Goal: Task Accomplishment & Management: Manage account settings

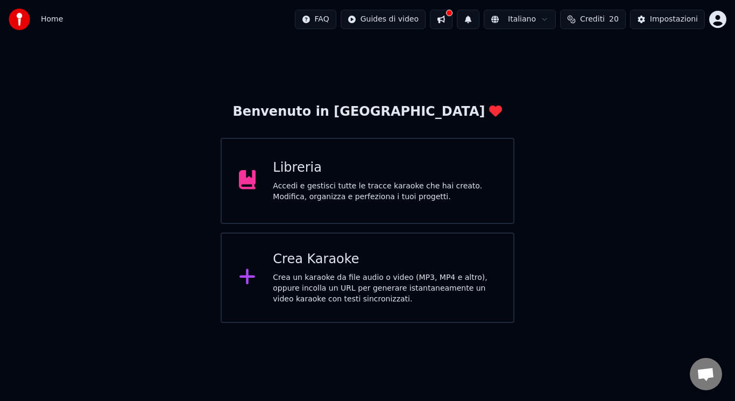
click at [245, 199] on div "Libreria Accedi e gestisci tutte le tracce karaoke che hai creato. Modifica, or…" at bounding box center [368, 181] width 294 height 86
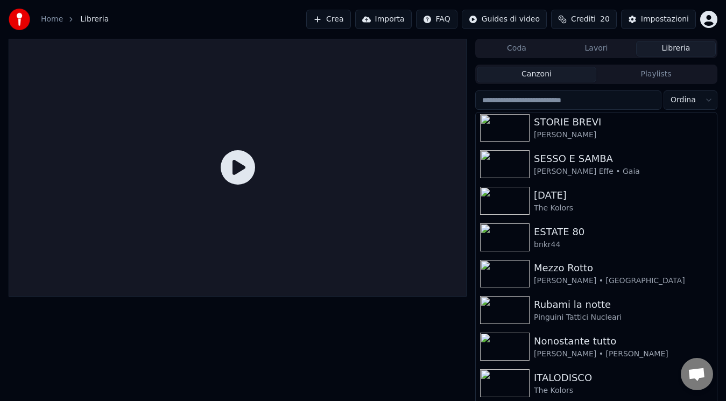
scroll to position [439, 0]
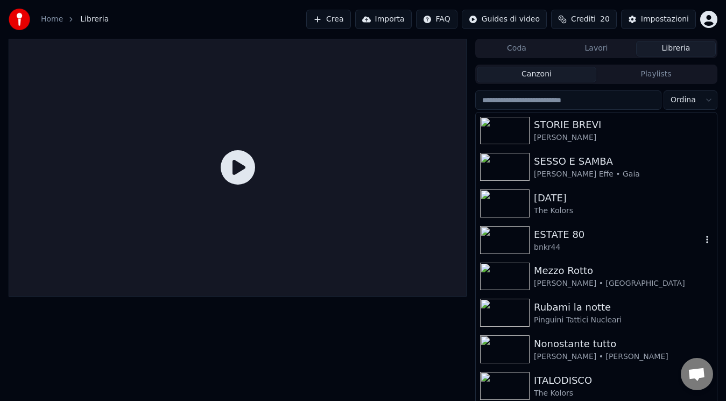
click at [686, 231] on div "ESTATE 80" at bounding box center [618, 234] width 168 height 15
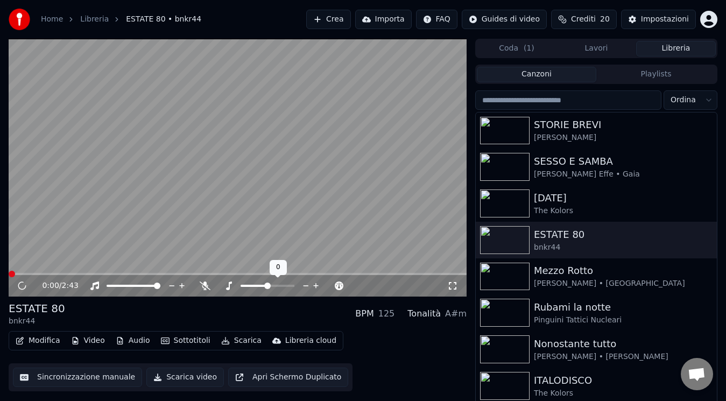
click at [303, 287] on icon at bounding box center [306, 285] width 10 height 11
click at [329, 287] on icon at bounding box center [329, 285] width 10 height 11
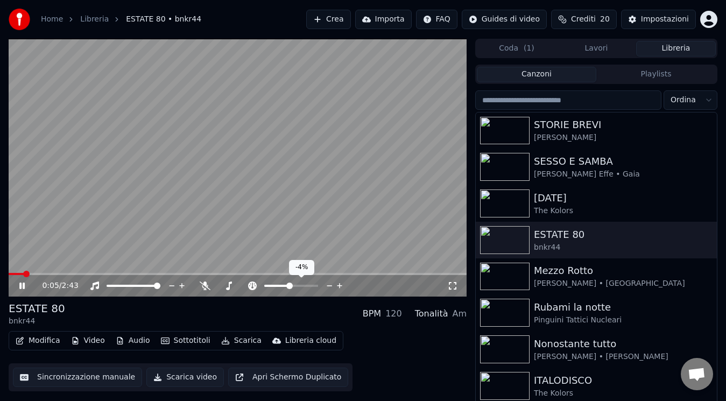
click at [329, 287] on icon at bounding box center [329, 285] width 10 height 11
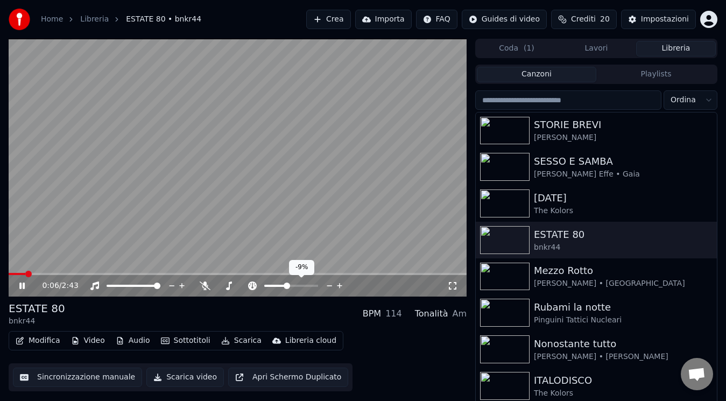
click at [329, 287] on icon at bounding box center [329, 285] width 10 height 11
click at [327, 287] on icon at bounding box center [329, 285] width 10 height 11
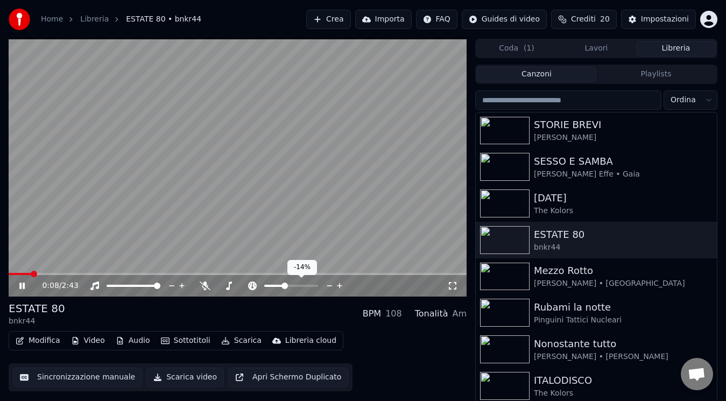
click at [327, 287] on icon at bounding box center [329, 285] width 10 height 11
click at [341, 286] on icon at bounding box center [339, 285] width 5 height 5
click at [9, 273] on span at bounding box center [9, 274] width 0 height 2
click at [328, 286] on icon at bounding box center [329, 285] width 5 height 1
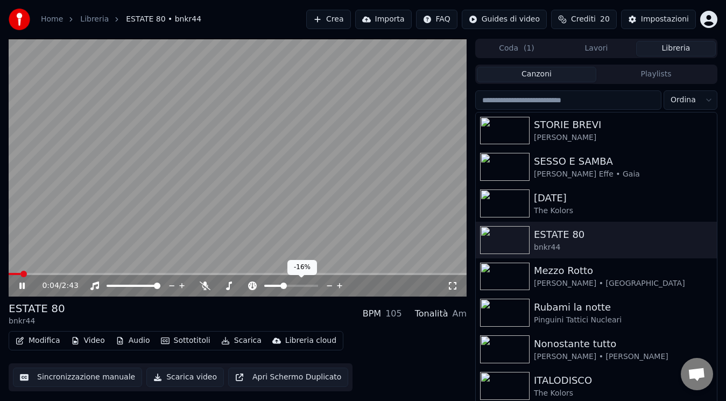
click at [328, 286] on icon at bounding box center [329, 285] width 5 height 1
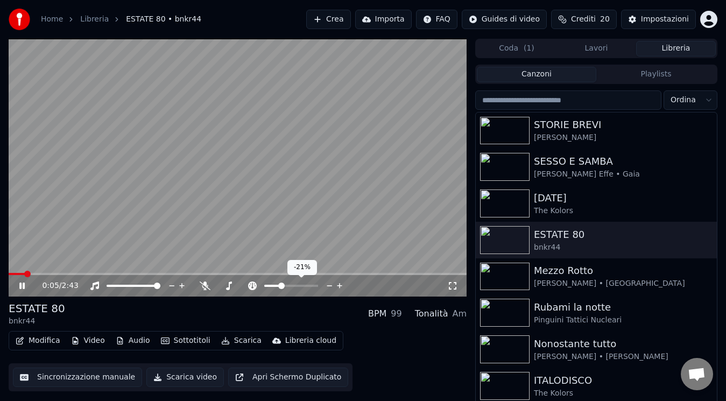
click at [337, 286] on icon at bounding box center [340, 285] width 10 height 11
click at [20, 288] on icon at bounding box center [21, 285] width 5 height 6
click at [35, 275] on div "0:11 / 2:43" at bounding box center [238, 286] width 458 height 22
click at [9, 274] on span at bounding box center [24, 274] width 31 height 2
click at [21, 286] on icon at bounding box center [22, 286] width 6 height 8
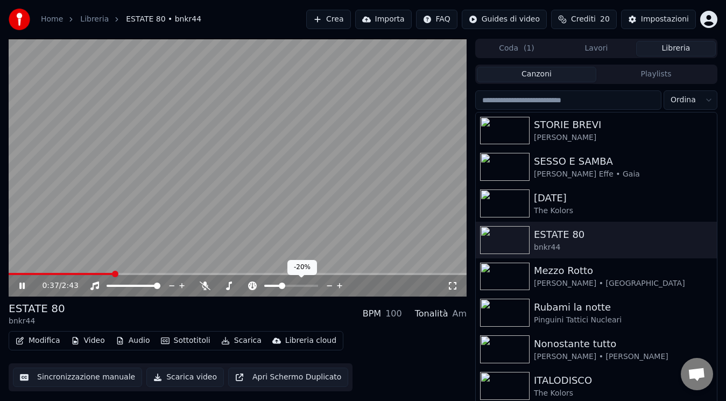
click at [340, 286] on icon at bounding box center [339, 285] width 5 height 5
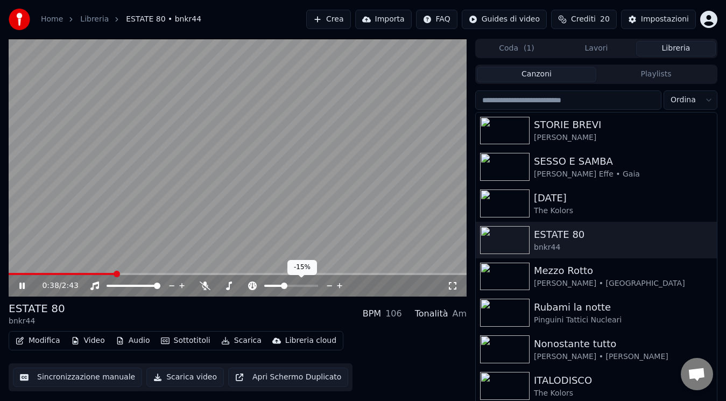
click at [340, 286] on icon at bounding box center [339, 285] width 5 height 5
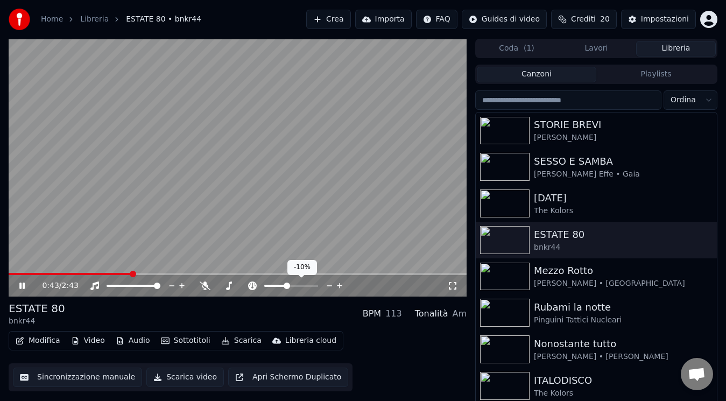
click at [338, 286] on icon at bounding box center [339, 285] width 5 height 5
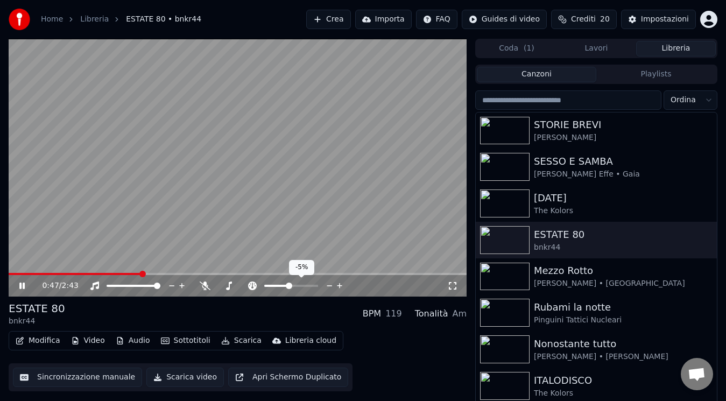
click at [338, 286] on icon at bounding box center [339, 285] width 5 height 5
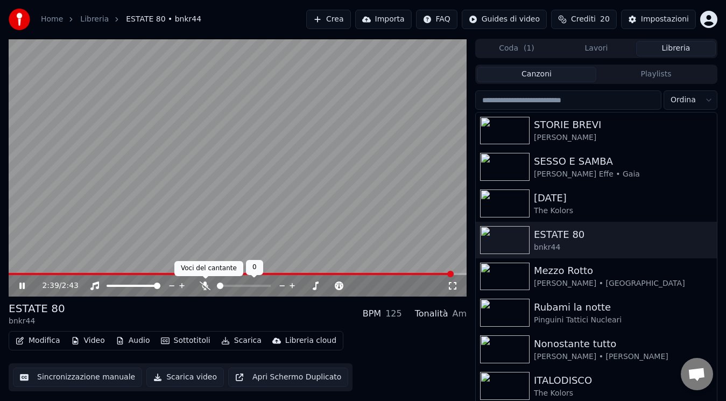
click at [205, 285] on body "Home Libreria ESTATE 80 • bnkr44 Crea Importa FAQ Guides di video Crediti 20 Im…" at bounding box center [363, 200] width 726 height 401
click at [441, 273] on div "2:40 / 2:43" at bounding box center [238, 285] width 458 height 24
click at [441, 273] on span at bounding box center [225, 274] width 433 height 2
click at [203, 282] on icon at bounding box center [205, 285] width 11 height 9
click at [444, 273] on span at bounding box center [227, 274] width 436 height 2
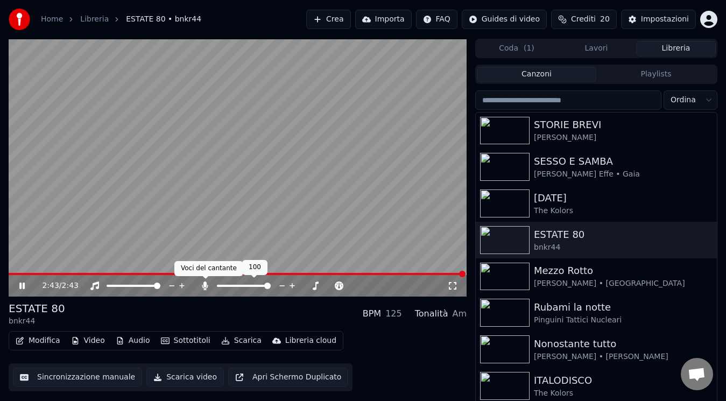
click at [203, 288] on icon at bounding box center [205, 285] width 11 height 9
click at [307, 286] on icon at bounding box center [305, 285] width 5 height 1
click at [316, 286] on icon at bounding box center [316, 285] width 10 height 11
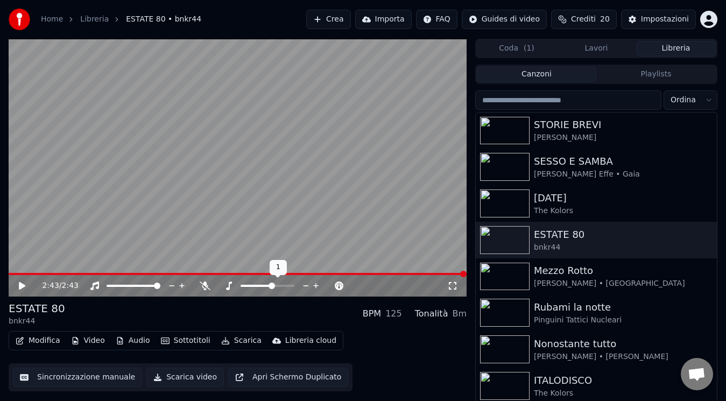
click at [308, 287] on icon at bounding box center [306, 285] width 10 height 11
click at [416, 326] on div "ESTATE 80 bnkr44 BPM 125 Tonalità A#m Modifica Video Audio Sottotitoli Scarica …" at bounding box center [238, 346] width 458 height 90
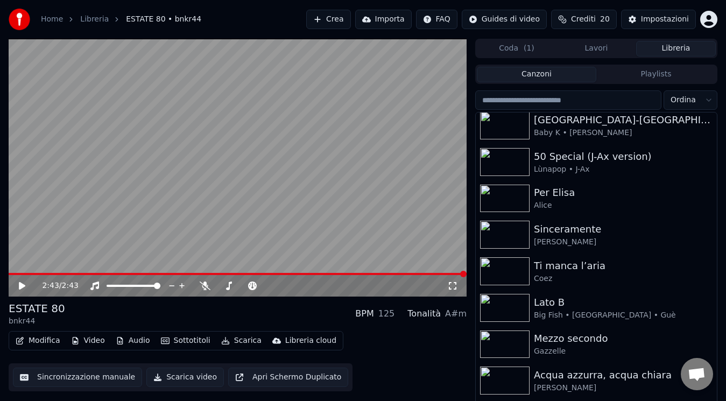
scroll to position [1199, 0]
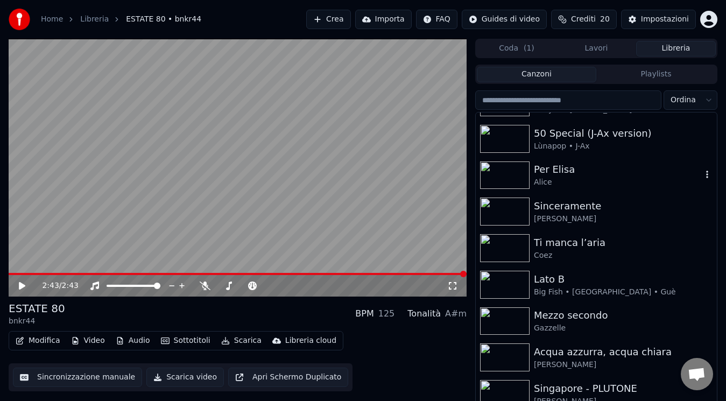
click at [639, 183] on div "Alice" at bounding box center [618, 182] width 168 height 11
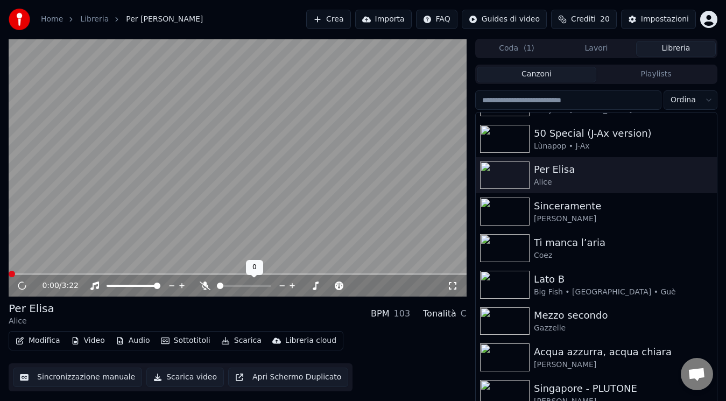
click at [205, 288] on icon at bounding box center [205, 285] width 11 height 9
click at [22, 286] on icon at bounding box center [29, 285] width 25 height 9
click at [22, 286] on icon at bounding box center [22, 286] width 6 height 8
click at [205, 283] on icon at bounding box center [205, 285] width 6 height 9
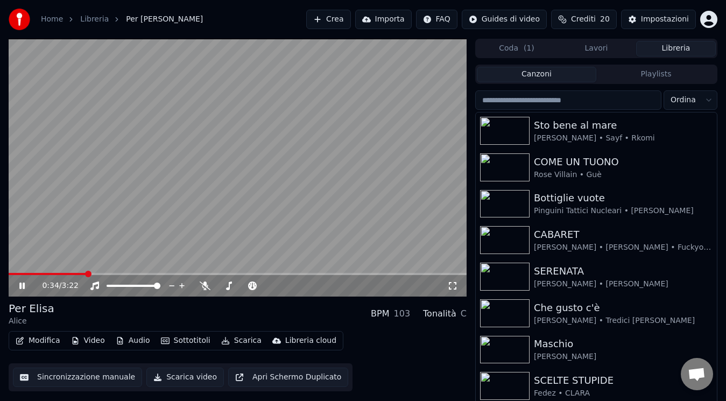
click at [22, 288] on icon at bounding box center [29, 285] width 25 height 9
click at [566, 124] on div "Sto bene al mare" at bounding box center [618, 125] width 168 height 15
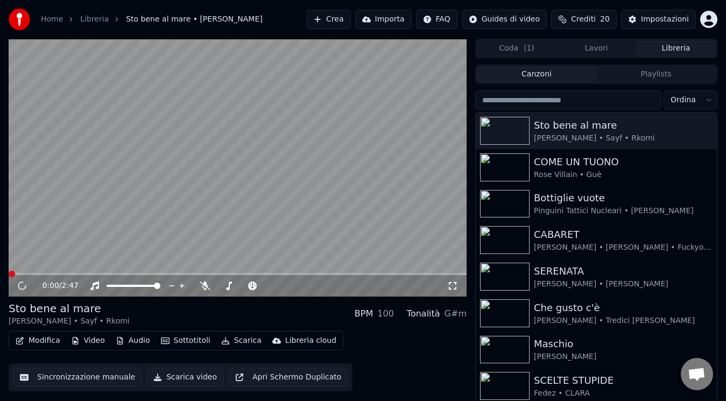
click at [25, 285] on icon at bounding box center [22, 286] width 11 height 12
click at [19, 286] on icon at bounding box center [29, 285] width 25 height 9
click at [19, 286] on icon at bounding box center [22, 286] width 6 height 8
click at [202, 284] on icon at bounding box center [205, 285] width 11 height 9
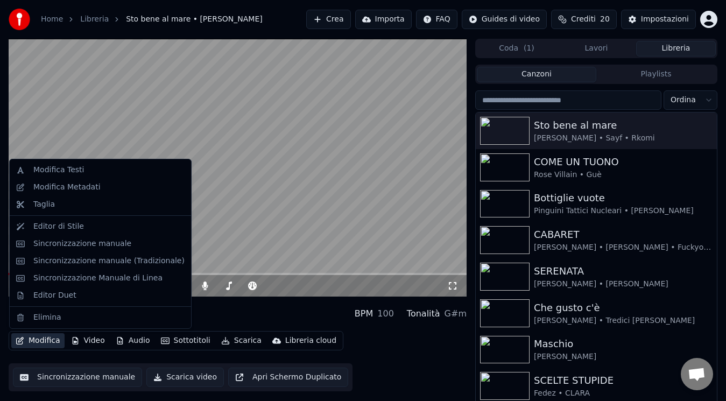
click at [42, 339] on button "Modifica" at bounding box center [37, 340] width 53 height 15
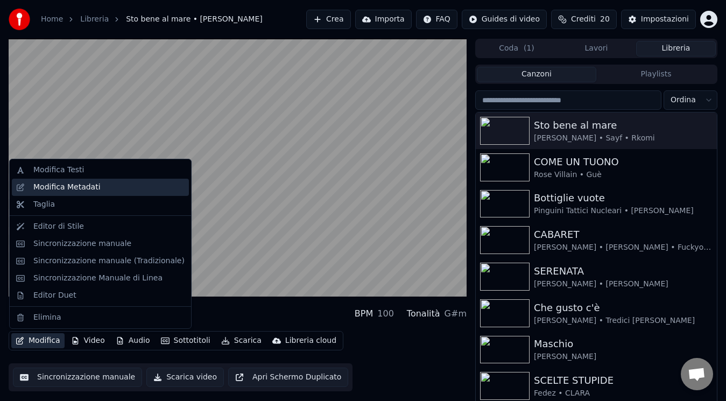
click at [112, 187] on div "Modifica Metadati" at bounding box center [108, 187] width 151 height 11
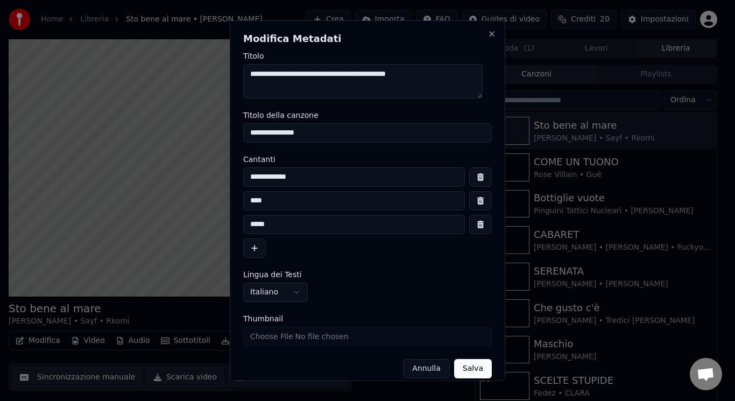
click at [473, 228] on button "button" at bounding box center [480, 223] width 23 height 19
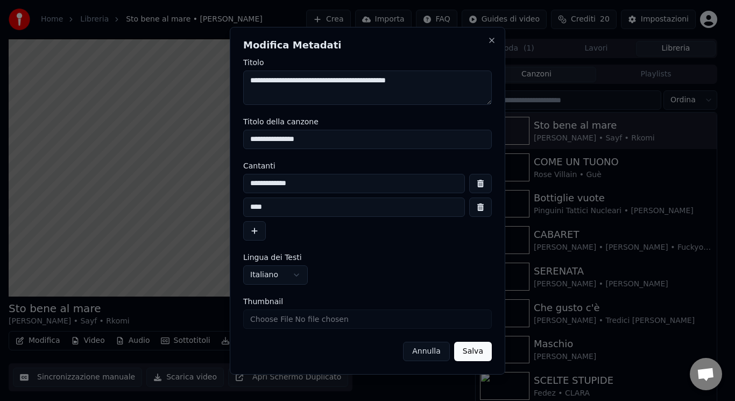
click at [475, 204] on button "button" at bounding box center [480, 206] width 23 height 19
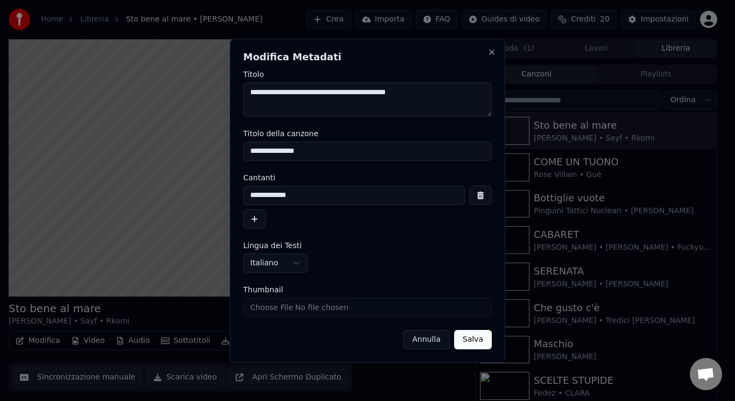
click at [411, 195] on input "**********" at bounding box center [354, 195] width 222 height 19
type input "**********"
click at [470, 335] on button "Salva" at bounding box center [473, 339] width 38 height 19
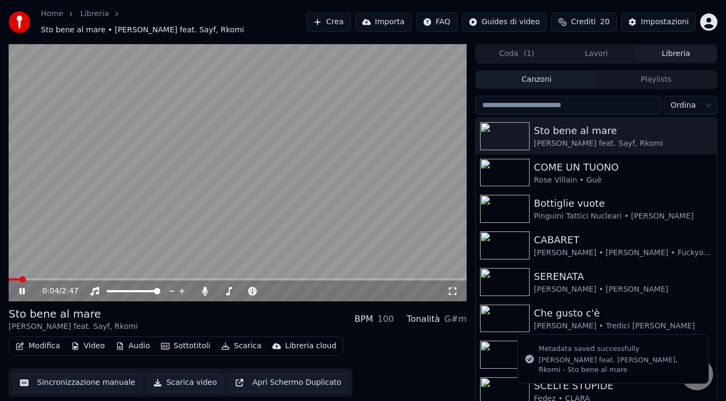
click at [9, 278] on span at bounding box center [14, 279] width 11 height 2
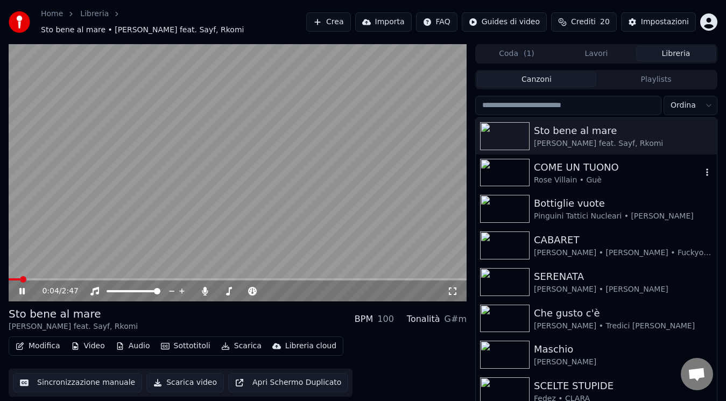
click at [574, 160] on div "COME UN TUONO" at bounding box center [618, 167] width 168 height 15
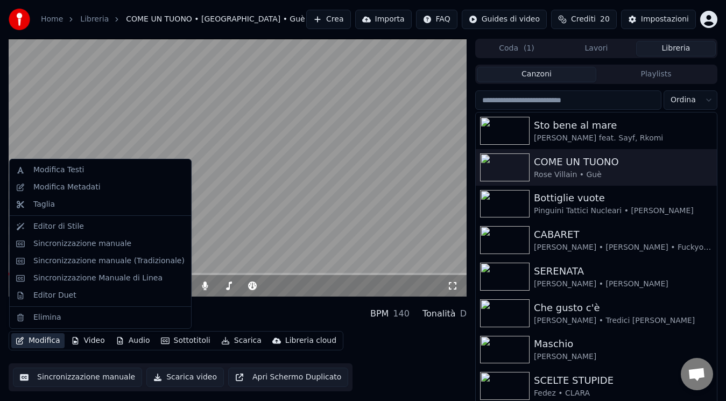
click at [40, 342] on button "Modifica" at bounding box center [37, 340] width 53 height 15
click at [82, 188] on div "Modifica Metadati" at bounding box center [66, 187] width 67 height 11
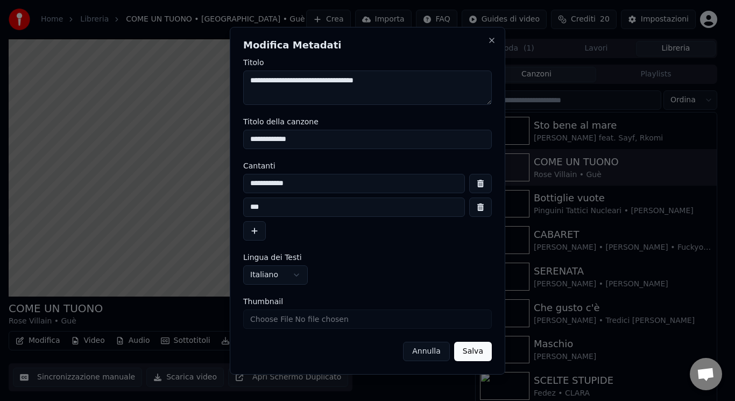
click at [486, 210] on button "button" at bounding box center [480, 206] width 23 height 19
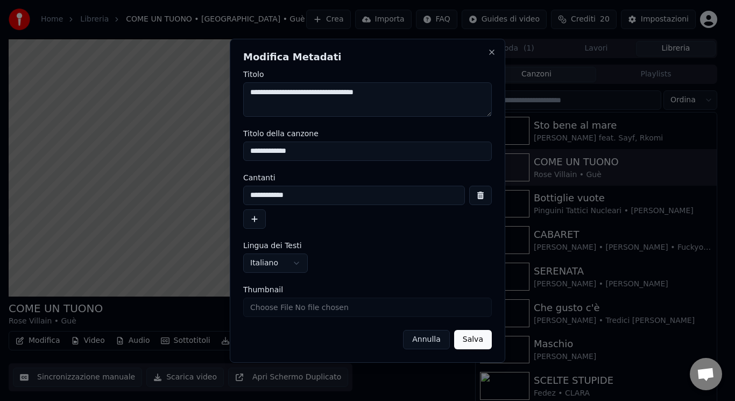
click at [373, 196] on input "**********" at bounding box center [354, 195] width 222 height 19
type input "**********"
click at [475, 342] on button "Salva" at bounding box center [473, 339] width 38 height 19
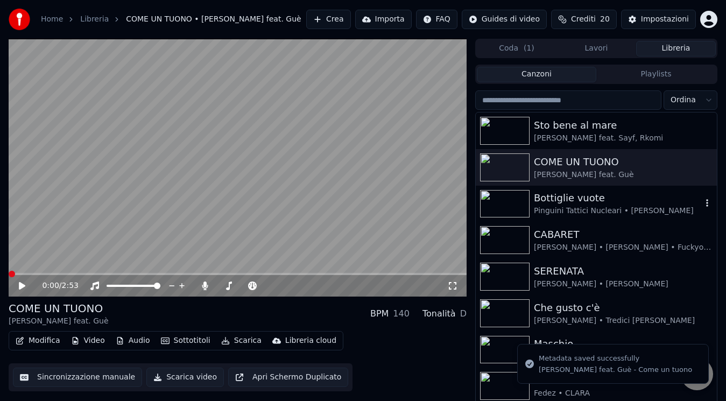
click at [593, 202] on div "Bottiglie vuote" at bounding box center [618, 197] width 168 height 15
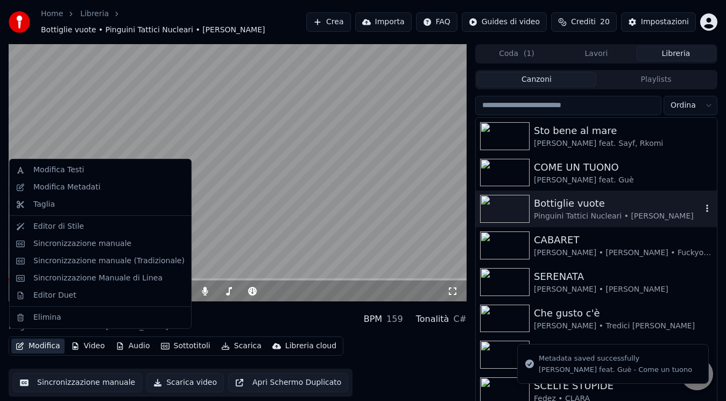
click at [17, 343] on icon "button" at bounding box center [20, 346] width 9 height 8
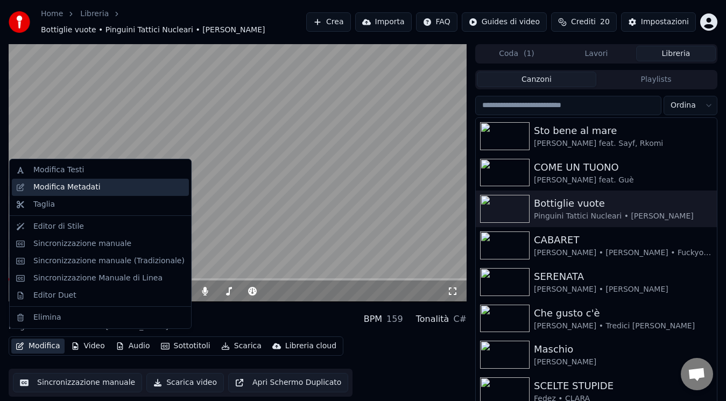
click at [84, 184] on div "Modifica Metadati" at bounding box center [66, 187] width 67 height 11
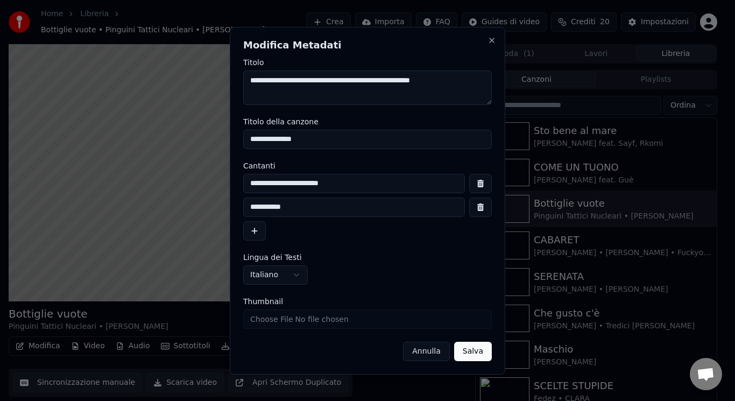
click at [483, 213] on button "button" at bounding box center [480, 206] width 23 height 19
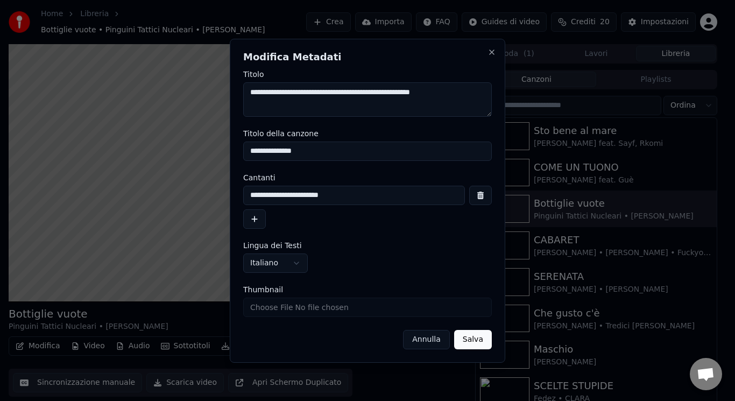
click at [428, 186] on input "**********" at bounding box center [354, 195] width 222 height 19
type input "**********"
click at [468, 338] on button "Salva" at bounding box center [473, 339] width 38 height 19
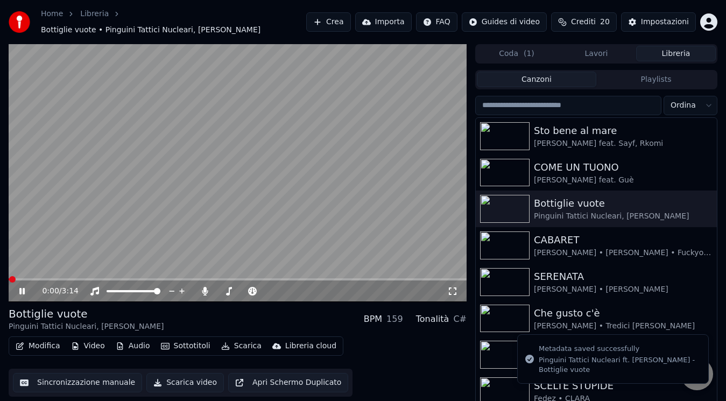
click at [24, 287] on icon at bounding box center [29, 291] width 25 height 9
click at [24, 288] on icon at bounding box center [21, 291] width 5 height 6
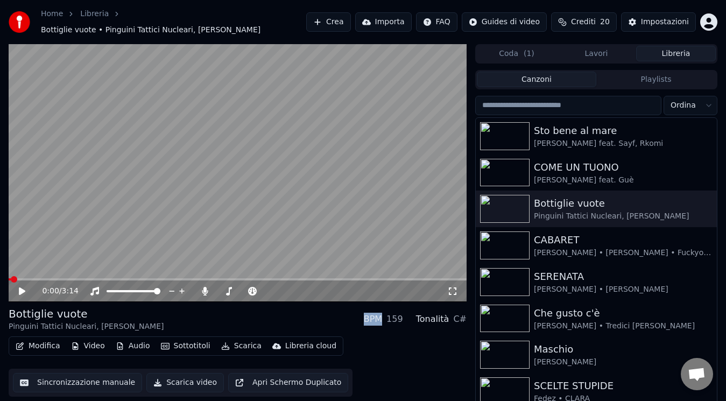
click at [24, 287] on icon at bounding box center [29, 291] width 25 height 9
click at [548, 237] on div "CABARET" at bounding box center [618, 239] width 168 height 15
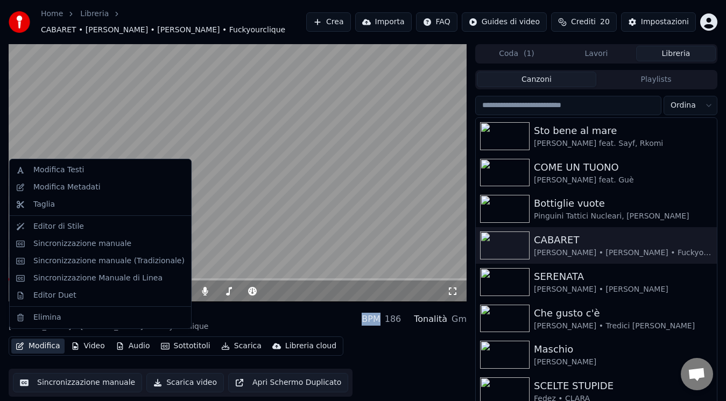
click at [48, 342] on button "Modifica" at bounding box center [37, 345] width 53 height 15
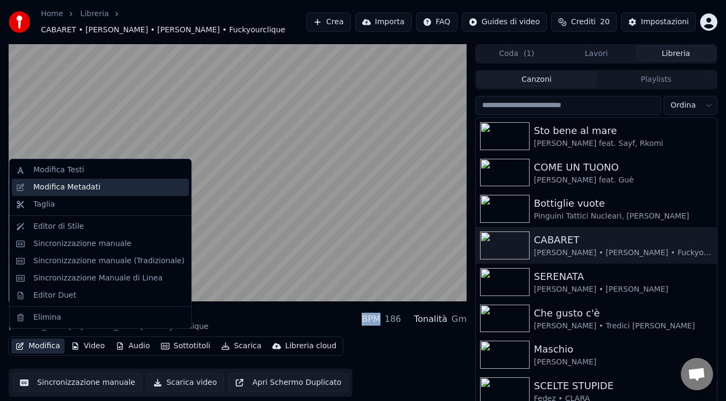
click at [73, 183] on div "Modifica Metadati" at bounding box center [66, 187] width 67 height 11
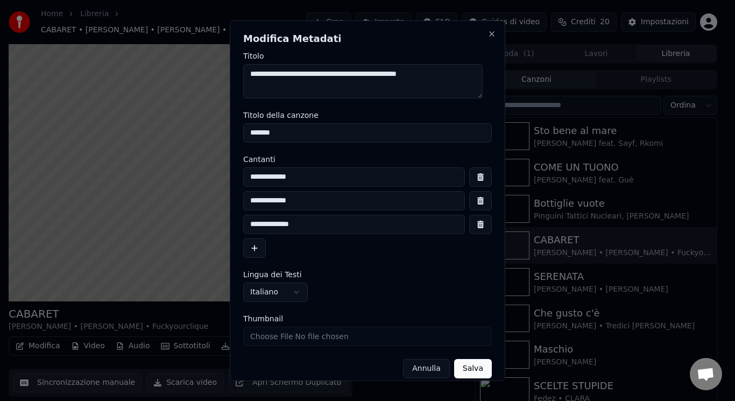
click at [469, 226] on button "button" at bounding box center [480, 223] width 23 height 19
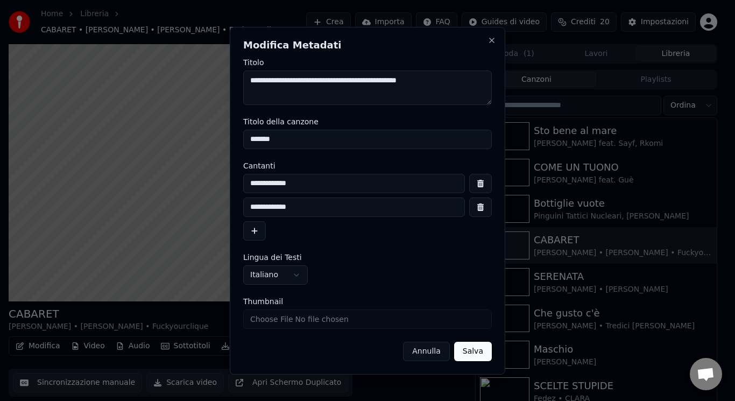
click at [477, 214] on button "button" at bounding box center [480, 206] width 23 height 19
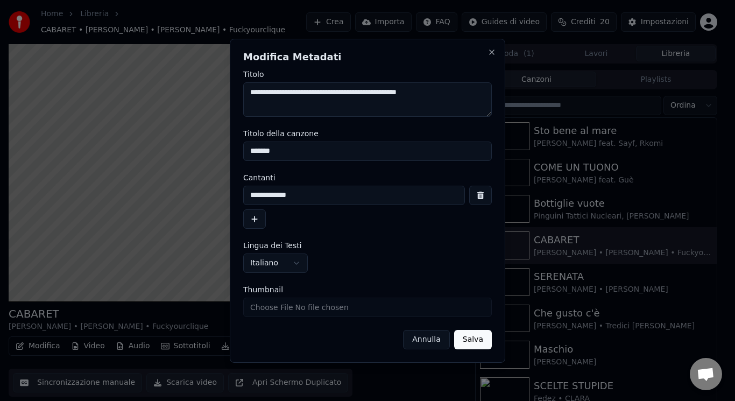
click at [400, 188] on input "**********" at bounding box center [354, 195] width 222 height 19
type input "**********"
click at [484, 334] on button "Salva" at bounding box center [473, 339] width 38 height 19
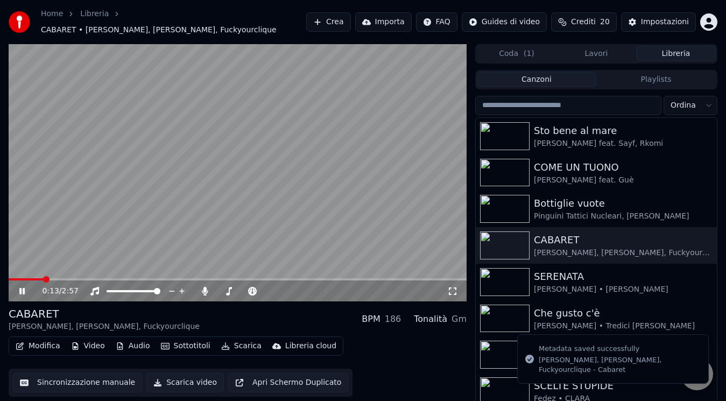
click at [26, 287] on icon at bounding box center [29, 291] width 25 height 9
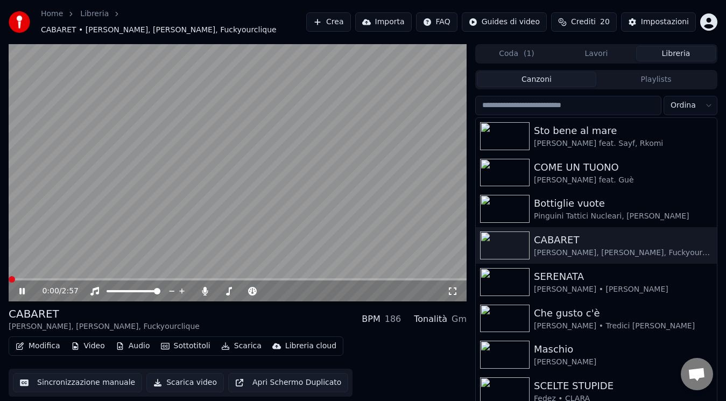
click at [9, 278] on span at bounding box center [9, 279] width 0 height 2
click at [535, 284] on div "[PERSON_NAME] • [PERSON_NAME]" at bounding box center [618, 289] width 168 height 11
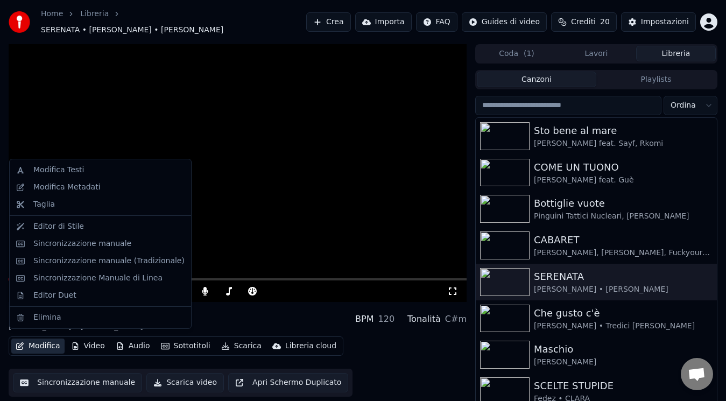
click at [22, 342] on icon "button" at bounding box center [20, 346] width 9 height 8
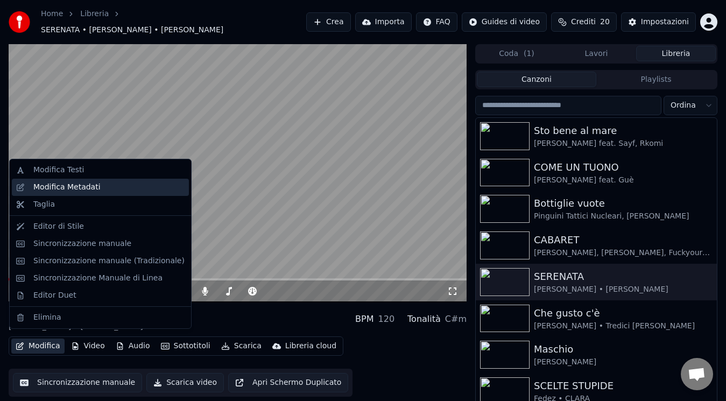
click at [86, 191] on div "Modifica Metadati" at bounding box center [66, 187] width 67 height 11
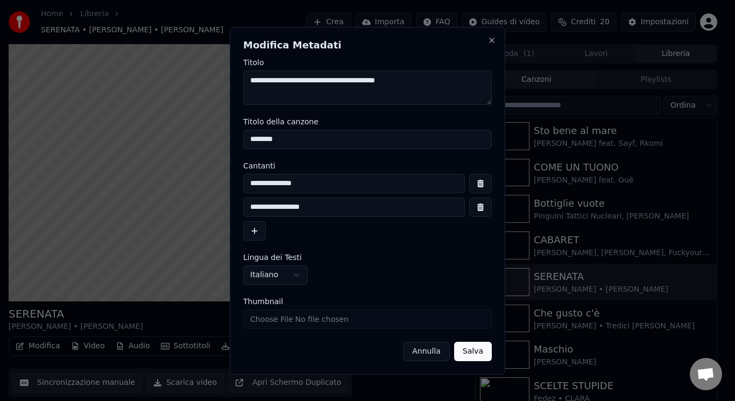
click at [473, 207] on button "button" at bounding box center [480, 206] width 23 height 19
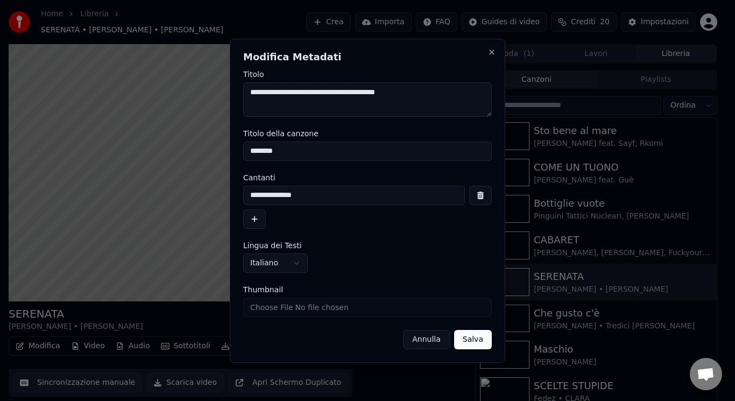
click at [423, 199] on input "**********" at bounding box center [354, 195] width 222 height 19
type input "**********"
click at [480, 338] on button "Salva" at bounding box center [473, 339] width 38 height 19
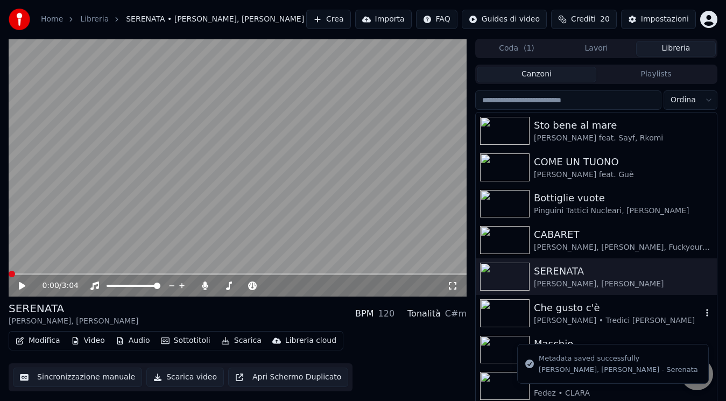
click at [559, 317] on div "[PERSON_NAME] • Tredici [PERSON_NAME]" at bounding box center [618, 320] width 168 height 11
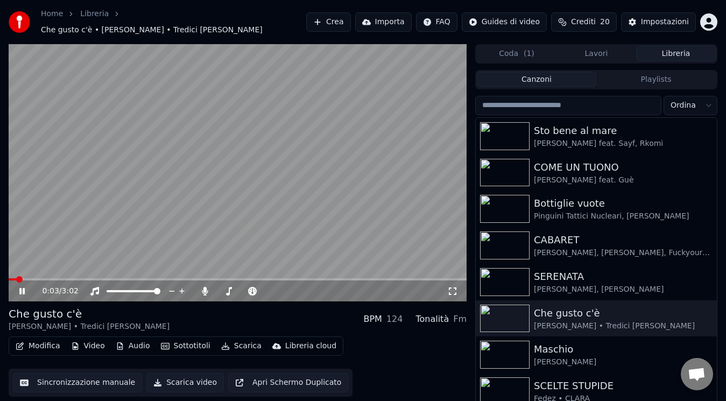
click at [20, 288] on icon at bounding box center [21, 291] width 5 height 6
click at [32, 338] on button "Modifica" at bounding box center [37, 345] width 53 height 15
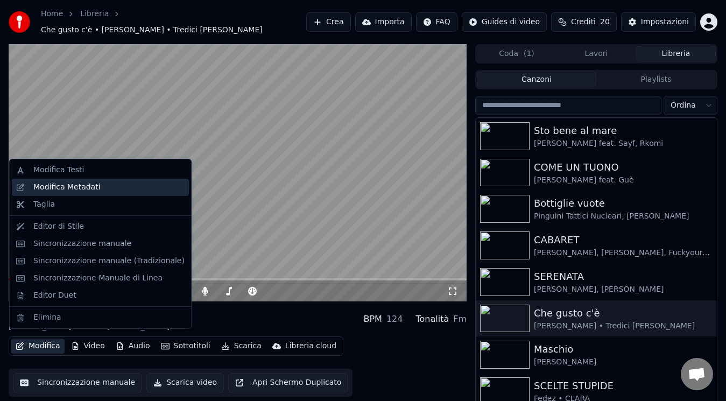
click at [89, 189] on div "Modifica Metadati" at bounding box center [66, 187] width 67 height 11
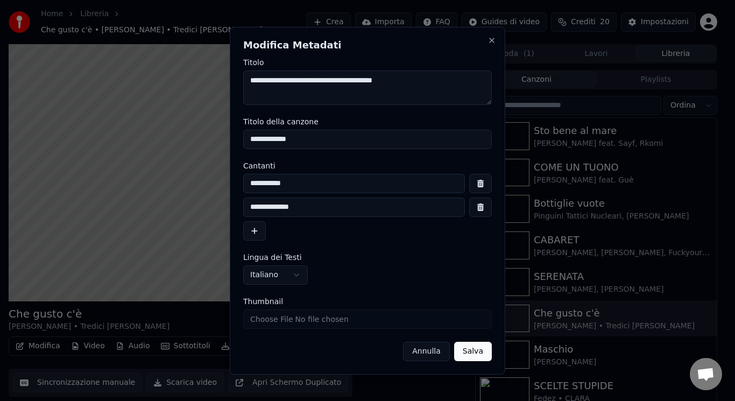
click at [479, 211] on button "button" at bounding box center [480, 206] width 23 height 19
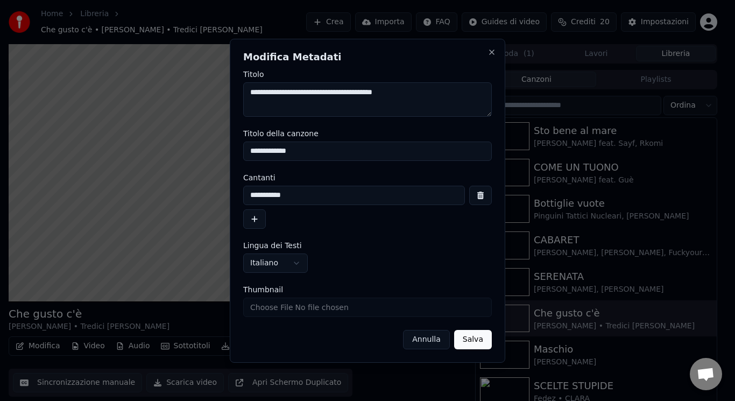
click at [440, 200] on input "**********" at bounding box center [354, 195] width 222 height 19
type input "**********"
click at [480, 341] on button "Salva" at bounding box center [473, 339] width 38 height 19
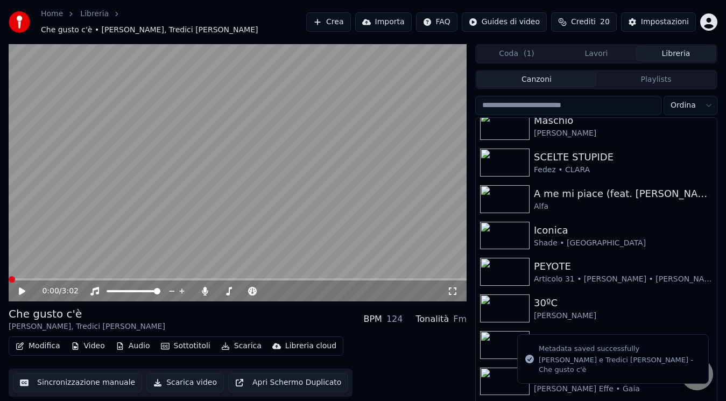
scroll to position [189, 0]
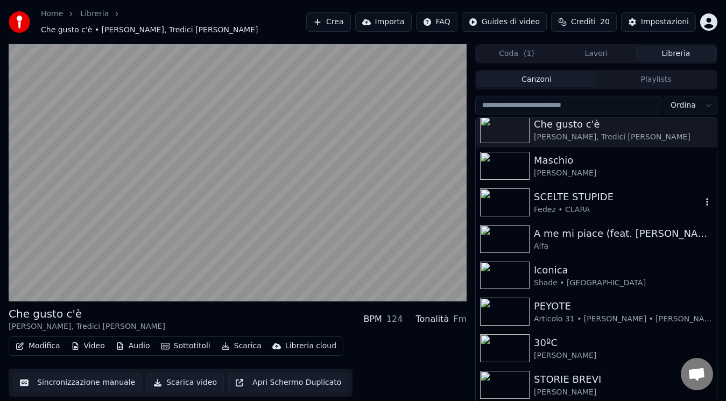
click at [641, 204] on div "Fedez • CLARA" at bounding box center [618, 209] width 168 height 11
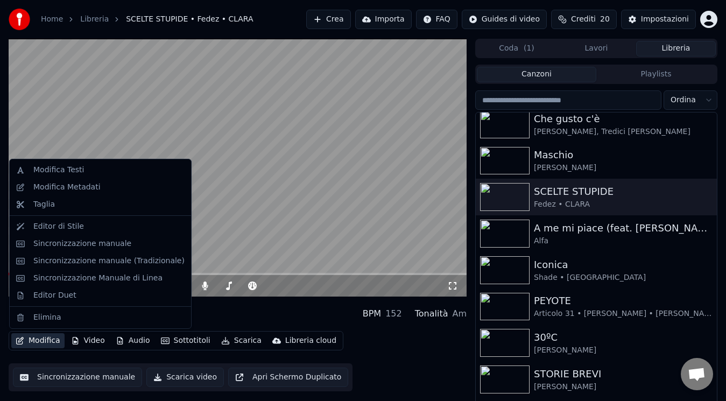
click at [23, 343] on icon "button" at bounding box center [20, 341] width 9 height 8
click at [95, 184] on div "Modifica Metadati" at bounding box center [108, 187] width 151 height 11
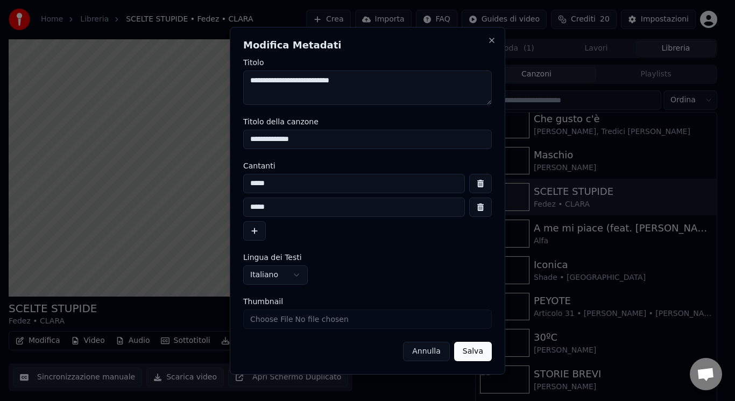
click at [470, 202] on button "button" at bounding box center [480, 206] width 23 height 19
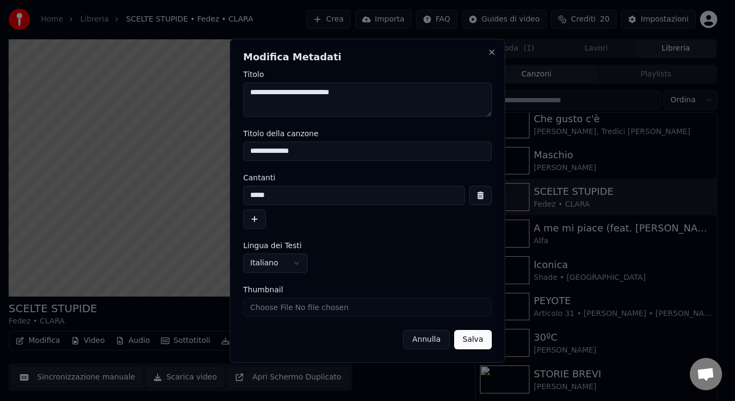
click at [405, 197] on input "*****" at bounding box center [354, 195] width 222 height 19
type input "**********"
click at [469, 344] on button "Salva" at bounding box center [473, 339] width 38 height 19
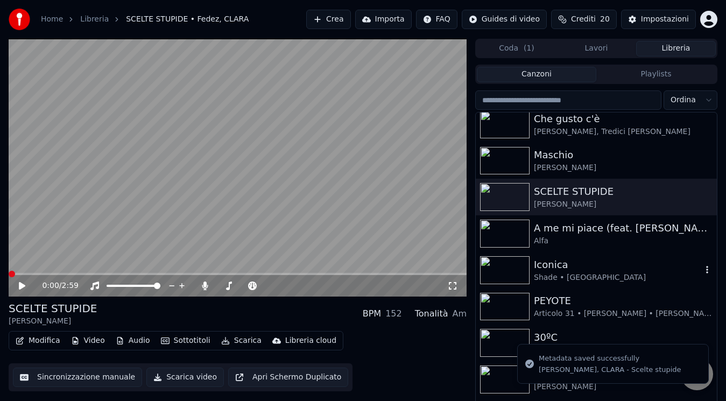
click at [600, 272] on div "Shade • [GEOGRAPHIC_DATA]" at bounding box center [618, 277] width 168 height 11
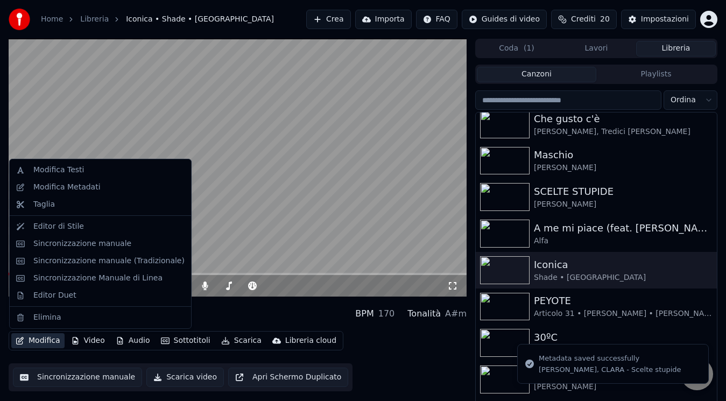
click at [42, 339] on button "Modifica" at bounding box center [37, 340] width 53 height 15
click at [98, 182] on div "Modifica Metadati" at bounding box center [108, 187] width 151 height 11
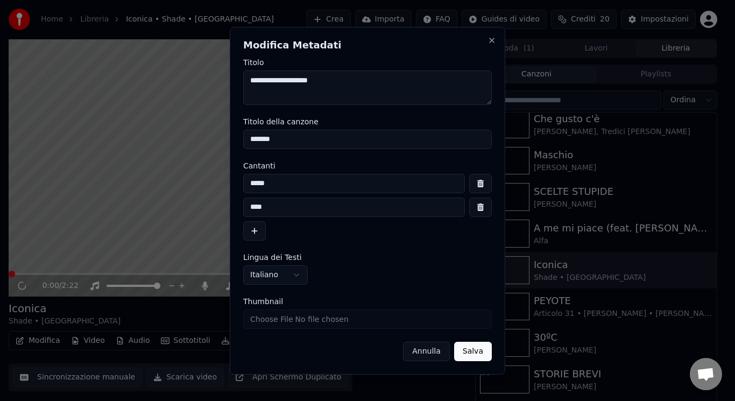
click at [490, 211] on button "button" at bounding box center [480, 206] width 23 height 19
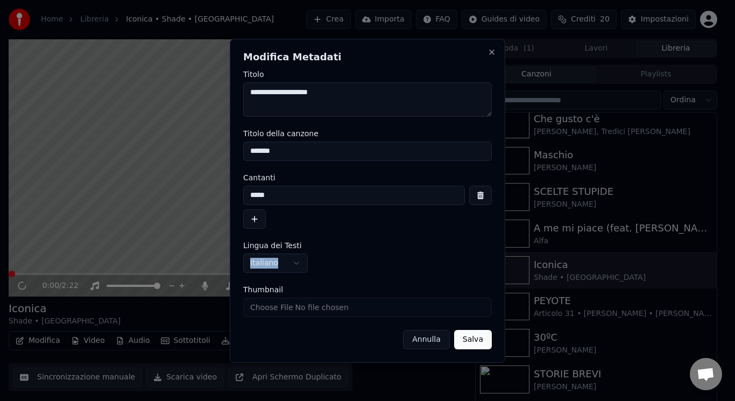
click at [490, 211] on div "*****" at bounding box center [367, 207] width 249 height 43
click at [359, 200] on input "*****" at bounding box center [354, 195] width 222 height 19
type input "**********"
click at [470, 336] on button "Salva" at bounding box center [473, 339] width 38 height 19
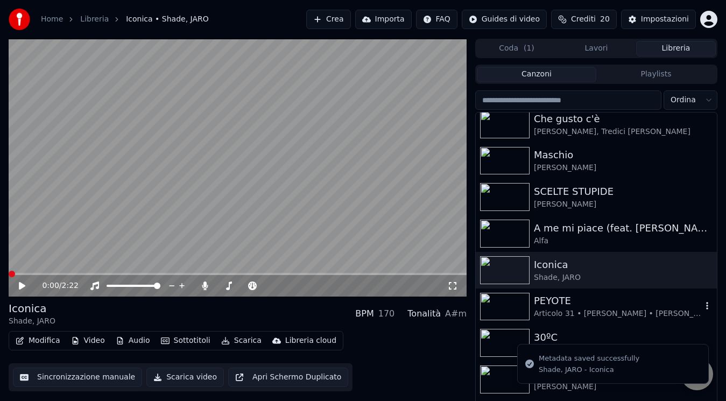
click at [583, 318] on div "Articolo 31 • [PERSON_NAME] • [PERSON_NAME]" at bounding box center [618, 313] width 168 height 11
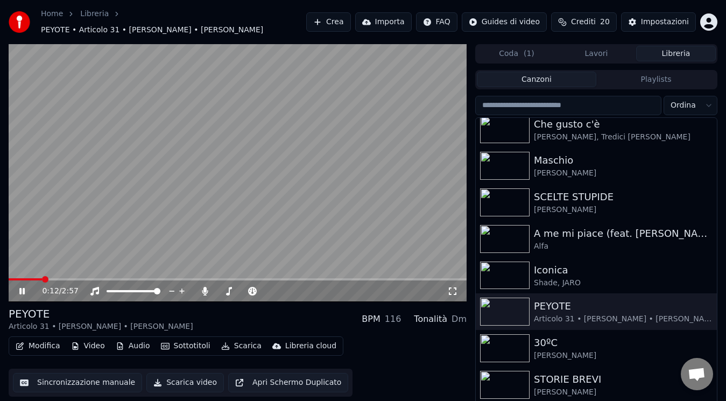
click at [29, 288] on div "0:12 / 2:57" at bounding box center [238, 173] width 458 height 258
click at [9, 280] on span at bounding box center [9, 279] width 0 height 2
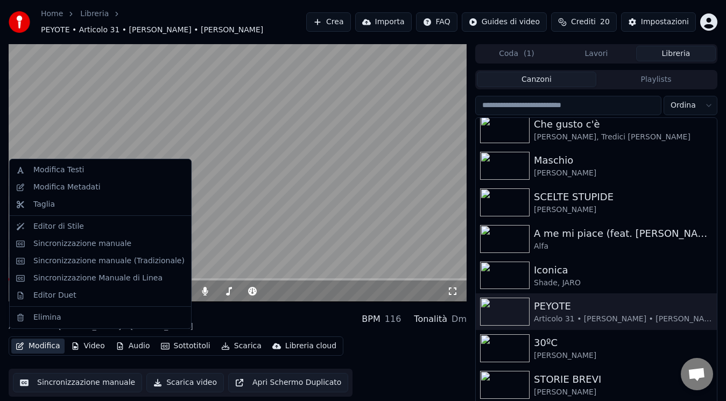
click at [21, 345] on button "Modifica" at bounding box center [37, 345] width 53 height 15
click at [97, 189] on div "Modifica Metadati" at bounding box center [108, 187] width 151 height 11
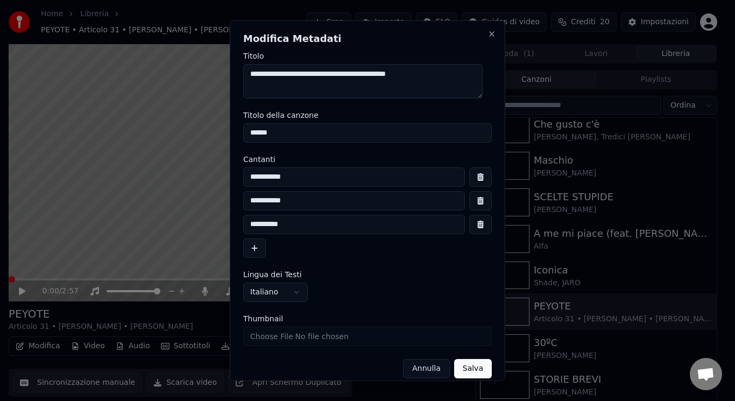
click at [471, 224] on button "button" at bounding box center [480, 223] width 23 height 19
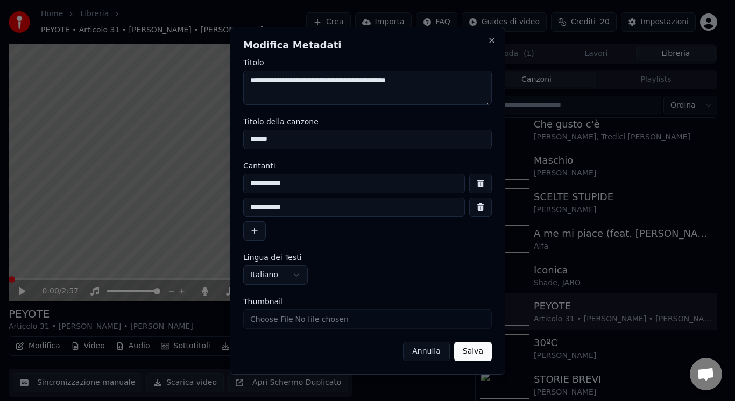
click at [472, 211] on button "button" at bounding box center [480, 206] width 23 height 19
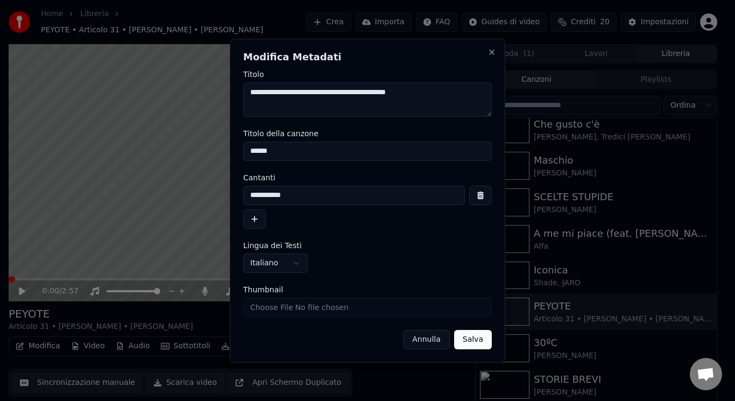
click at [397, 203] on input "**********" at bounding box center [354, 195] width 222 height 19
type input "**********"
click at [476, 350] on div "**********" at bounding box center [367, 201] width 275 height 324
click at [476, 346] on button "Salva" at bounding box center [473, 339] width 38 height 19
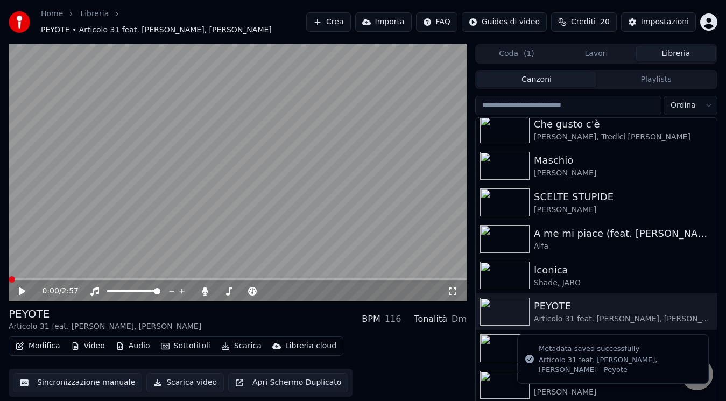
click at [23, 287] on icon at bounding box center [22, 291] width 6 height 8
click at [23, 287] on icon at bounding box center [29, 291] width 25 height 9
click at [23, 287] on icon at bounding box center [22, 291] width 6 height 8
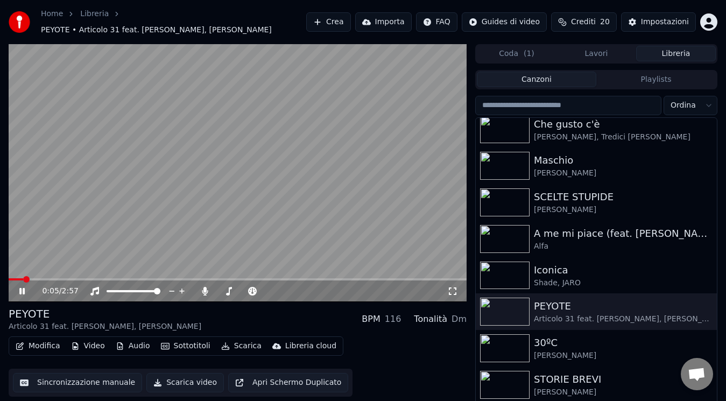
click at [23, 287] on icon at bounding box center [29, 291] width 25 height 9
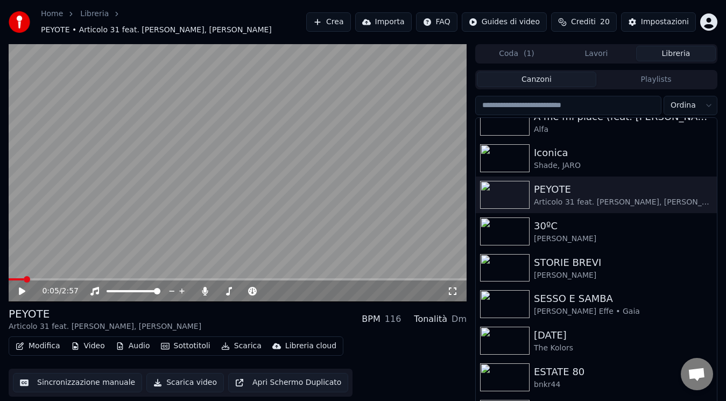
scroll to position [338, 0]
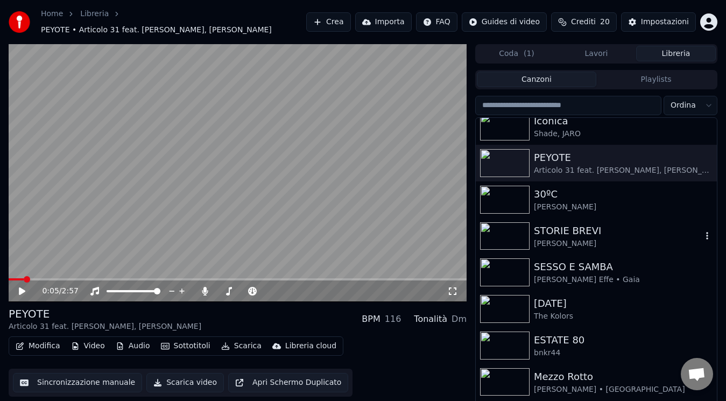
click at [599, 242] on div "[PERSON_NAME]" at bounding box center [618, 243] width 168 height 11
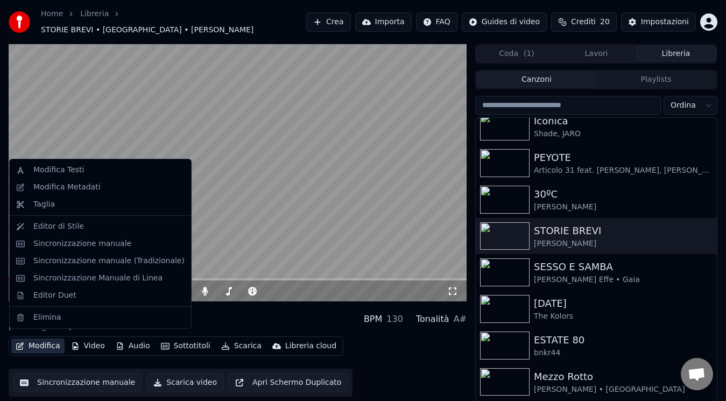
click at [17, 342] on icon "button" at bounding box center [20, 346] width 8 height 8
click at [86, 190] on div "Modifica Metadati" at bounding box center [66, 187] width 67 height 11
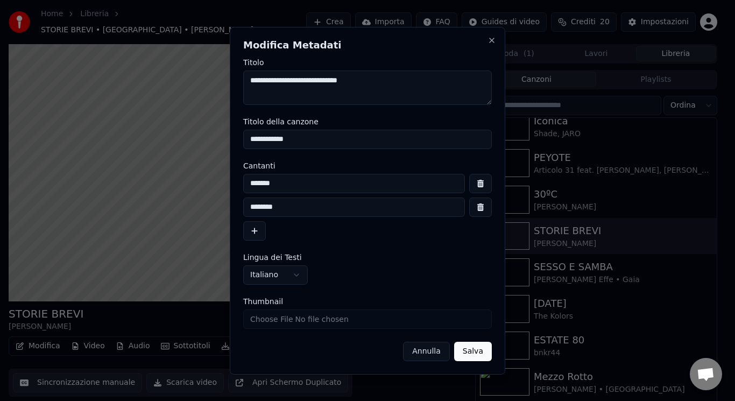
click at [484, 204] on button "button" at bounding box center [480, 206] width 23 height 19
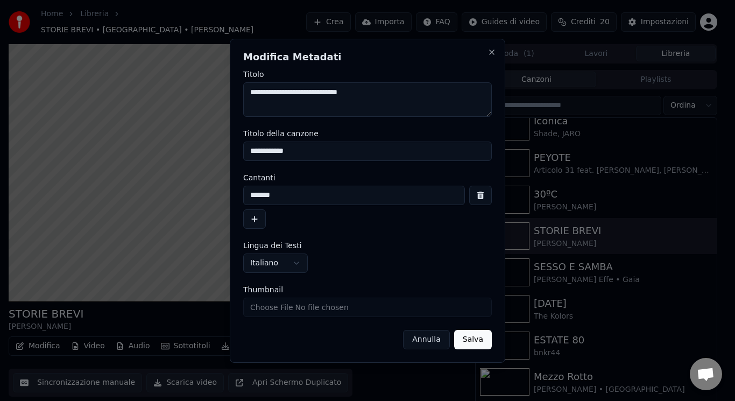
click at [364, 198] on input "*******" at bounding box center [354, 195] width 222 height 19
type input "**********"
click at [475, 336] on button "Salva" at bounding box center [473, 339] width 38 height 19
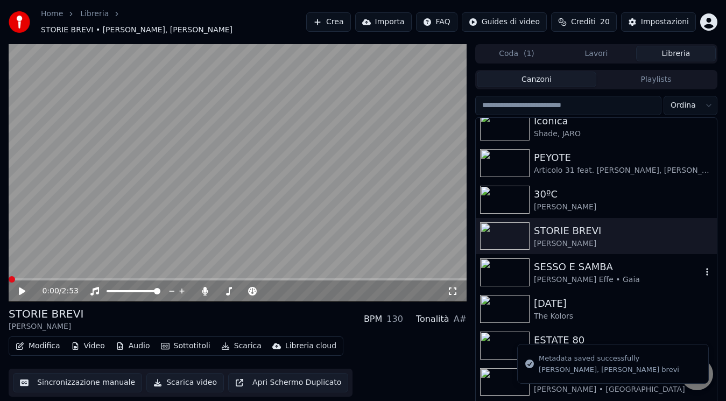
click at [648, 254] on div "SESSO E SAMBA [PERSON_NAME] Effe • Gaia" at bounding box center [595, 272] width 241 height 37
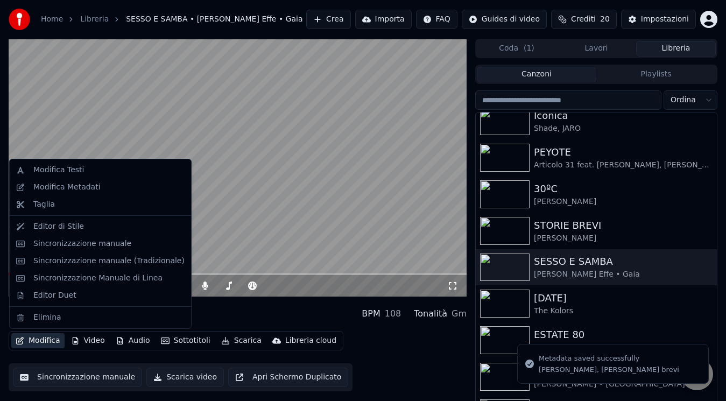
click at [17, 342] on icon "button" at bounding box center [20, 341] width 8 height 8
click at [95, 190] on div "Modifica Metadati" at bounding box center [108, 187] width 151 height 11
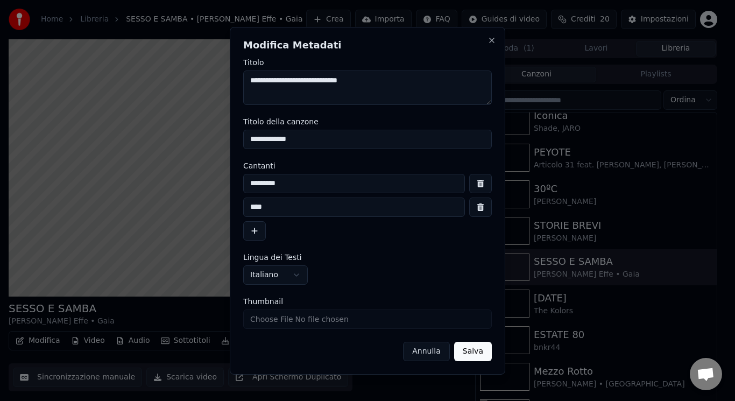
click at [340, 205] on input "****" at bounding box center [354, 206] width 222 height 19
click at [363, 179] on input "*********" at bounding box center [354, 183] width 222 height 19
click at [475, 205] on button "button" at bounding box center [480, 206] width 23 height 19
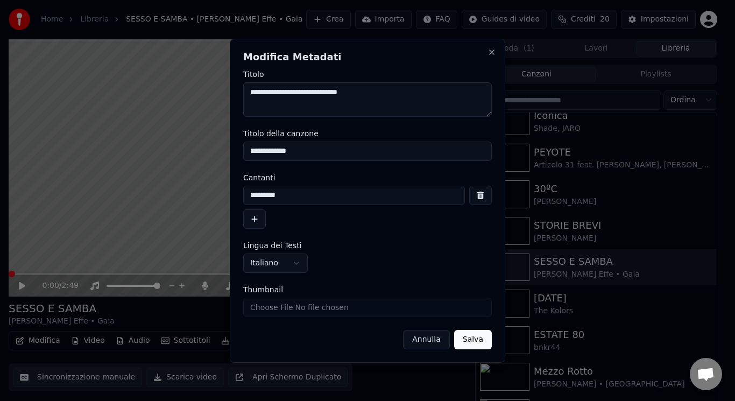
click at [399, 197] on input "*********" at bounding box center [354, 195] width 222 height 19
type input "**********"
click at [468, 336] on button "Salva" at bounding box center [473, 339] width 38 height 19
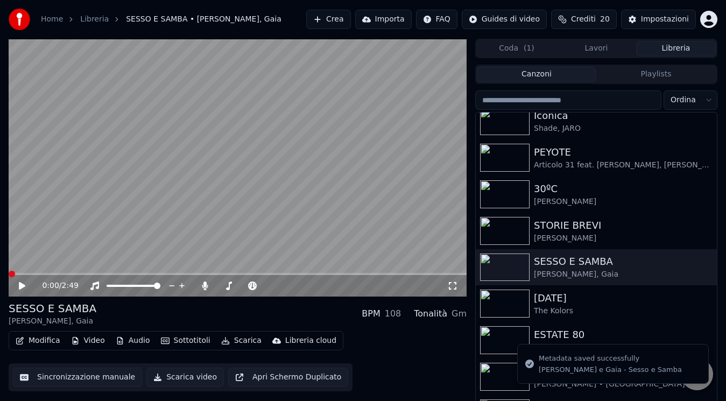
click at [500, 367] on img at bounding box center [504, 377] width 49 height 28
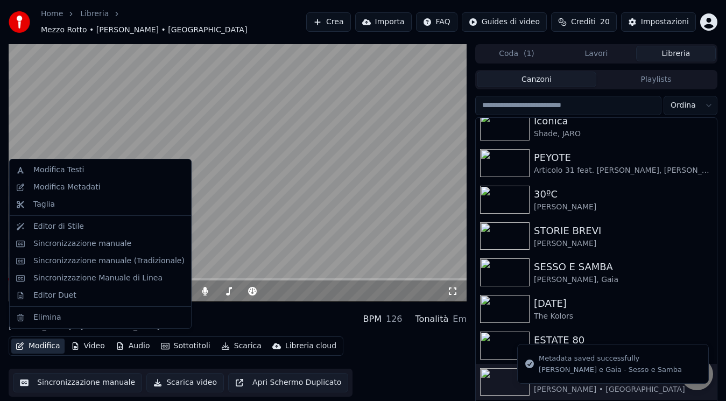
click at [30, 342] on button "Modifica" at bounding box center [37, 345] width 53 height 15
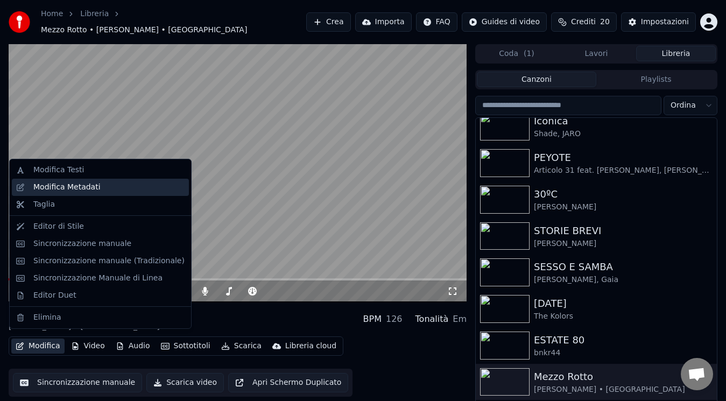
click at [97, 184] on div "Modifica Metadati" at bounding box center [108, 187] width 151 height 11
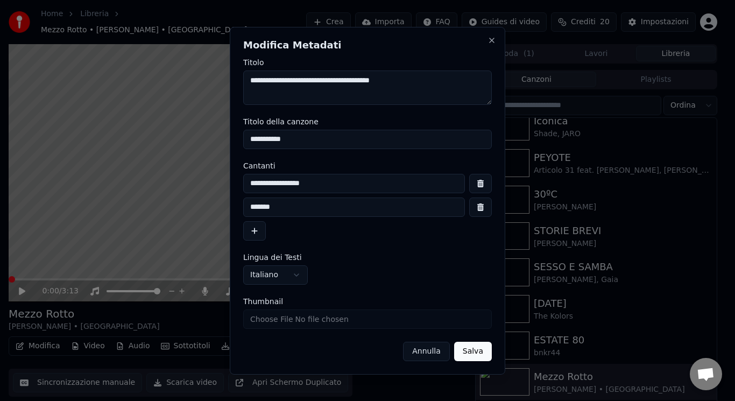
click at [484, 209] on button "button" at bounding box center [480, 206] width 23 height 19
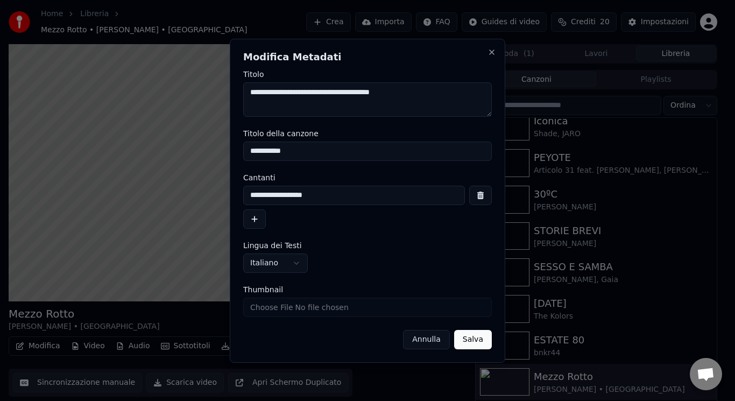
click at [395, 195] on input "**********" at bounding box center [354, 195] width 222 height 19
type input "**********"
click at [482, 343] on button "Salva" at bounding box center [473, 339] width 38 height 19
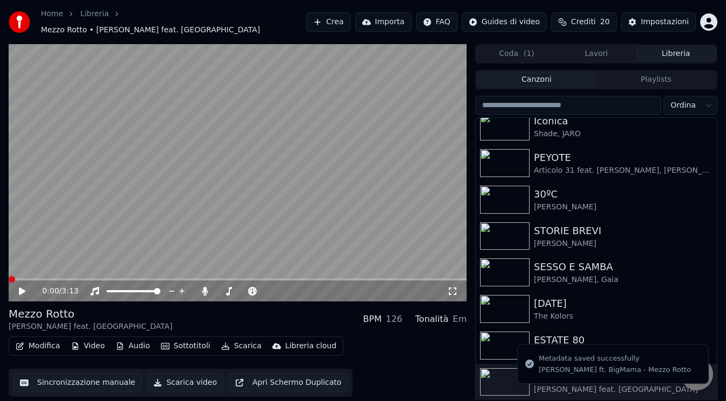
click at [19, 286] on div "0:00 / 3:13" at bounding box center [237, 291] width 449 height 11
click at [23, 287] on icon at bounding box center [22, 291] width 6 height 8
click at [23, 288] on icon at bounding box center [21, 291] width 5 height 6
click at [9, 278] on span at bounding box center [14, 279] width 10 height 2
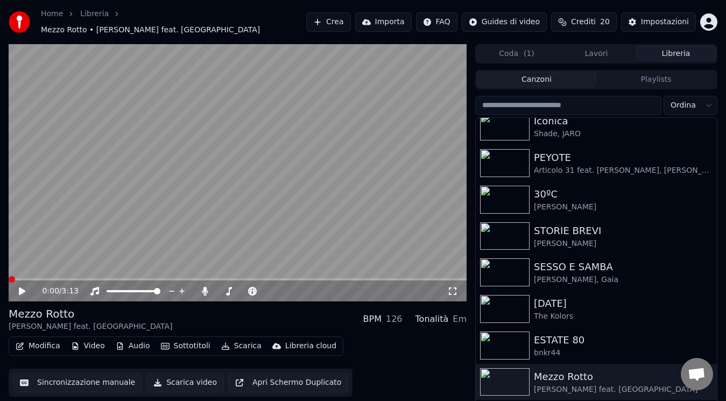
click at [19, 287] on icon at bounding box center [29, 291] width 25 height 9
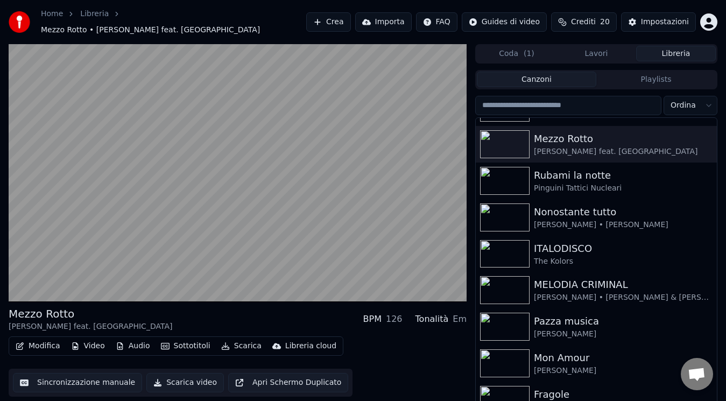
scroll to position [582, 0]
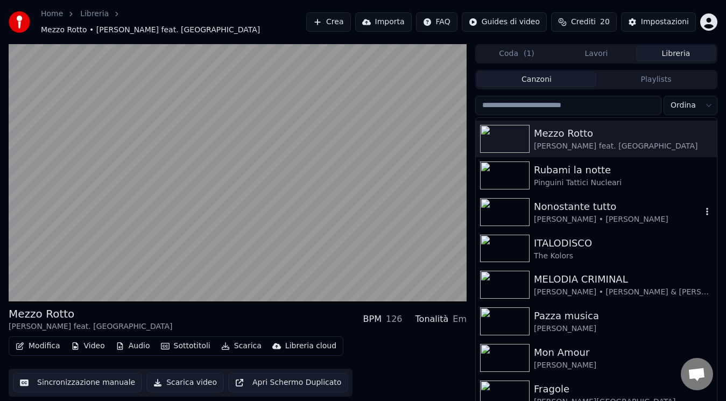
click at [617, 218] on div "[PERSON_NAME] • [PERSON_NAME]" at bounding box center [618, 219] width 168 height 11
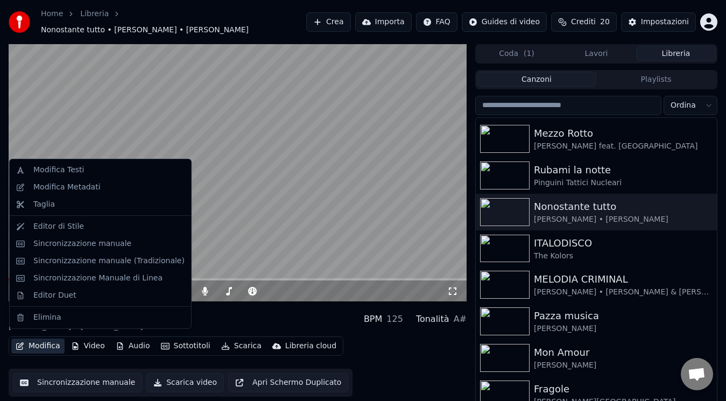
click at [57, 345] on button "Modifica" at bounding box center [37, 345] width 53 height 15
click at [121, 191] on div "Modifica Metadati" at bounding box center [108, 187] width 151 height 11
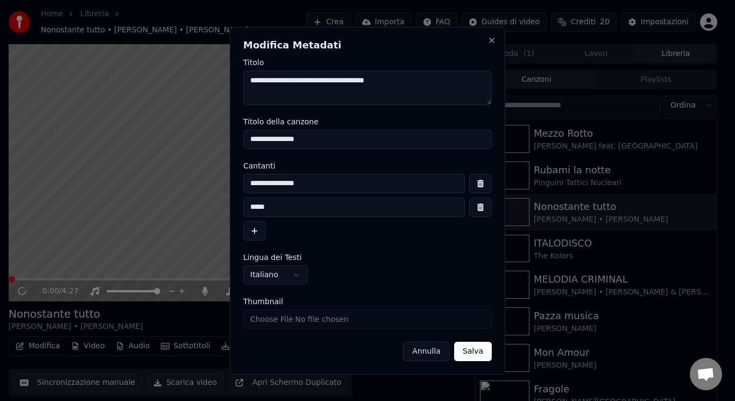
click at [478, 211] on button "button" at bounding box center [480, 206] width 23 height 19
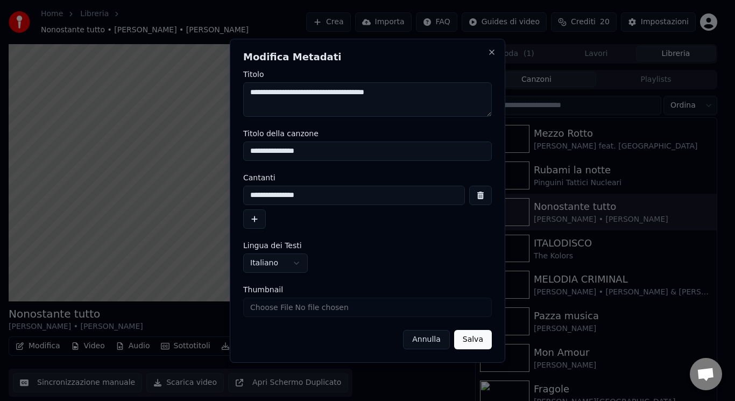
click at [432, 197] on input "**********" at bounding box center [354, 195] width 222 height 19
type input "**********"
click at [473, 340] on button "Salva" at bounding box center [473, 339] width 38 height 19
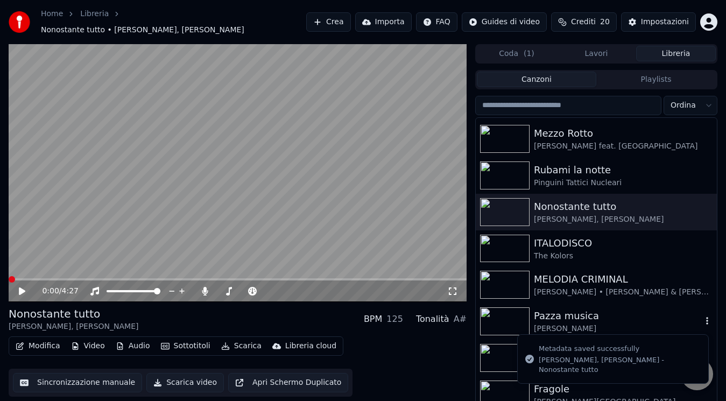
click at [581, 313] on div "Pazza musica" at bounding box center [618, 315] width 168 height 15
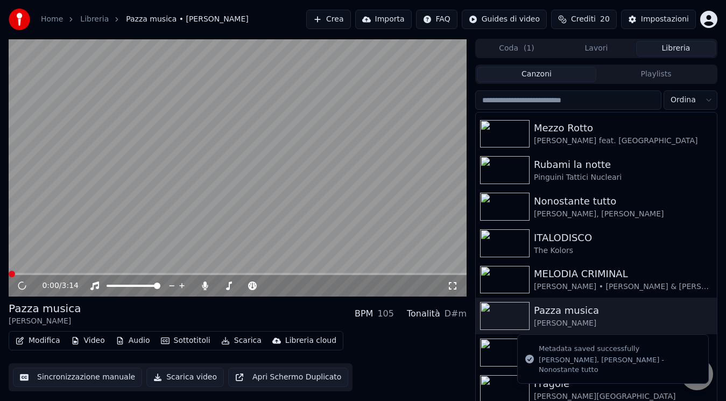
click at [20, 341] on icon "button" at bounding box center [20, 341] width 8 height 8
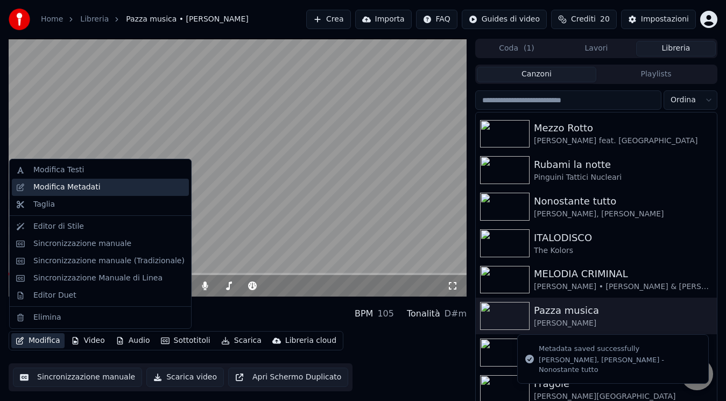
click at [82, 188] on div "Modifica Metadati" at bounding box center [66, 187] width 67 height 11
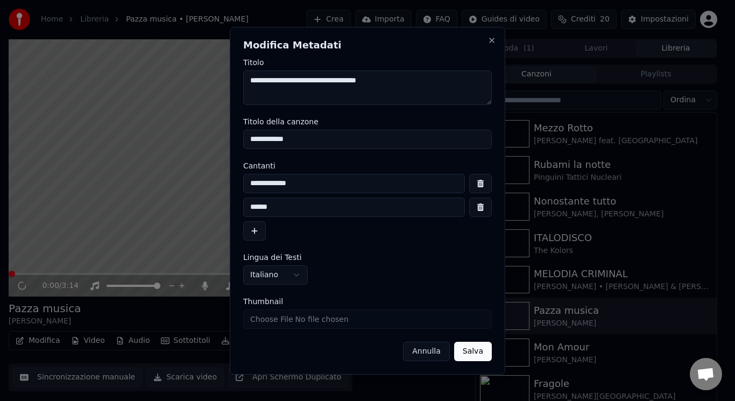
click at [293, 205] on input "******" at bounding box center [354, 206] width 222 height 19
click at [485, 202] on button "button" at bounding box center [480, 206] width 23 height 19
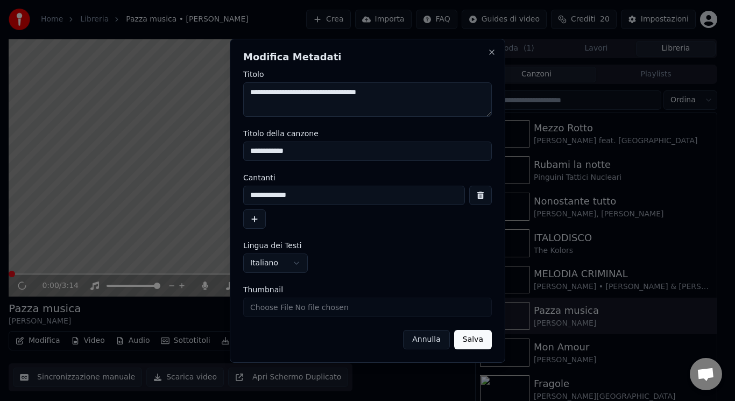
click at [392, 194] on input "**********" at bounding box center [354, 195] width 222 height 19
type input "**********"
click at [473, 339] on button "Salva" at bounding box center [473, 339] width 38 height 19
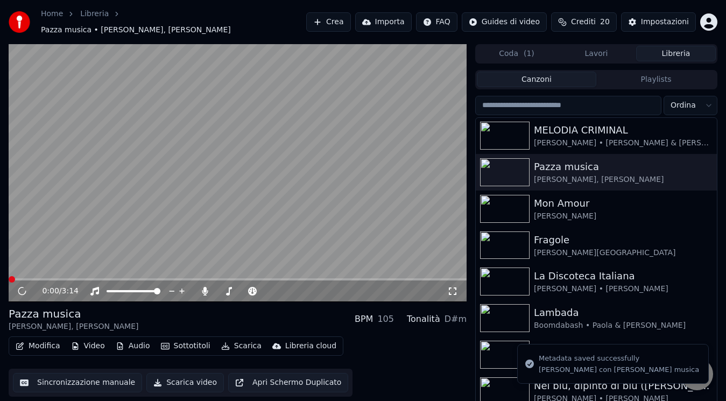
scroll to position [759, 0]
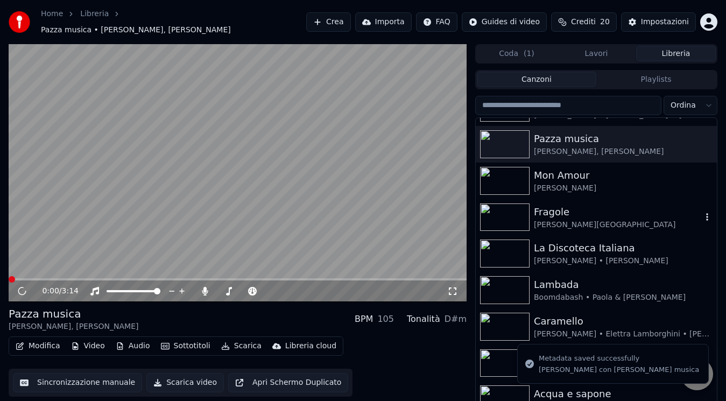
click at [612, 221] on div "[PERSON_NAME][GEOGRAPHIC_DATA]" at bounding box center [618, 224] width 168 height 11
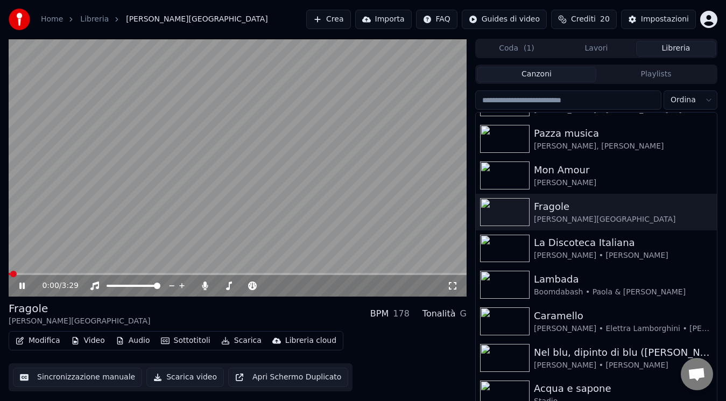
click at [23, 285] on icon at bounding box center [21, 285] width 5 height 6
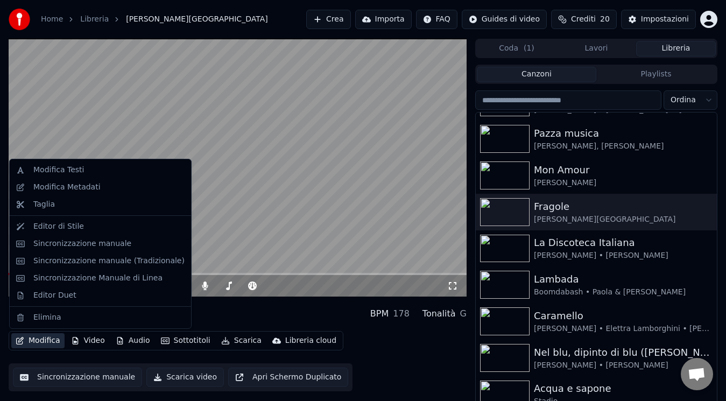
click at [41, 342] on button "Modifica" at bounding box center [37, 340] width 53 height 15
click at [96, 187] on div "Modifica Metadati" at bounding box center [108, 187] width 151 height 11
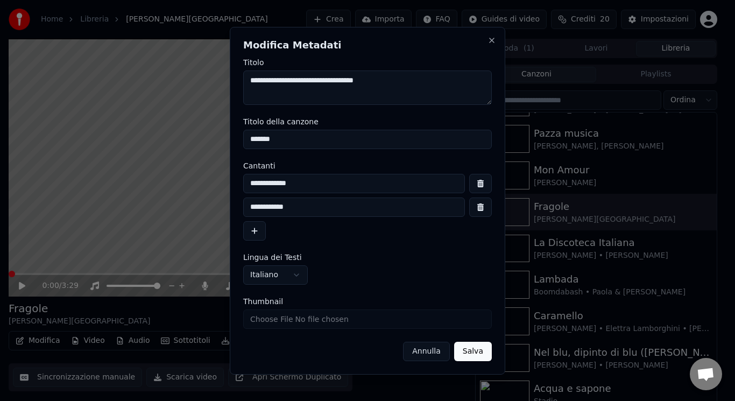
click at [479, 206] on button "button" at bounding box center [480, 206] width 23 height 19
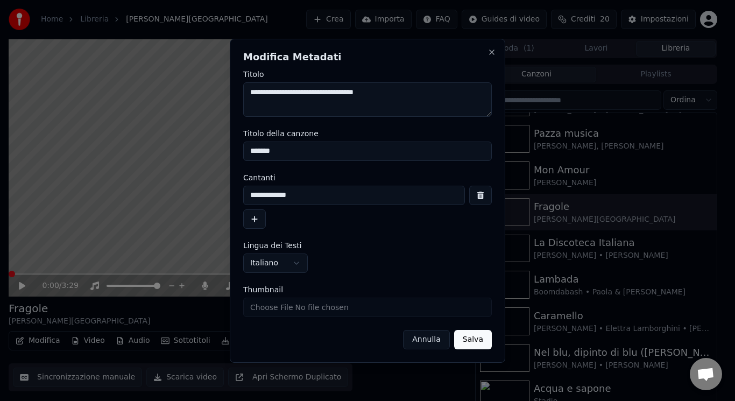
click at [406, 199] on input "**********" at bounding box center [354, 195] width 222 height 19
type input "**********"
click at [471, 338] on button "Salva" at bounding box center [473, 339] width 38 height 19
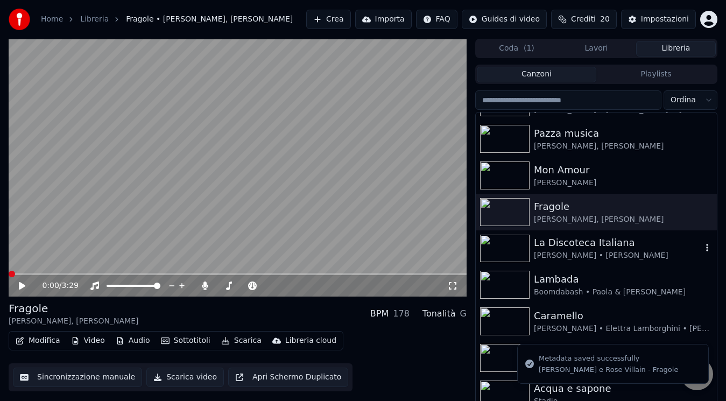
click at [582, 254] on div "[PERSON_NAME] • [PERSON_NAME]" at bounding box center [618, 255] width 168 height 11
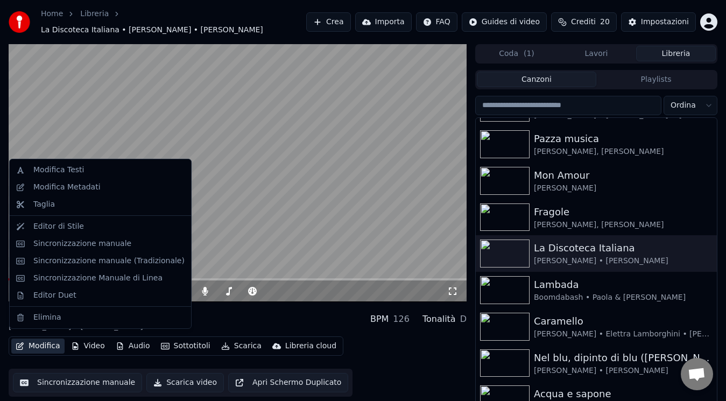
click at [45, 343] on button "Modifica" at bounding box center [37, 345] width 53 height 15
click at [124, 191] on div "Modifica Metadati" at bounding box center [108, 187] width 151 height 11
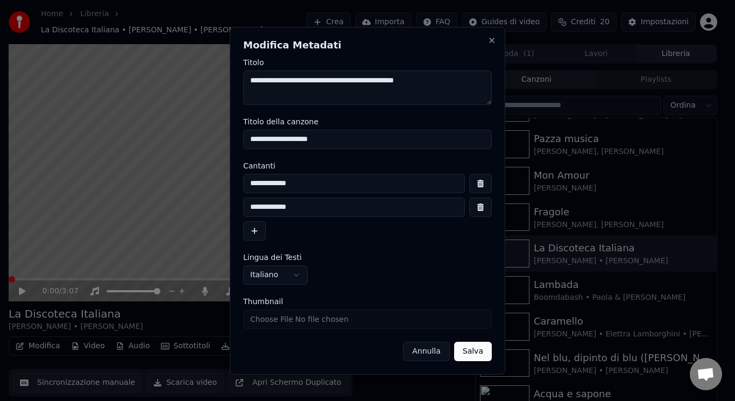
click at [475, 210] on button "button" at bounding box center [480, 206] width 23 height 19
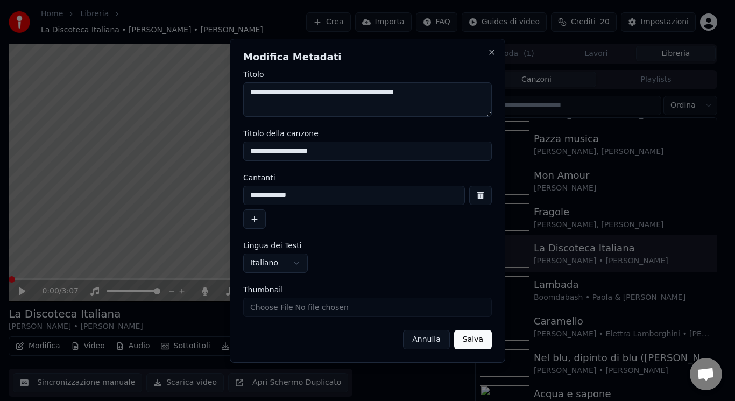
click at [372, 196] on input "**********" at bounding box center [354, 195] width 222 height 19
type input "**********"
click at [465, 339] on button "Salva" at bounding box center [473, 339] width 38 height 19
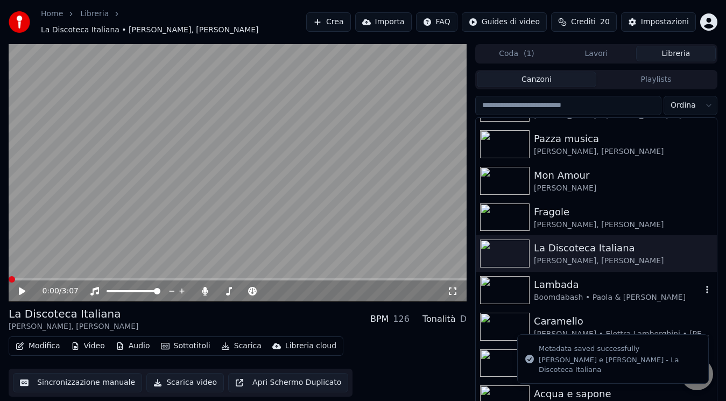
click at [539, 283] on div "Lambada" at bounding box center [618, 284] width 168 height 15
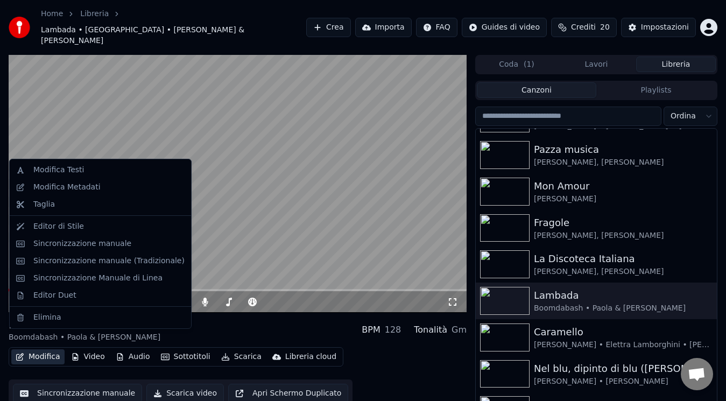
click at [27, 349] on button "Modifica" at bounding box center [37, 356] width 53 height 15
click at [109, 187] on div "Modifica Metadati" at bounding box center [108, 187] width 151 height 11
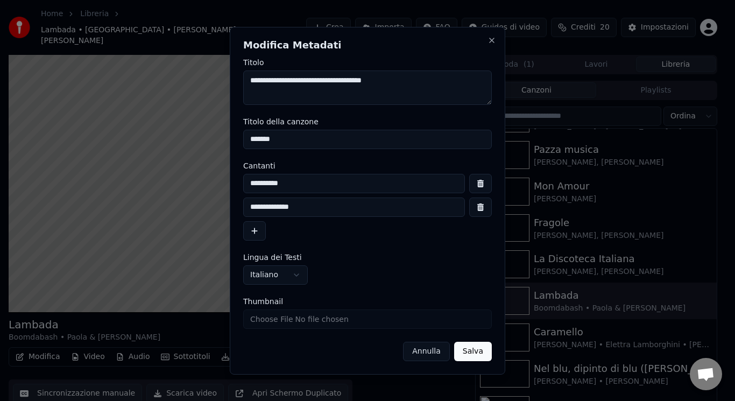
click at [477, 208] on button "button" at bounding box center [480, 206] width 23 height 19
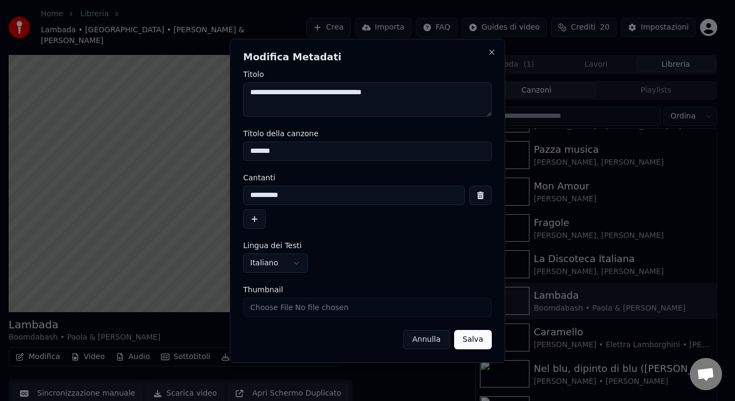
click at [382, 204] on input "**********" at bounding box center [354, 195] width 222 height 19
type input "**********"
click at [479, 340] on button "Salva" at bounding box center [473, 339] width 38 height 19
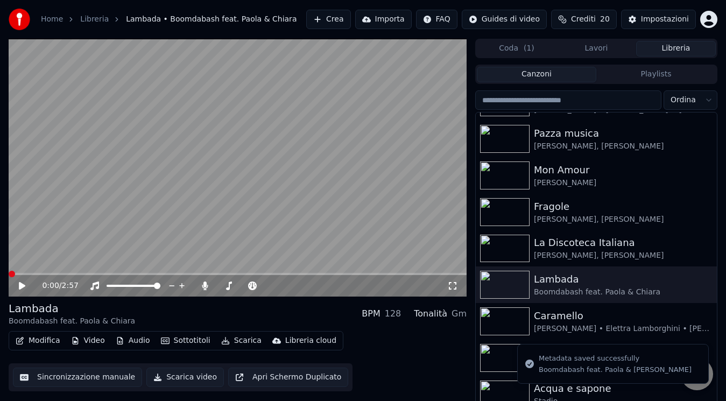
click at [17, 285] on icon at bounding box center [29, 285] width 25 height 9
click at [9, 271] on span at bounding box center [12, 274] width 6 height 6
click at [22, 288] on icon at bounding box center [29, 285] width 25 height 9
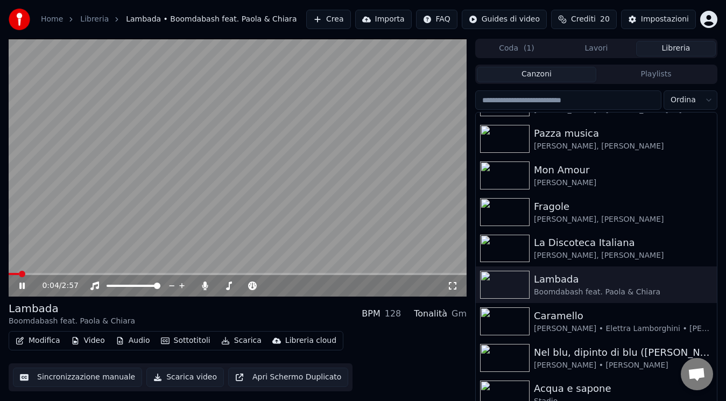
click at [22, 288] on icon at bounding box center [29, 285] width 25 height 9
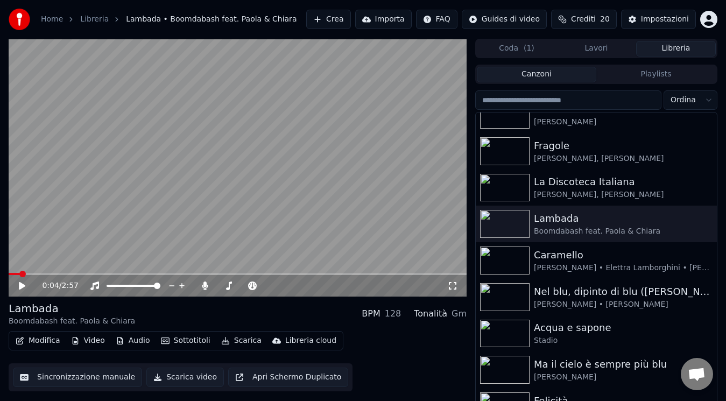
scroll to position [822, 0]
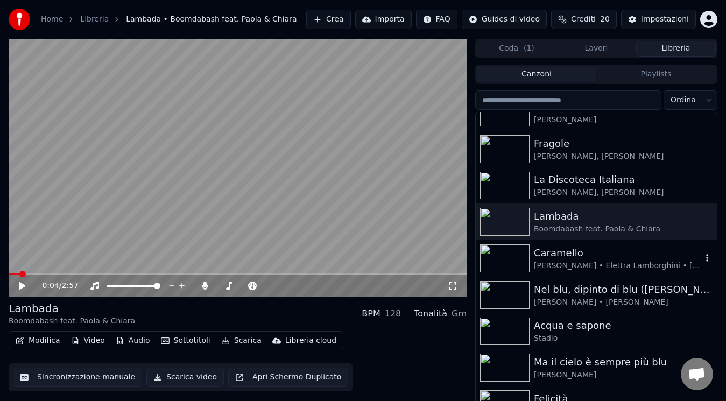
click at [595, 264] on div "[PERSON_NAME] • Elettra Lamborghini • [PERSON_NAME]" at bounding box center [618, 265] width 168 height 11
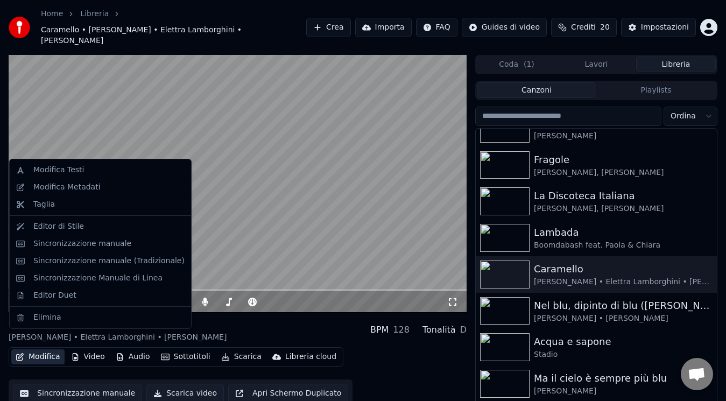
click at [17, 353] on icon "button" at bounding box center [20, 357] width 8 height 8
click at [66, 184] on div "Modifica Metadati" at bounding box center [66, 187] width 67 height 11
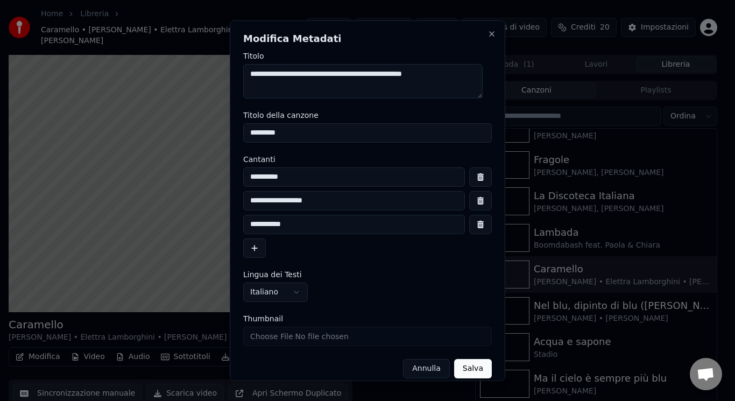
click at [469, 225] on button "button" at bounding box center [480, 223] width 23 height 19
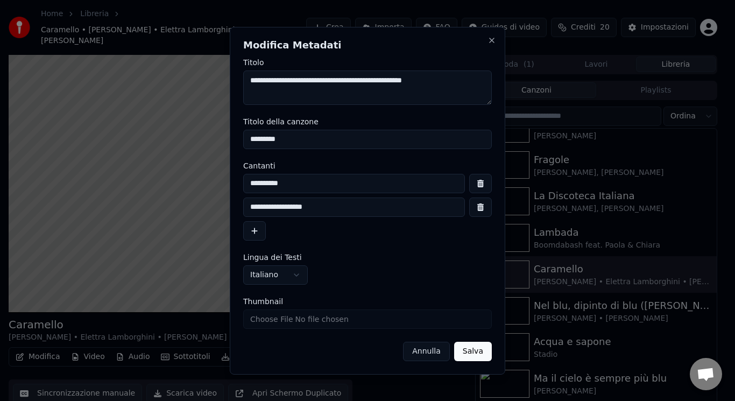
click at [476, 214] on button "button" at bounding box center [480, 206] width 23 height 19
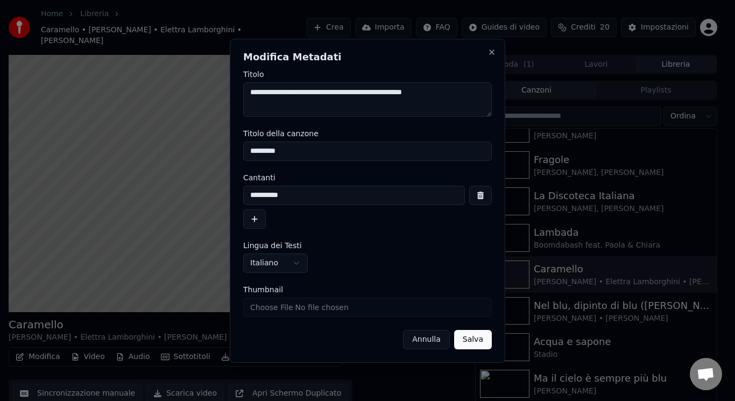
click at [404, 198] on input "**********" at bounding box center [354, 195] width 222 height 19
type input "**********"
click at [477, 344] on button "Salva" at bounding box center [473, 339] width 38 height 19
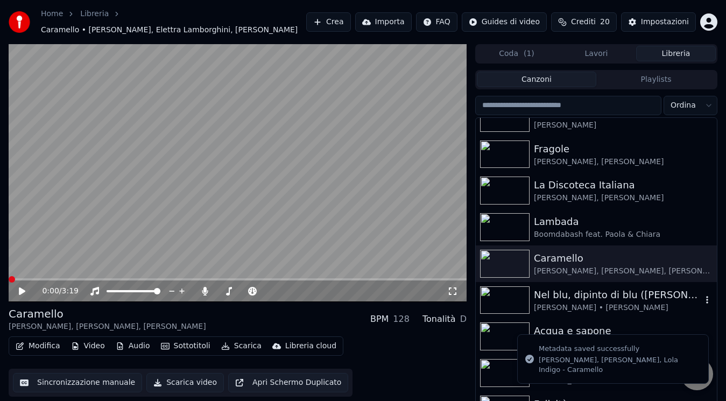
click at [590, 289] on div "Nel blu, dipinto di blu ([PERSON_NAME] version)" at bounding box center [618, 294] width 168 height 15
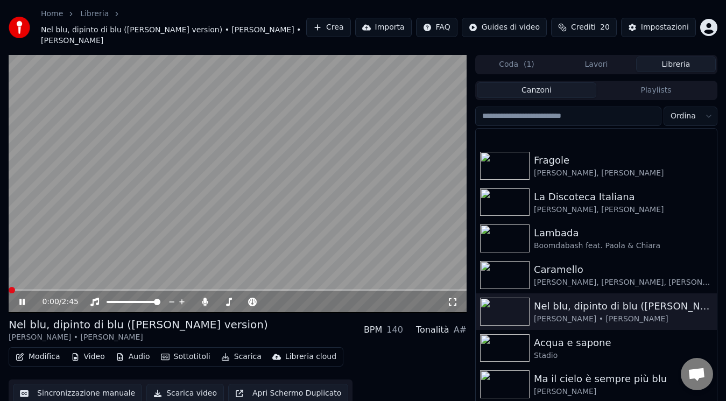
scroll to position [854, 0]
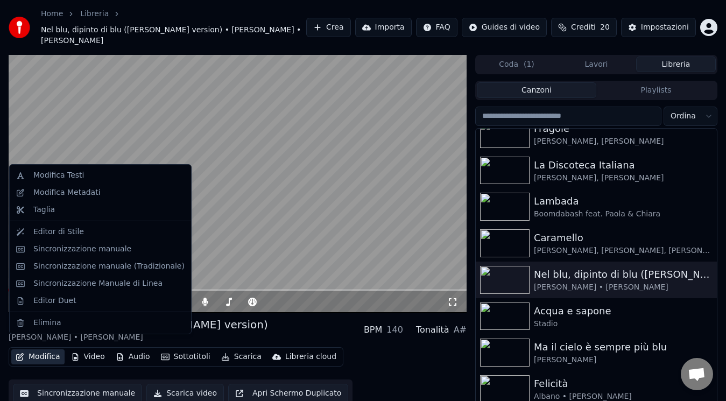
click at [19, 353] on icon "button" at bounding box center [20, 357] width 8 height 8
click at [96, 197] on div "Modifica Metadati" at bounding box center [108, 192] width 151 height 11
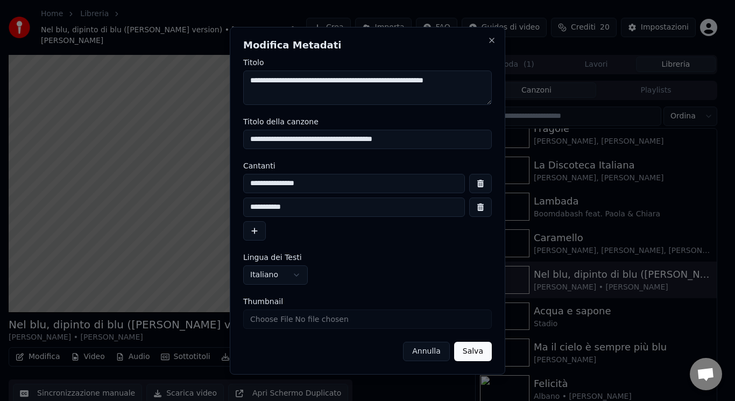
click at [486, 207] on button "button" at bounding box center [480, 206] width 23 height 19
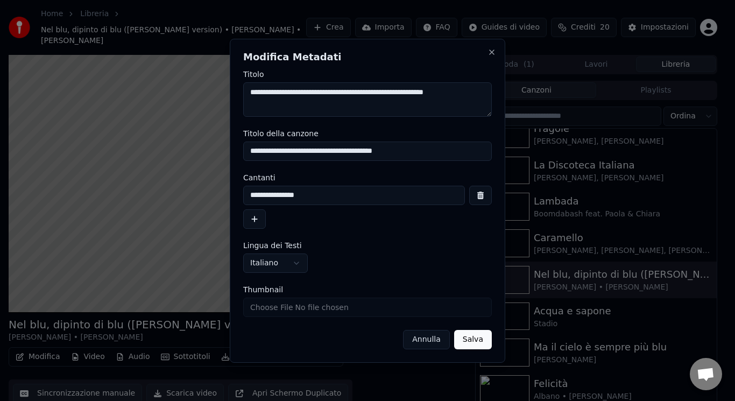
click at [381, 184] on div "**********" at bounding box center [367, 201] width 249 height 55
click at [384, 189] on input "**********" at bounding box center [354, 195] width 222 height 19
type input "**********"
click at [479, 343] on button "Salva" at bounding box center [473, 339] width 38 height 19
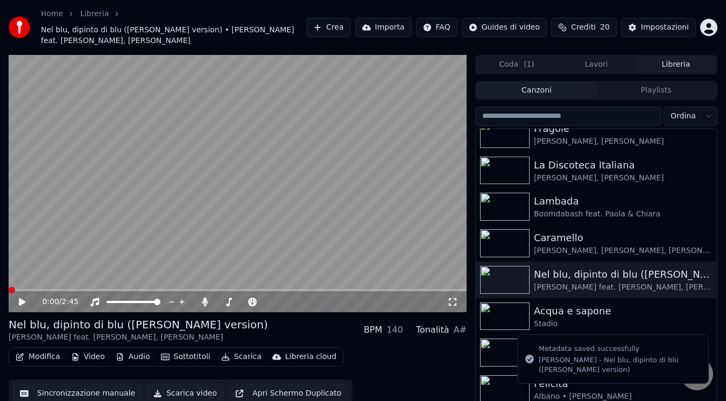
click at [17, 297] on div "0:00 / 2:45" at bounding box center [237, 301] width 449 height 11
click at [19, 300] on icon at bounding box center [29, 301] width 25 height 9
click at [19, 300] on icon at bounding box center [22, 302] width 6 height 8
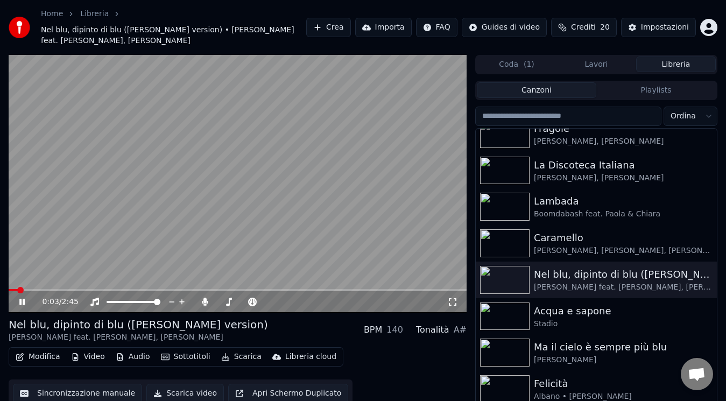
click at [19, 300] on icon at bounding box center [29, 301] width 25 height 9
drag, startPoint x: 718, startPoint y: 303, endPoint x: 715, endPoint y: 329, distance: 25.4
click at [715, 329] on div "0:03 / 2:45 Nel blu, dipinto di blu ([PERSON_NAME] version) [PERSON_NAME] feat.…" at bounding box center [363, 242] width 726 height 374
click at [558, 372] on div "Felicità [PERSON_NAME]" at bounding box center [595, 389] width 241 height 37
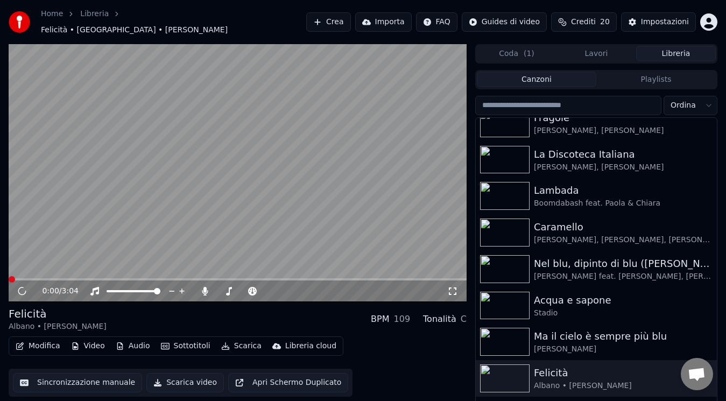
click at [44, 336] on div "Modifica Video Audio Sottotitoli Scarica Libreria cloud" at bounding box center [176, 345] width 335 height 19
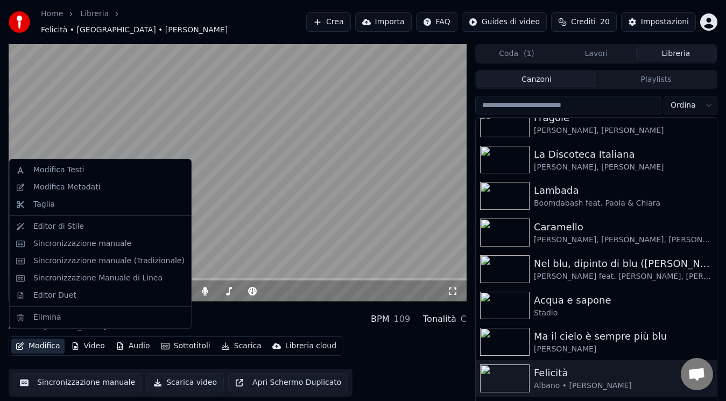
click at [43, 338] on button "Modifica" at bounding box center [37, 345] width 53 height 15
click at [105, 184] on div "Modifica Metadati" at bounding box center [108, 187] width 151 height 11
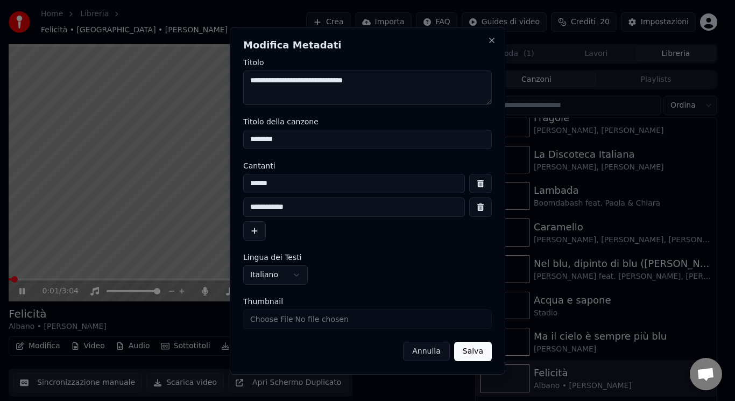
click at [474, 211] on button "button" at bounding box center [480, 206] width 23 height 19
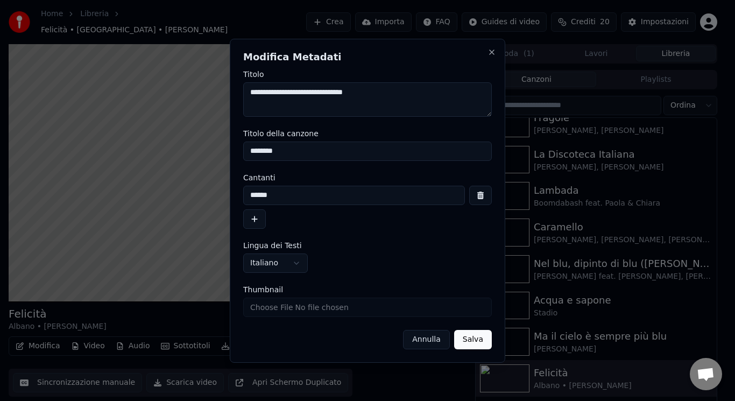
click at [422, 190] on input "******" at bounding box center [354, 195] width 222 height 19
type input "**********"
click at [480, 342] on button "Salva" at bounding box center [473, 339] width 38 height 19
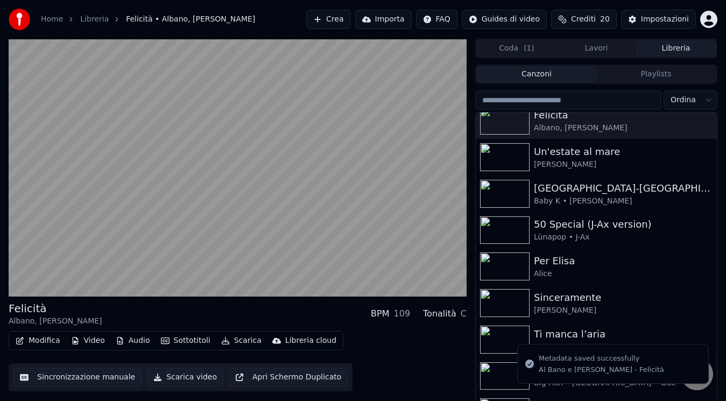
scroll to position [1121, 0]
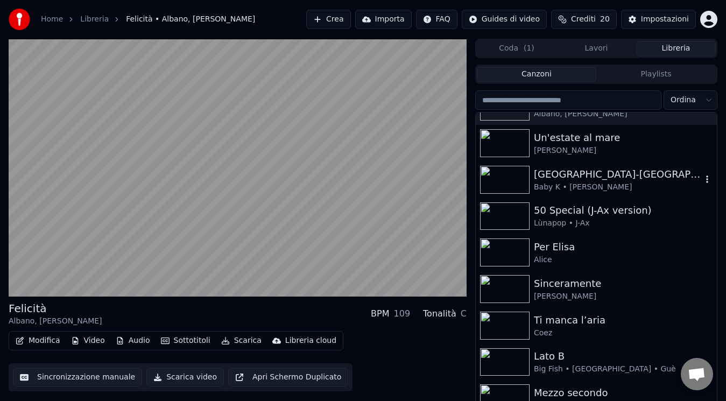
click at [592, 190] on div "Baby K • [PERSON_NAME]" at bounding box center [618, 187] width 168 height 11
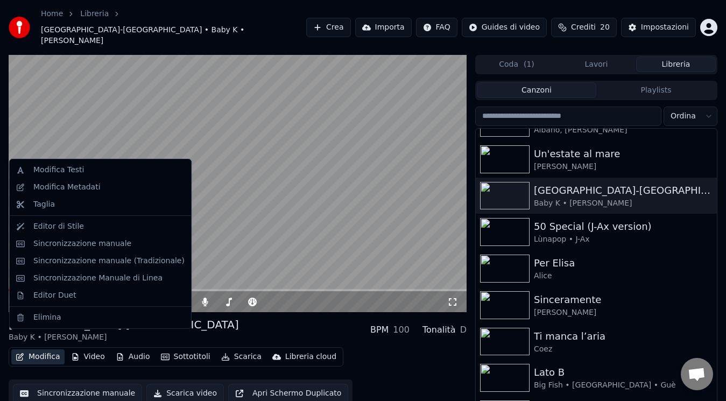
click at [56, 349] on button "Modifica" at bounding box center [37, 356] width 53 height 15
click at [103, 194] on div "Modifica Metadati" at bounding box center [100, 187] width 177 height 17
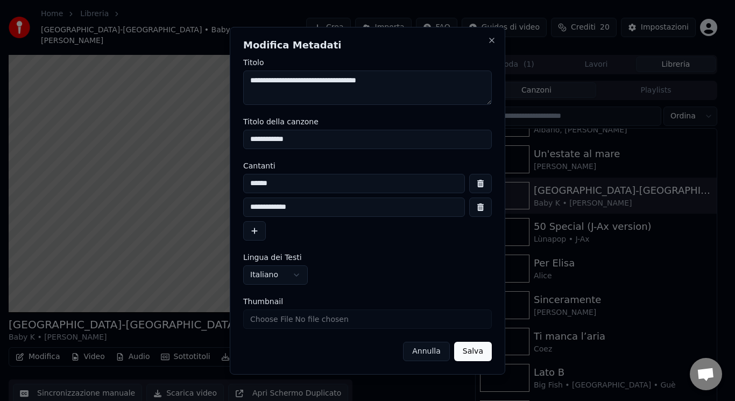
click at [476, 205] on button "button" at bounding box center [480, 206] width 23 height 19
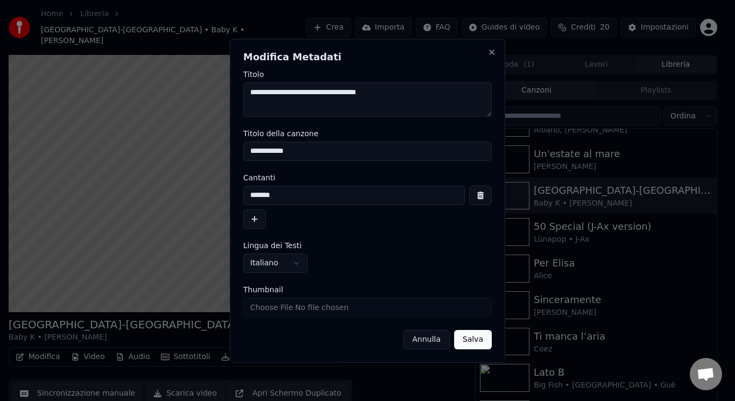
click at [404, 202] on input "******" at bounding box center [354, 195] width 222 height 19
type input "**********"
click at [475, 338] on button "Salva" at bounding box center [473, 339] width 38 height 19
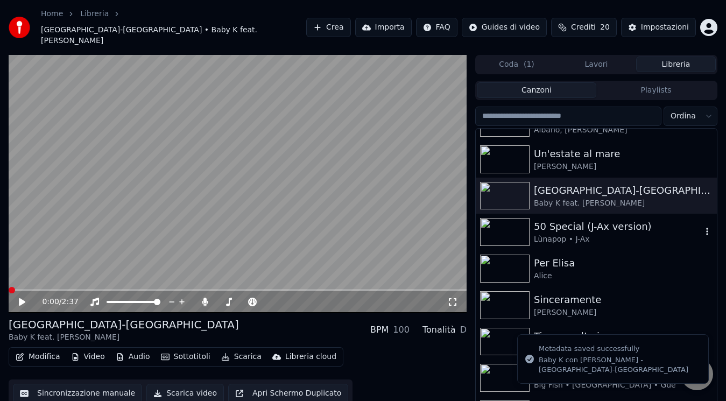
click at [575, 234] on div "Lùnapop • J-Ax" at bounding box center [618, 239] width 168 height 11
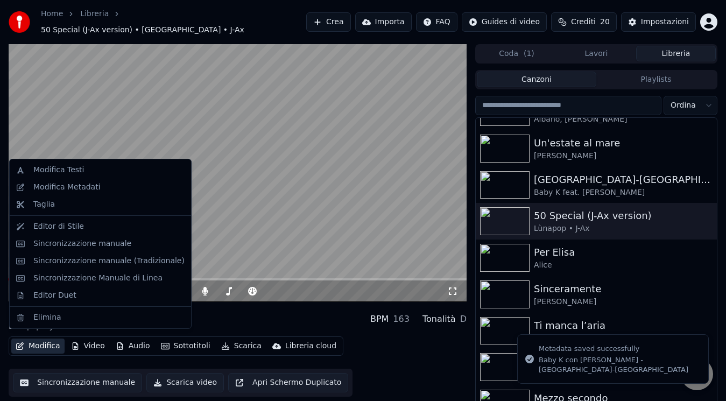
click at [18, 343] on icon "button" at bounding box center [20, 346] width 9 height 8
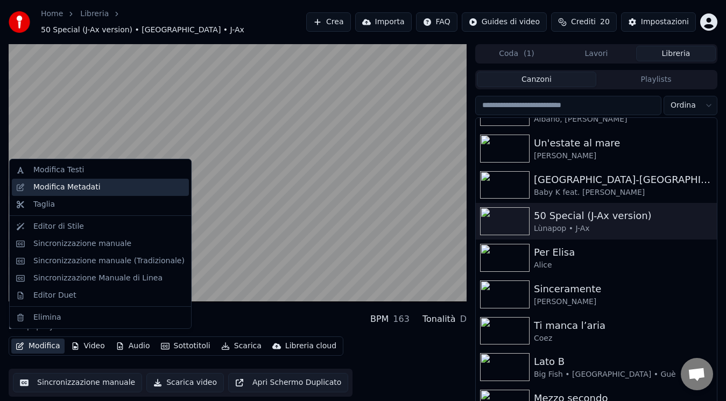
click at [113, 186] on div "Modifica Metadati" at bounding box center [108, 187] width 151 height 11
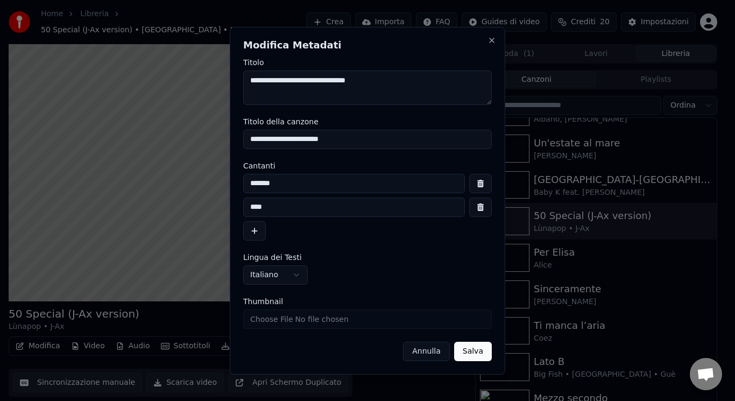
click at [489, 210] on button "button" at bounding box center [480, 206] width 23 height 19
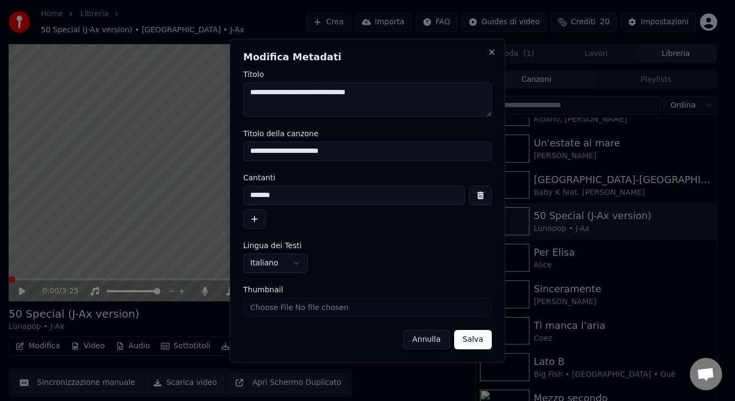
click at [358, 201] on input "*******" at bounding box center [354, 195] width 222 height 19
type input "**********"
click at [473, 344] on button "Salva" at bounding box center [473, 339] width 38 height 19
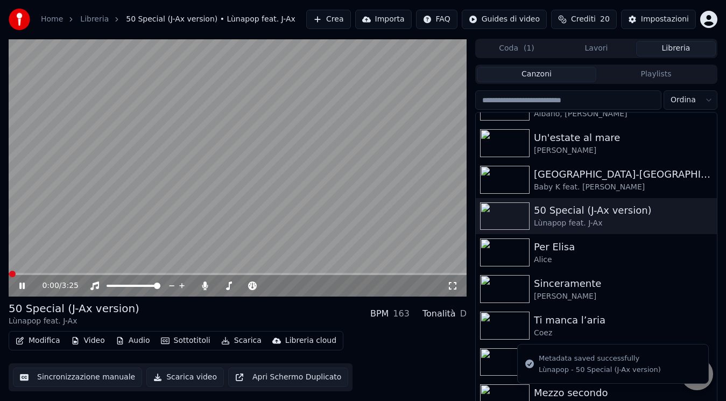
click at [19, 285] on icon at bounding box center [29, 285] width 25 height 9
click at [610, 367] on div "Big Fish • [GEOGRAPHIC_DATA] • Guè" at bounding box center [618, 369] width 168 height 11
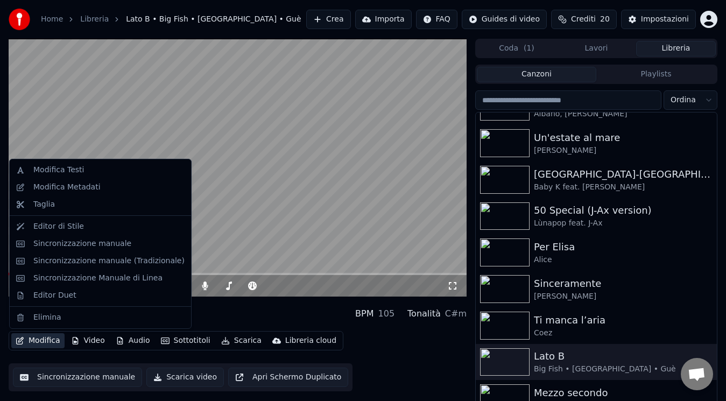
click at [45, 342] on button "Modifica" at bounding box center [37, 340] width 53 height 15
click at [94, 189] on div "Modifica Metadati" at bounding box center [66, 187] width 67 height 11
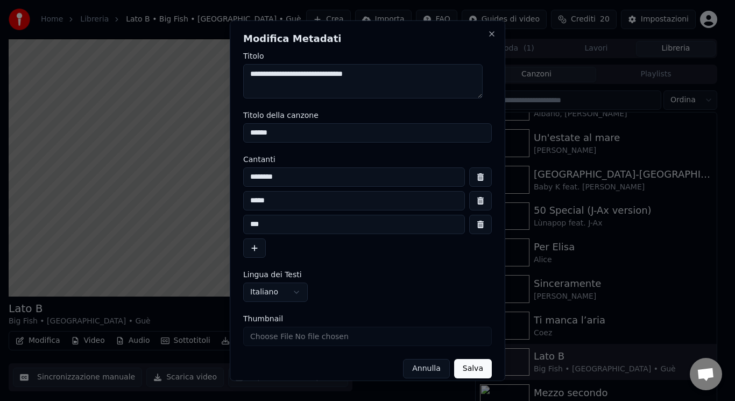
click at [474, 217] on button "button" at bounding box center [480, 223] width 23 height 19
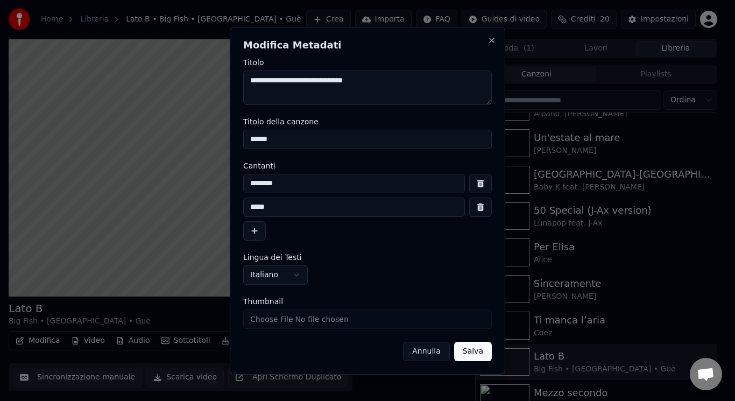
click at [479, 210] on button "button" at bounding box center [480, 206] width 23 height 19
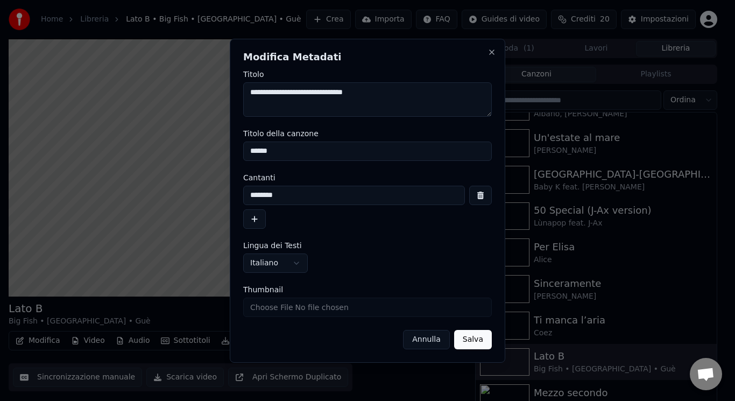
click at [420, 191] on input "********" at bounding box center [354, 195] width 222 height 19
type input "**********"
click at [480, 343] on button "Salva" at bounding box center [473, 339] width 38 height 19
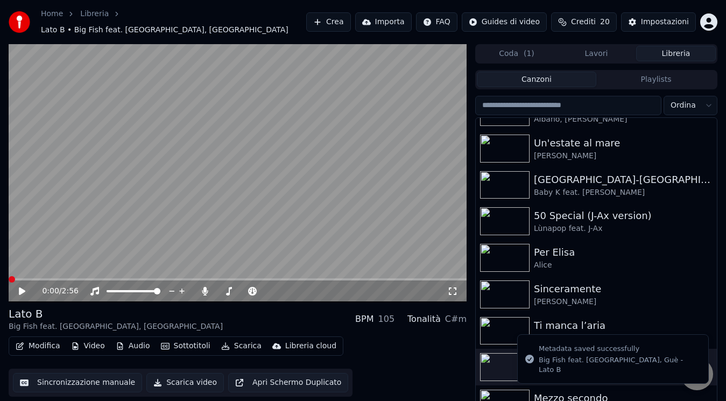
click at [16, 286] on div "0:00 / 2:56" at bounding box center [237, 291] width 449 height 11
click at [9, 278] on span at bounding box center [15, 279] width 13 height 2
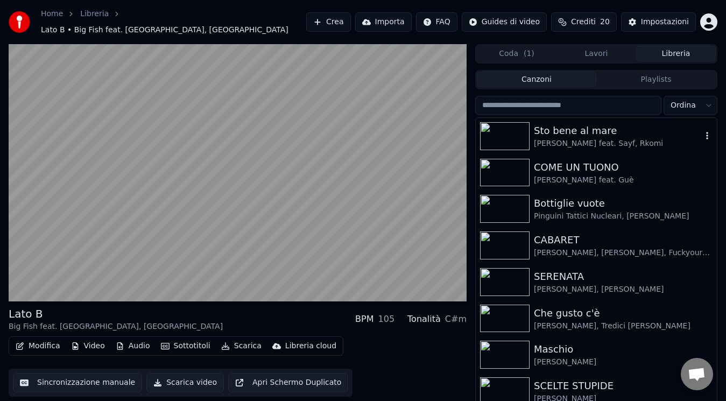
click at [603, 138] on div "[PERSON_NAME] feat. Sayf, Rkomi" at bounding box center [618, 143] width 168 height 11
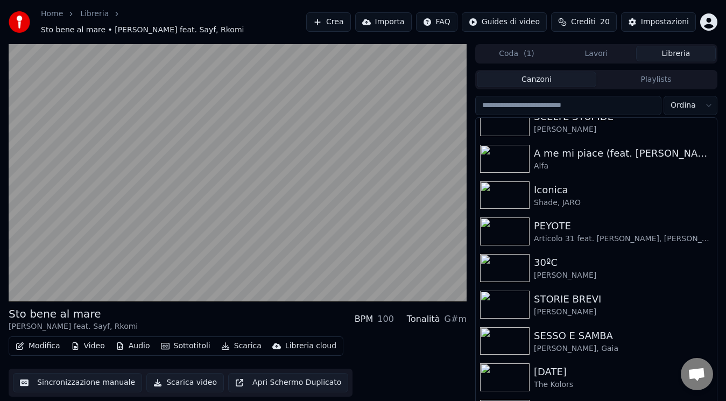
scroll to position [272, 0]
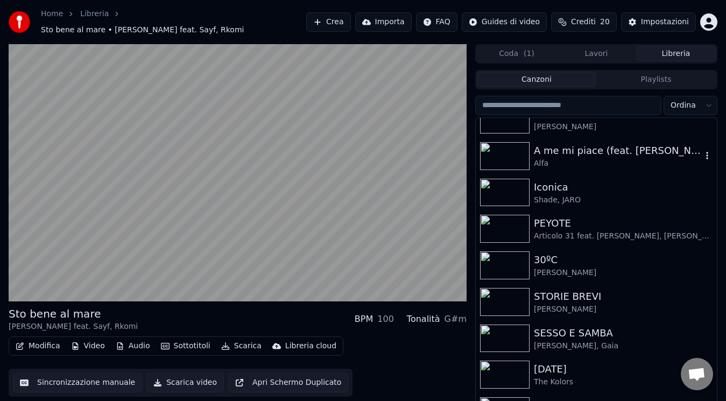
click at [630, 164] on div "A me mi piace (feat. [PERSON_NAME]) Alfa" at bounding box center [595, 156] width 241 height 37
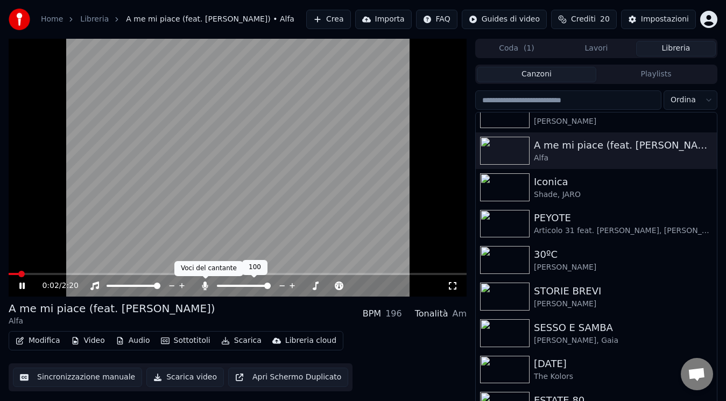
click at [207, 288] on icon at bounding box center [205, 285] width 11 height 9
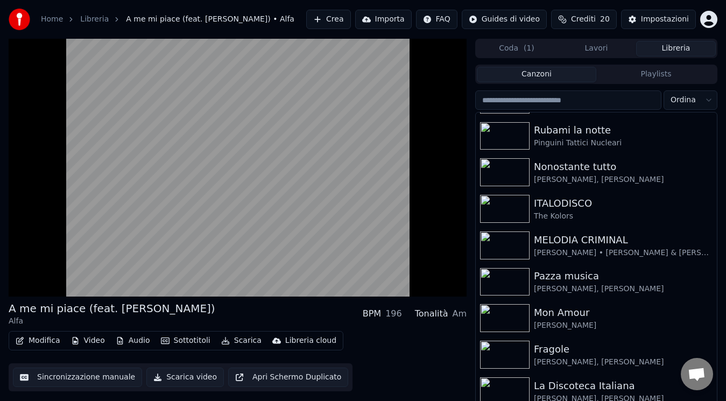
scroll to position [619, 0]
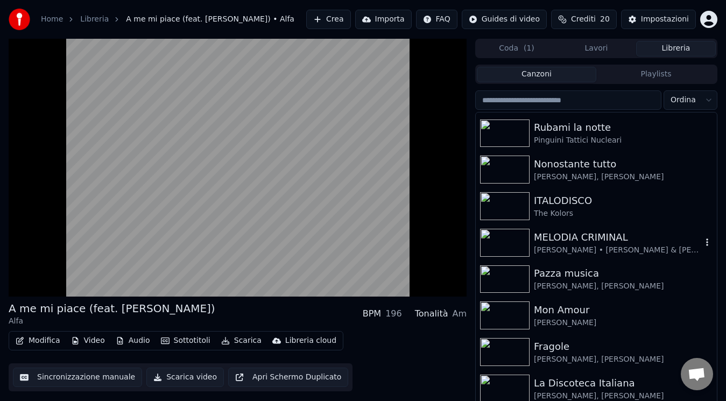
click at [634, 239] on div "MELODIA CRIMINAL" at bounding box center [618, 237] width 168 height 15
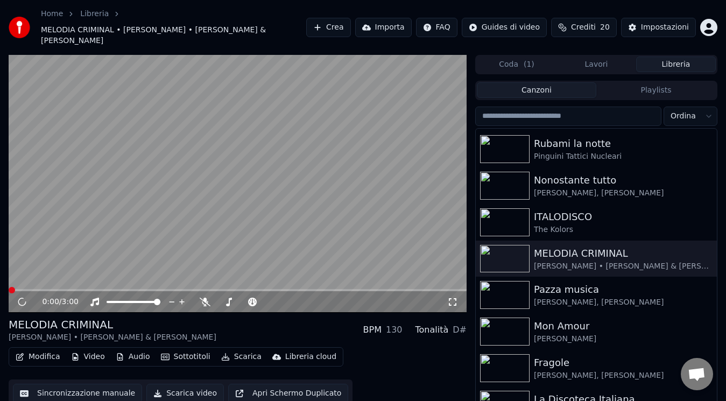
click at [41, 349] on button "Modifica" at bounding box center [37, 356] width 53 height 15
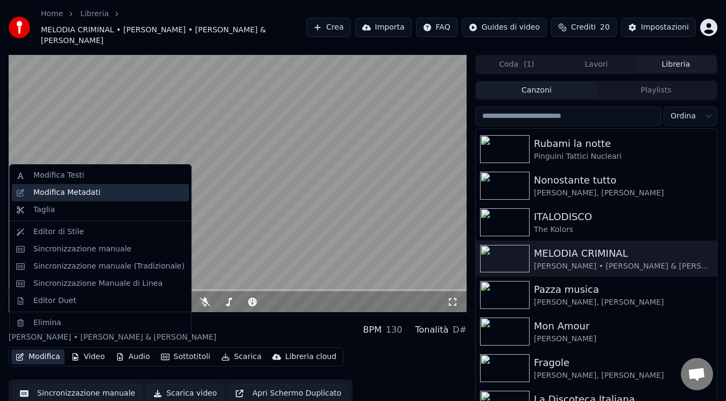
click at [103, 191] on div "Modifica Metadati" at bounding box center [108, 192] width 151 height 11
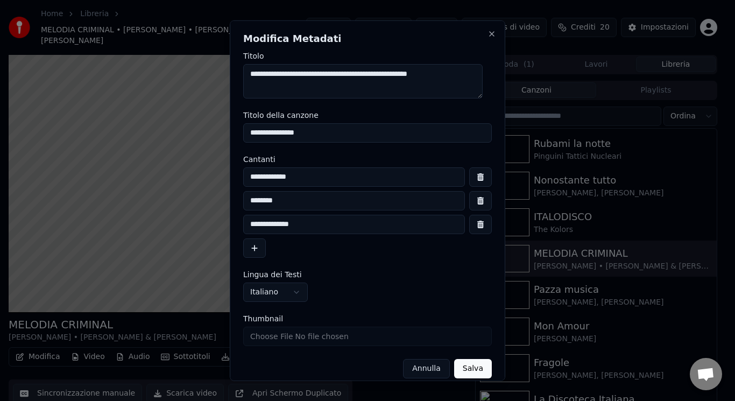
click at [459, 223] on div "**********" at bounding box center [367, 223] width 249 height 19
click at [469, 216] on button "button" at bounding box center [480, 223] width 23 height 19
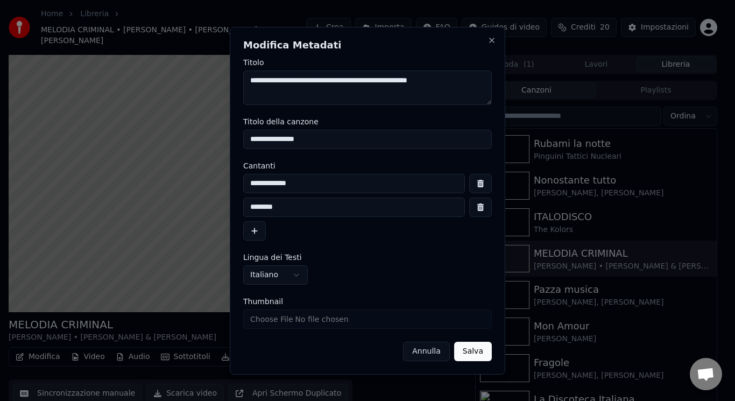
click at [474, 210] on button "button" at bounding box center [480, 206] width 23 height 19
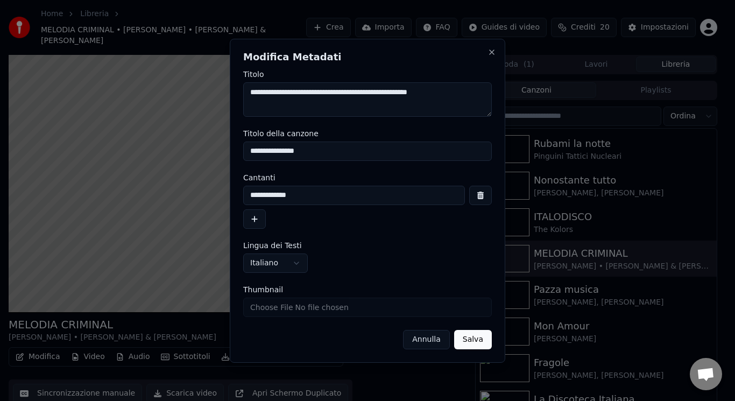
click at [431, 197] on input "**********" at bounding box center [354, 195] width 222 height 19
type input "**********"
click at [479, 339] on button "Salva" at bounding box center [473, 339] width 38 height 19
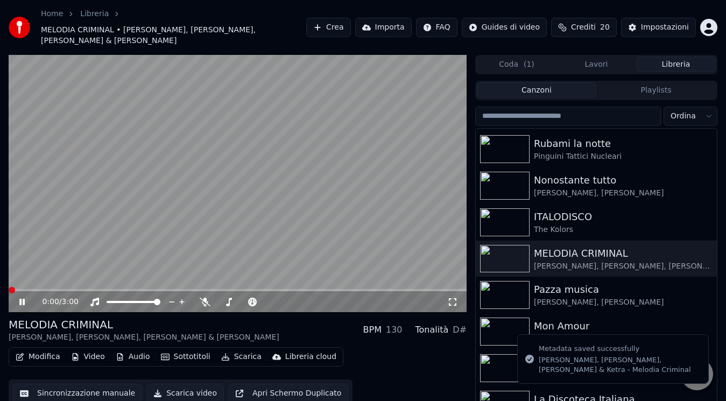
click at [9, 289] on span at bounding box center [9, 290] width 0 height 2
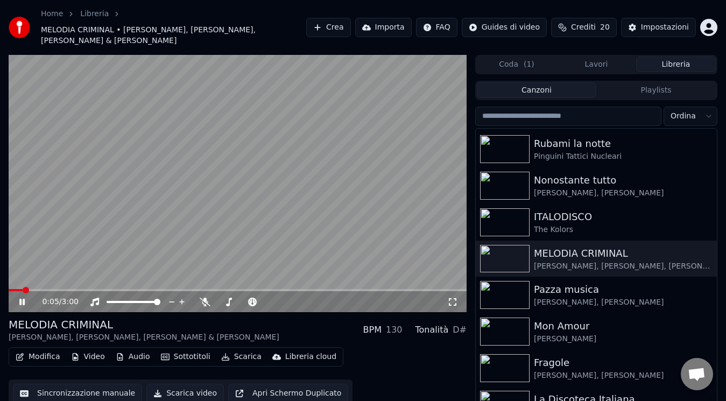
click at [23, 297] on icon at bounding box center [29, 301] width 25 height 9
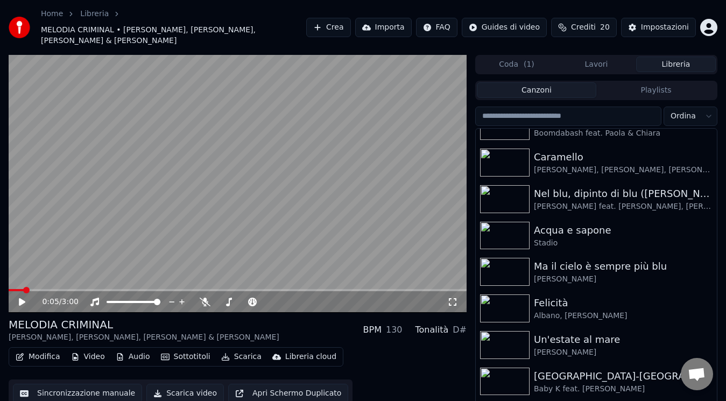
scroll to position [946, 0]
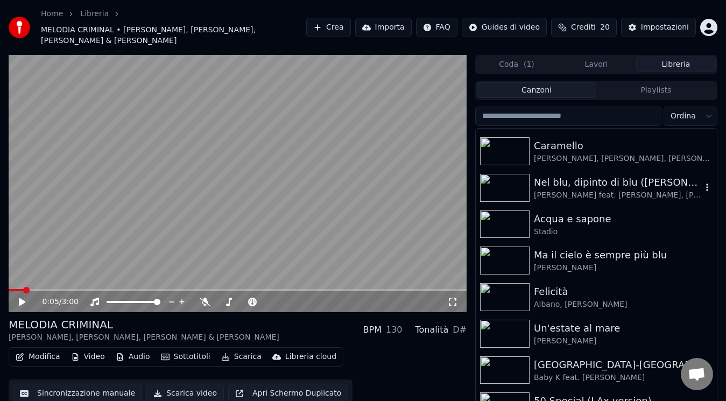
click at [670, 190] on div "[PERSON_NAME] feat. [PERSON_NAME], [PERSON_NAME]" at bounding box center [618, 195] width 168 height 11
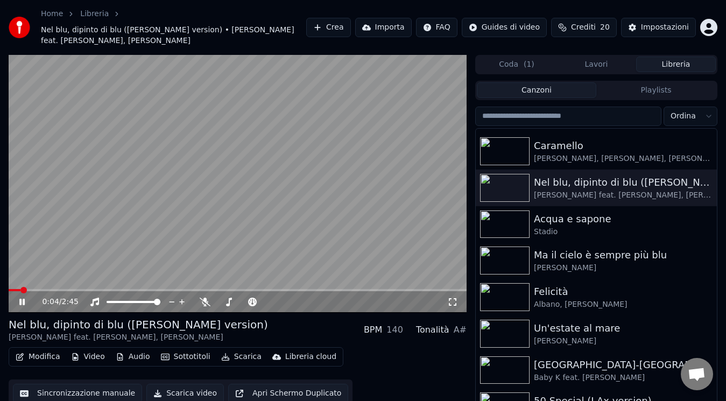
click at [26, 302] on icon at bounding box center [29, 301] width 25 height 9
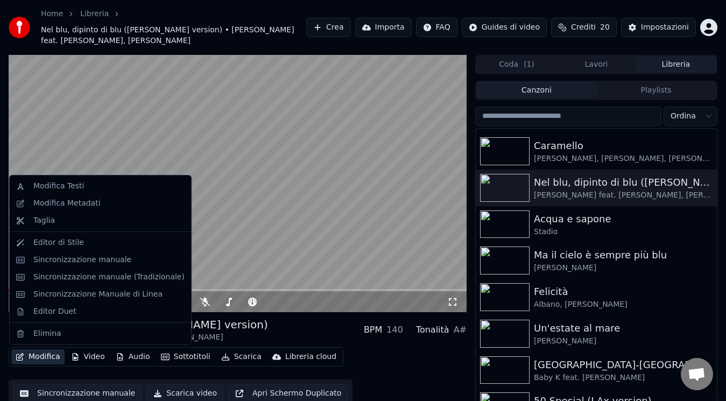
click at [39, 360] on button "Modifica" at bounding box center [37, 356] width 53 height 15
click at [108, 204] on div "Modifica Metadati" at bounding box center [108, 203] width 151 height 11
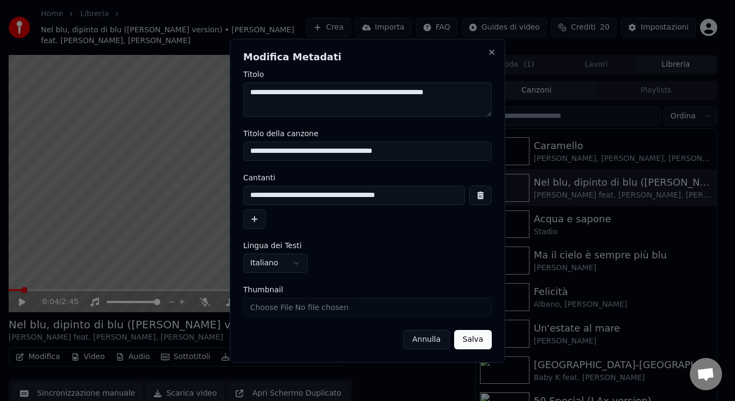
click at [391, 152] on input "**********" at bounding box center [367, 150] width 249 height 19
click at [368, 152] on input "**********" at bounding box center [367, 150] width 249 height 19
click at [366, 152] on input "**********" at bounding box center [367, 150] width 249 height 19
type input "**********"
click at [477, 340] on button "Salva" at bounding box center [473, 339] width 38 height 19
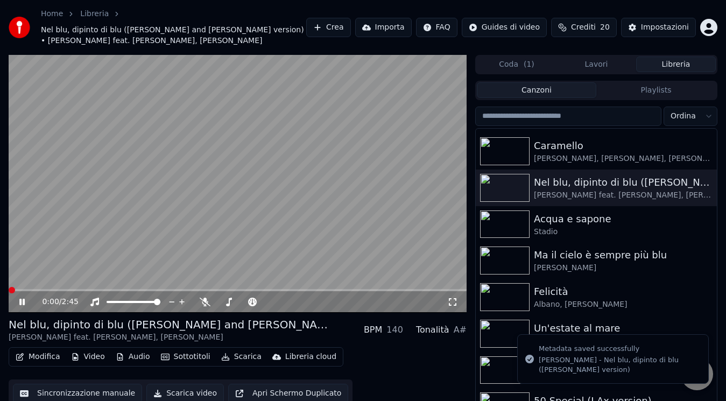
click at [22, 303] on icon at bounding box center [29, 301] width 25 height 9
click at [22, 293] on span at bounding box center [25, 290] width 6 height 6
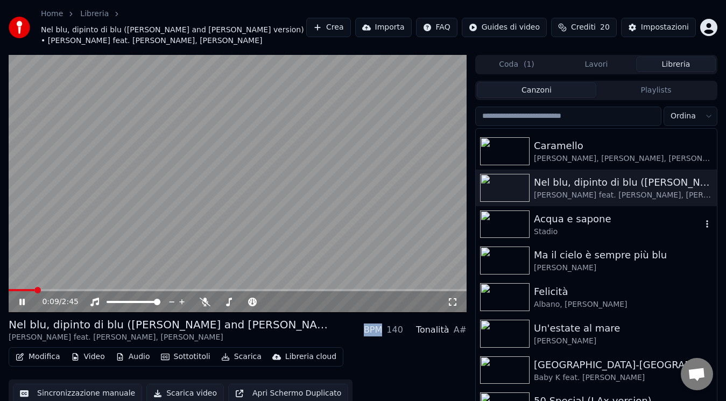
click at [626, 235] on div "Stadio" at bounding box center [618, 231] width 168 height 11
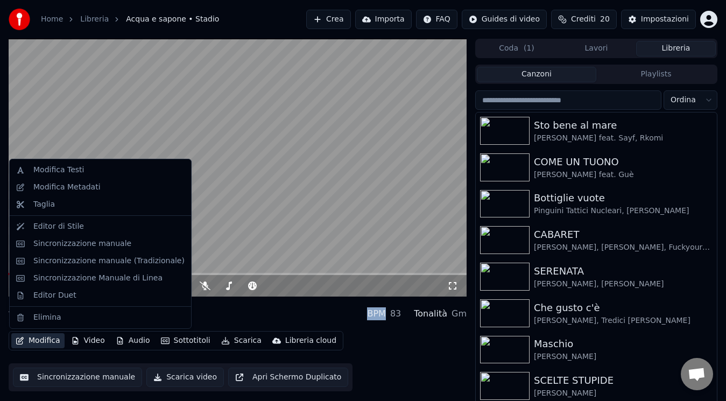
click at [43, 341] on button "Modifica" at bounding box center [37, 340] width 53 height 15
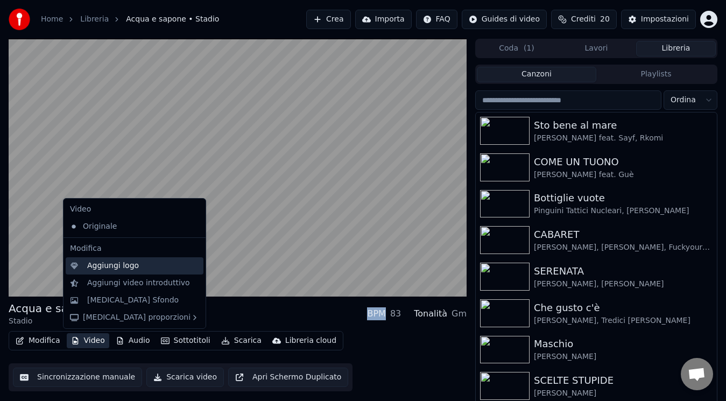
click at [134, 266] on div "Aggiungi logo" at bounding box center [113, 265] width 52 height 11
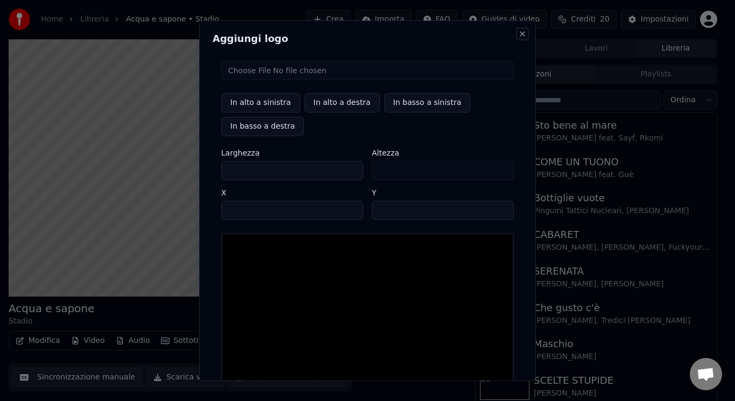
click at [518, 35] on button "Close" at bounding box center [522, 33] width 9 height 9
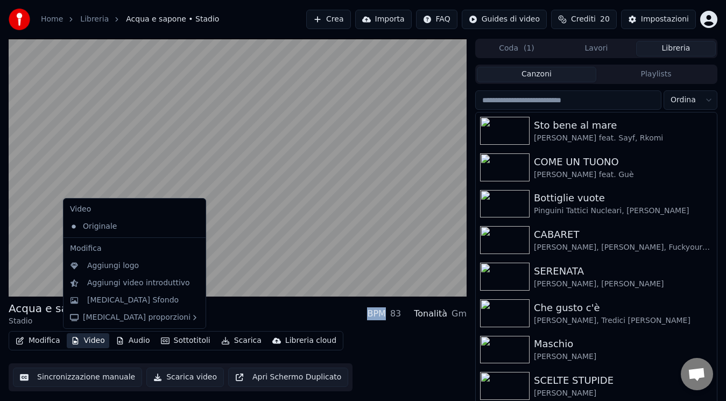
click at [79, 342] on button "Video" at bounding box center [88, 340] width 42 height 15
click at [123, 288] on div "Aggiungi video introduttivo" at bounding box center [138, 283] width 103 height 11
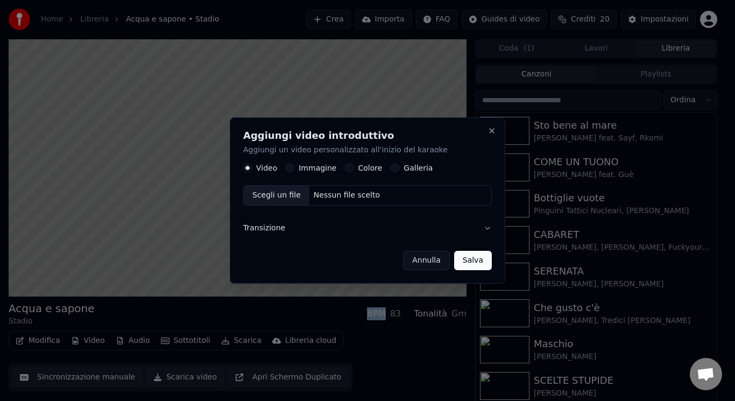
click at [291, 168] on button "Immagine" at bounding box center [290, 168] width 9 height 9
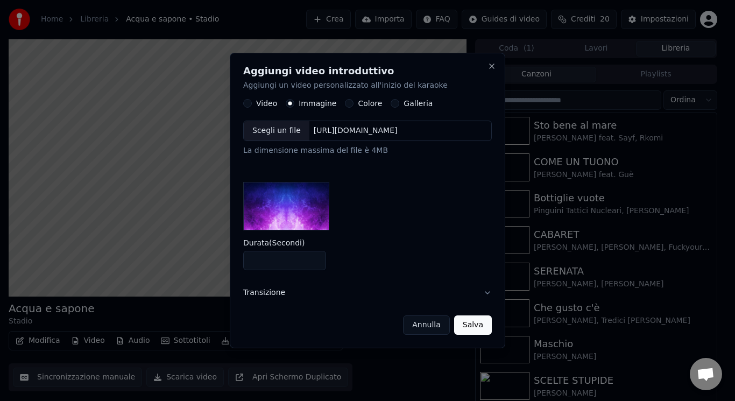
click at [250, 98] on div "Aggiungi video introduttivo Aggiungi un video personalizzato all'inizio del kar…" at bounding box center [367, 201] width 275 height 296
click at [246, 103] on button "Video" at bounding box center [247, 104] width 9 height 9
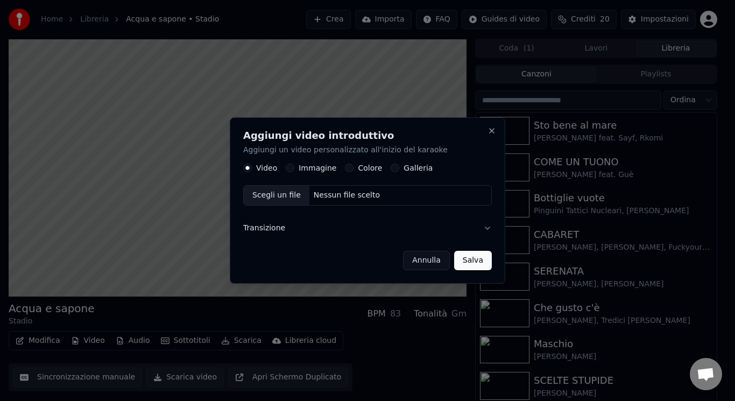
click at [499, 131] on div "Aggiungi video introduttivo Aggiungi un video personalizzato all'inizio del kar…" at bounding box center [367, 200] width 275 height 167
click at [493, 131] on button "Close" at bounding box center [491, 130] width 9 height 9
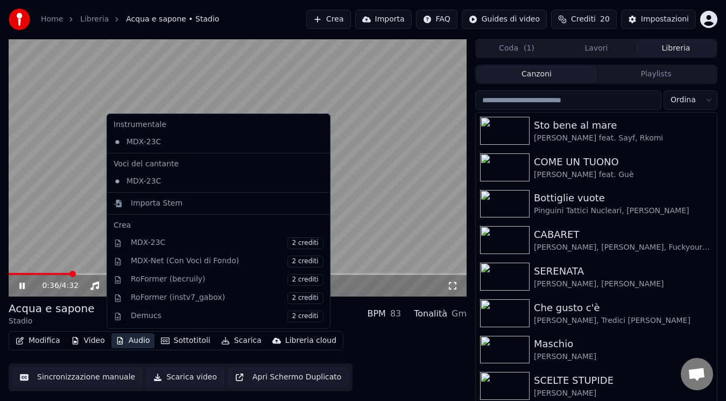
click at [143, 338] on button "Audio" at bounding box center [132, 340] width 43 height 15
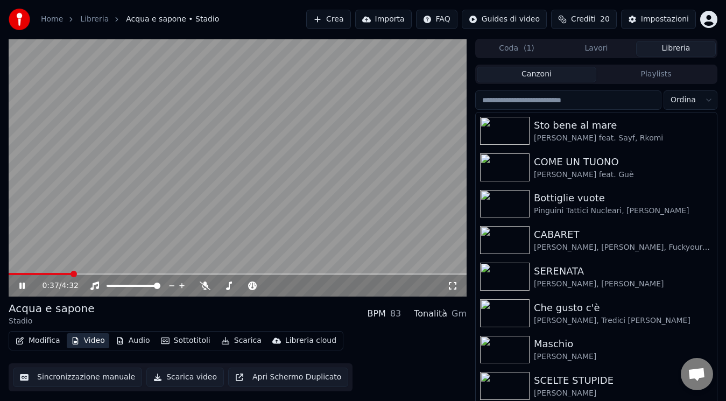
click at [94, 340] on button "Video" at bounding box center [88, 340] width 42 height 15
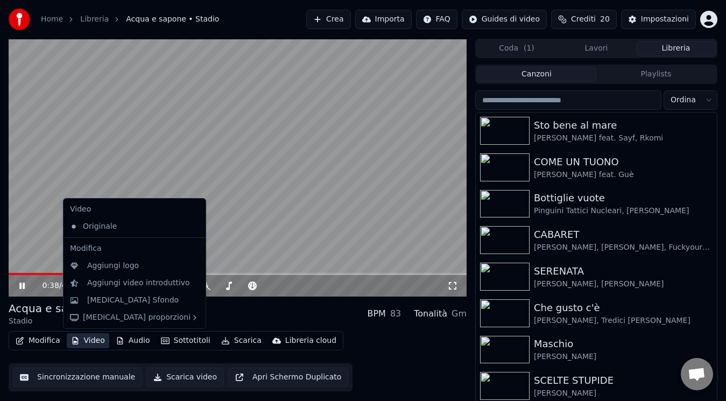
click at [94, 340] on button "Video" at bounding box center [88, 340] width 42 height 15
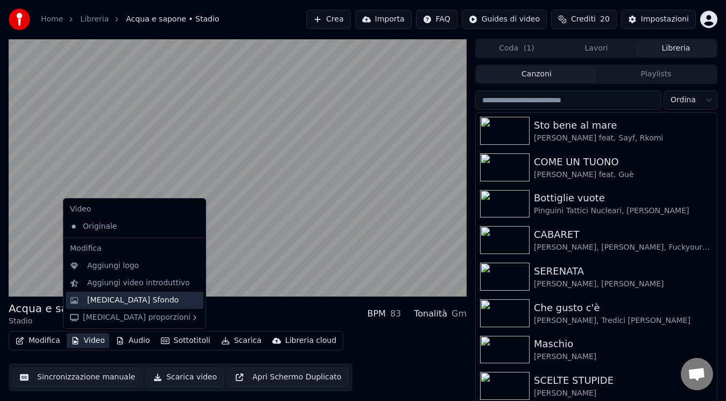
click at [138, 292] on div "[MEDICAL_DATA] Sfondo" at bounding box center [135, 300] width 138 height 17
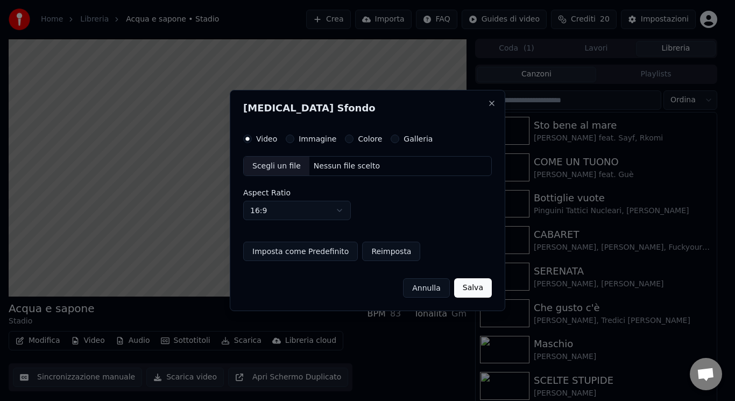
click at [498, 106] on div "[MEDICAL_DATA] Sfondo Video Immagine Colore Galleria Scegli un file Nessun file…" at bounding box center [367, 201] width 275 height 222
click at [495, 105] on button "Close" at bounding box center [491, 103] width 9 height 9
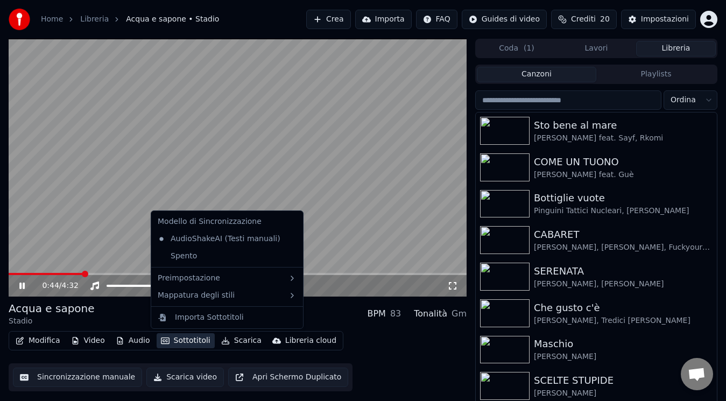
click at [167, 343] on button "Sottotitoli" at bounding box center [186, 340] width 58 height 15
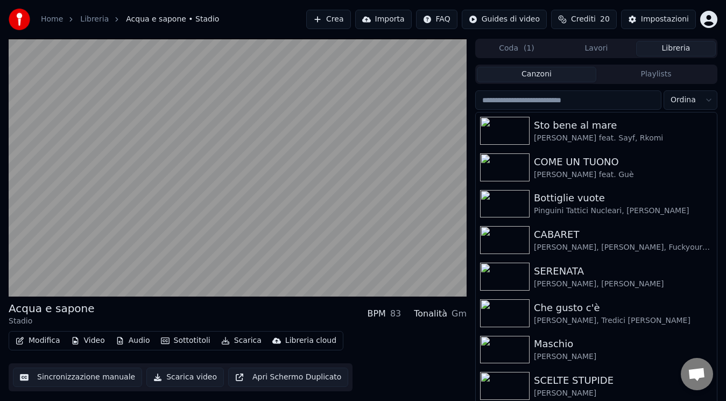
click at [406, 350] on div "Modifica Video Audio Sottotitoli Scarica Libreria cloud Sincronizzazione manual…" at bounding box center [238, 361] width 458 height 60
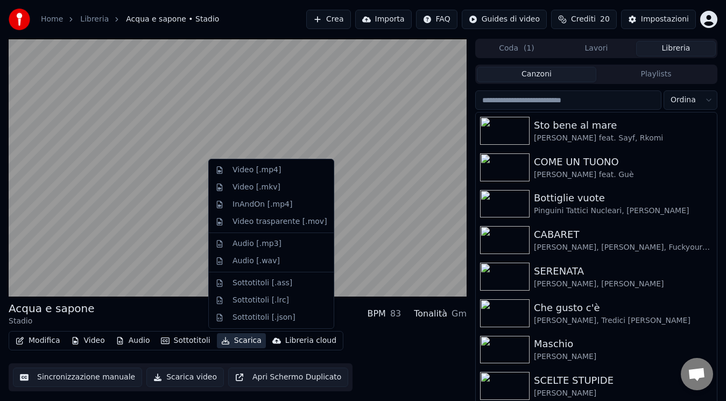
click at [244, 343] on button "Scarica" at bounding box center [241, 340] width 49 height 15
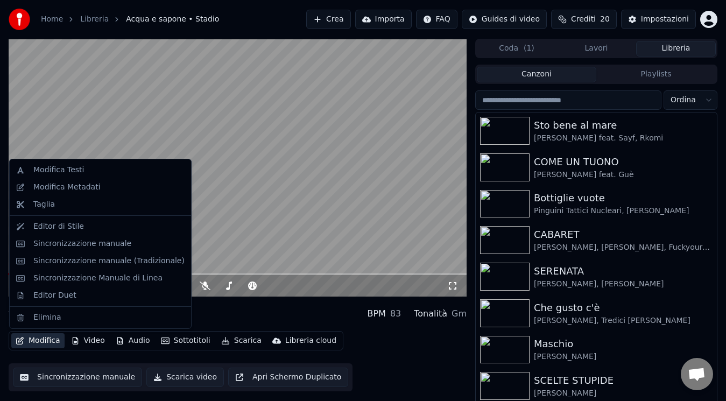
drag, startPoint x: 122, startPoint y: 235, endPoint x: 124, endPoint y: 228, distance: 7.3
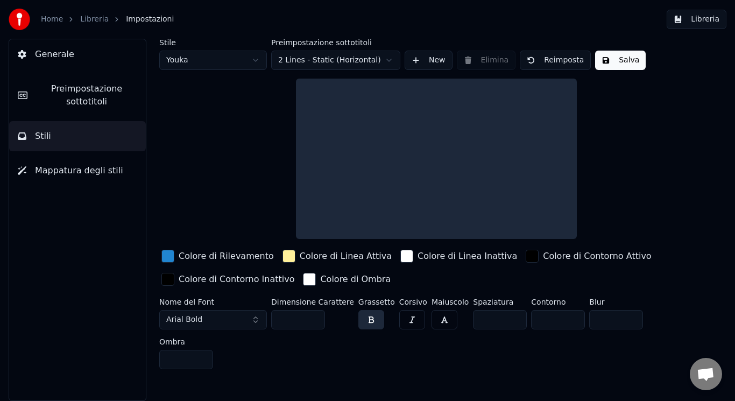
click at [124, 228] on div "Generale Preimpostazione sottotitoli Stili Mappatura degli stili" at bounding box center [78, 220] width 138 height 362
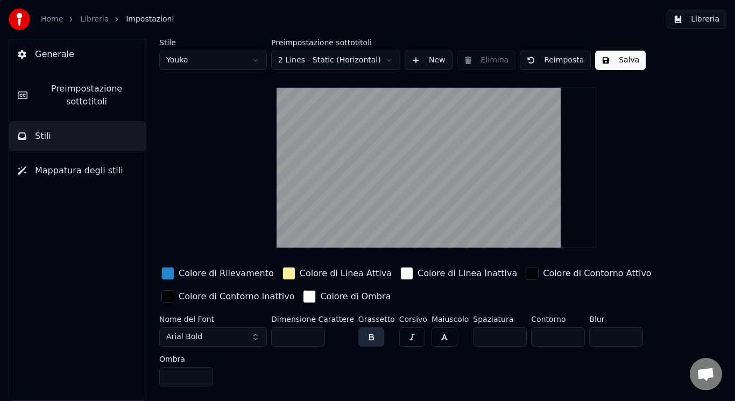
click at [249, 336] on button "Arial Bold" at bounding box center [213, 336] width 108 height 19
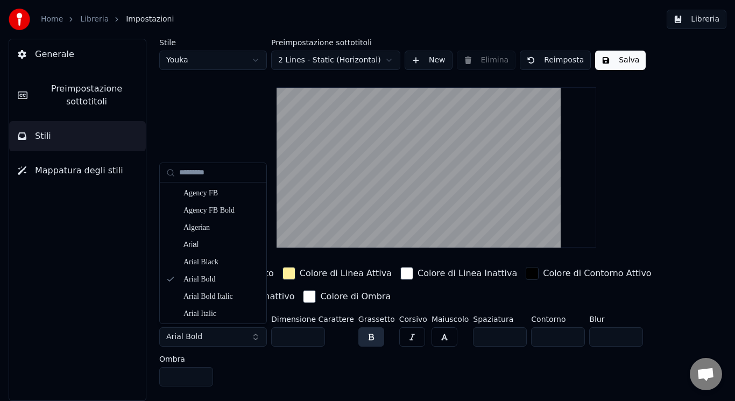
click at [218, 340] on button "Arial Bold" at bounding box center [213, 336] width 108 height 19
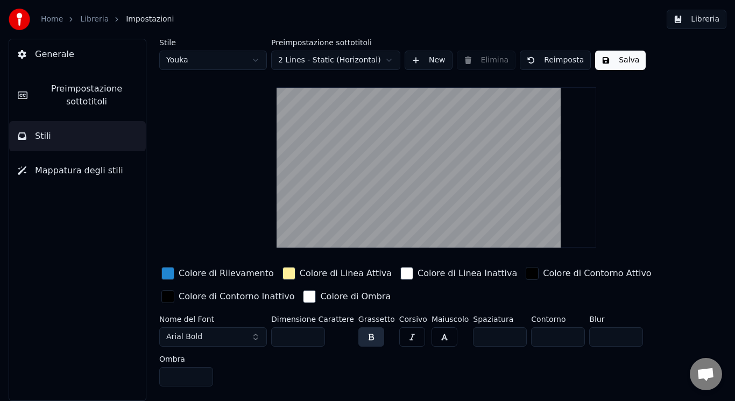
click at [226, 337] on button "Arial Bold" at bounding box center [213, 336] width 108 height 19
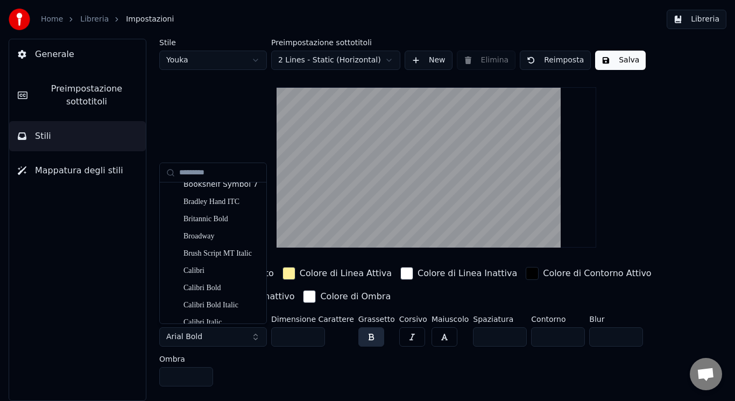
scroll to position [633, 0]
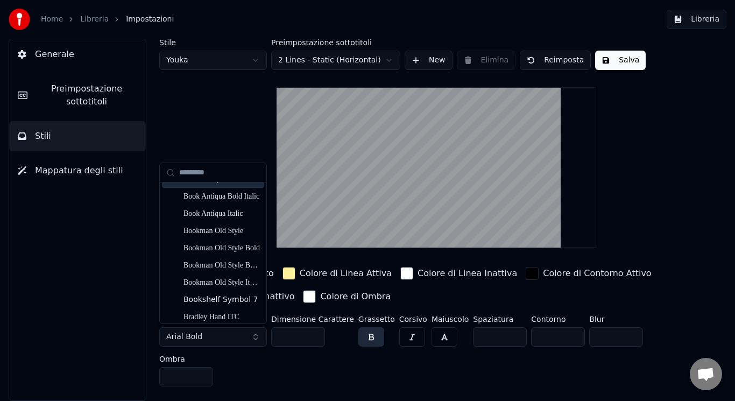
click at [229, 171] on input "text" at bounding box center [219, 173] width 81 height 22
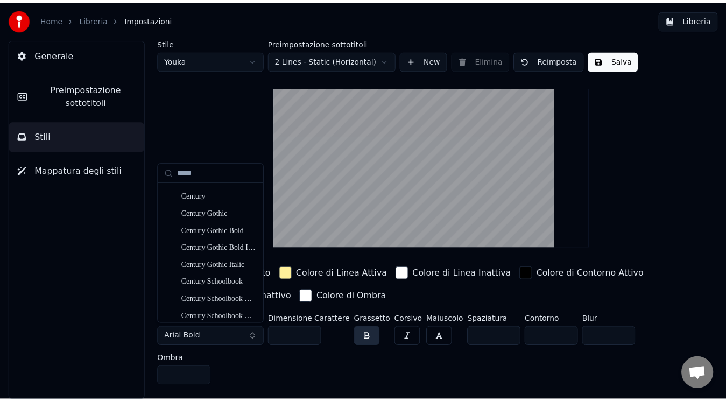
scroll to position [0, 0]
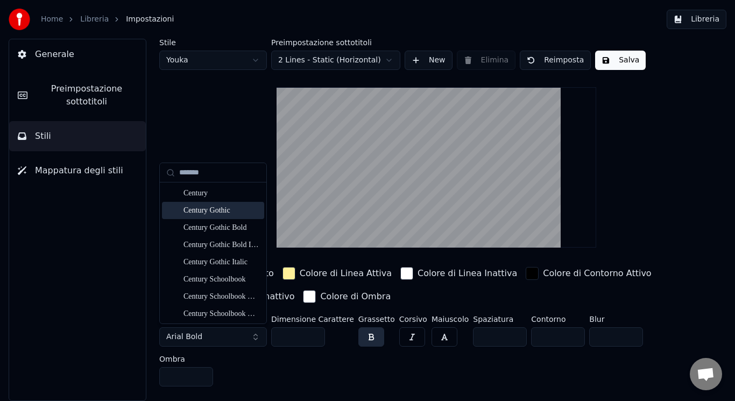
type input "*******"
click at [244, 212] on div "Century Gothic" at bounding box center [221, 210] width 76 height 11
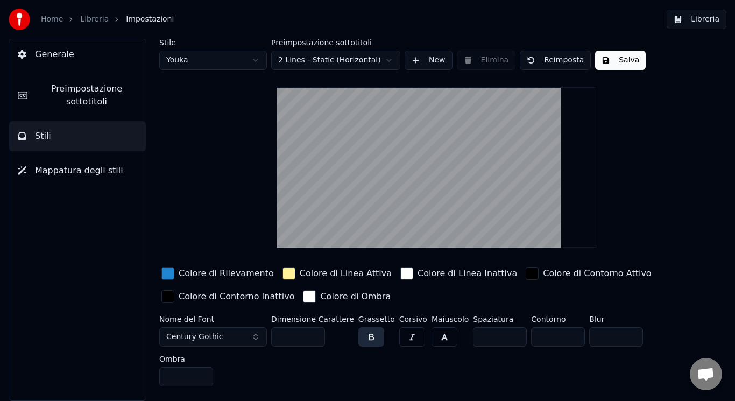
click at [365, 336] on button "button" at bounding box center [371, 336] width 26 height 19
click at [431, 335] on button "button" at bounding box center [444, 336] width 26 height 19
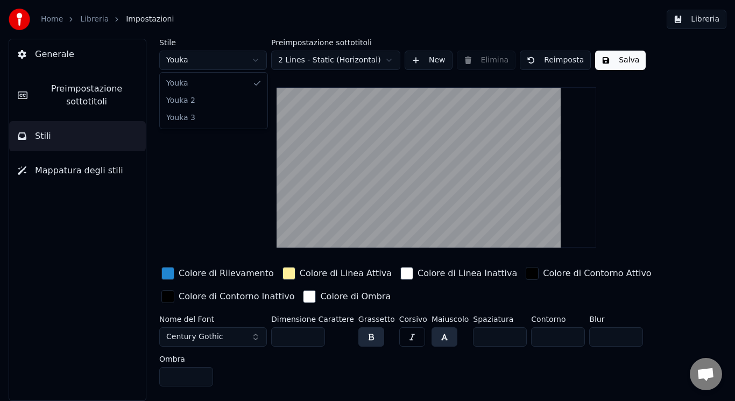
click at [253, 66] on html "Home Libreria Impostazioni Libreria Generale Preimpostazione sottotitoli Stili …" at bounding box center [367, 200] width 735 height 401
click at [258, 54] on html "Home Libreria Impostazioni Libreria Generale Preimpostazione sottotitoli Stili …" at bounding box center [367, 200] width 735 height 401
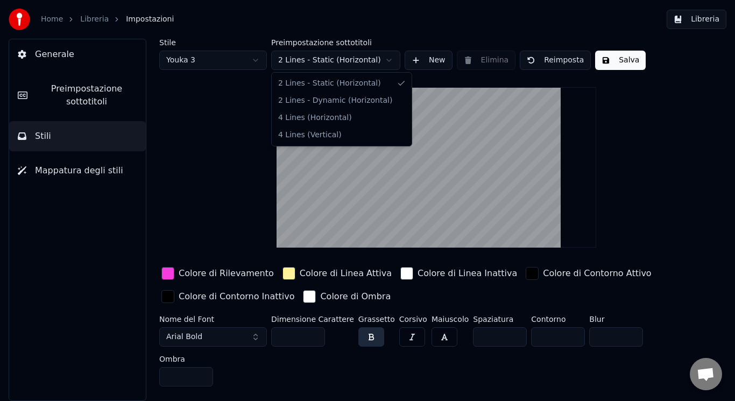
click at [347, 55] on html "Home Libreria Impostazioni Libreria Generale Preimpostazione sottotitoli Stili …" at bounding box center [367, 200] width 735 height 401
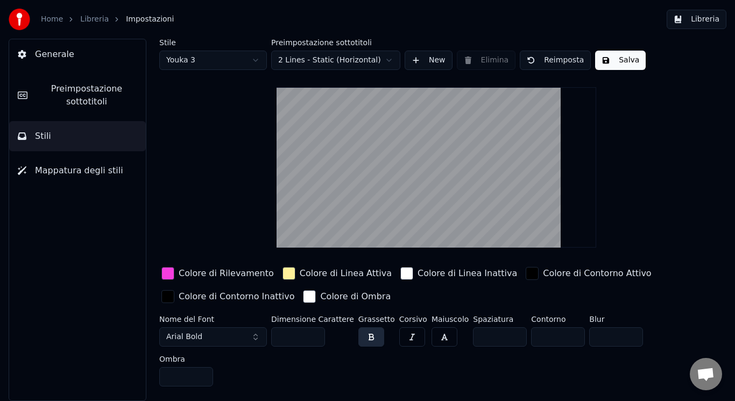
click at [247, 109] on html "Home Libreria Impostazioni Libreria Generale Preimpostazione sottotitoli Stili …" at bounding box center [367, 200] width 735 height 401
click at [243, 54] on html "Home Libreria Impostazioni Libreria Generale Preimpostazione sottotitoli Stili …" at bounding box center [367, 200] width 735 height 401
click at [248, 61] on html "Home Libreria Impostazioni Libreria Generale Preimpostazione sottotitoli Stili …" at bounding box center [367, 200] width 735 height 401
click at [254, 329] on button "Century Gothic" at bounding box center [213, 336] width 108 height 19
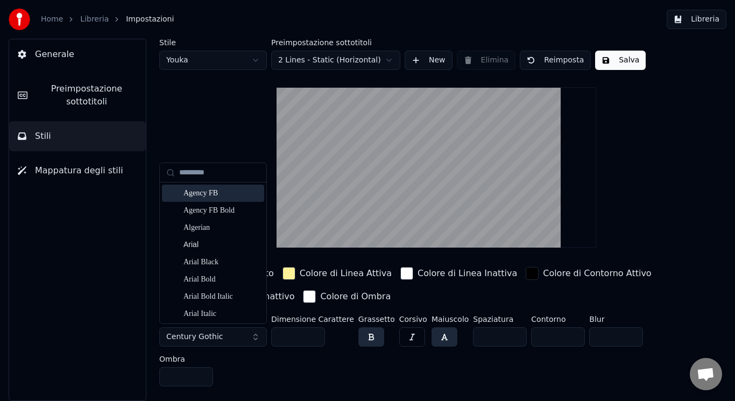
click at [275, 138] on div "Stile Youka Preimpostazione sottotitoli 2 Lines - Static (Horizontal) New Elimi…" at bounding box center [436, 215] width 554 height 352
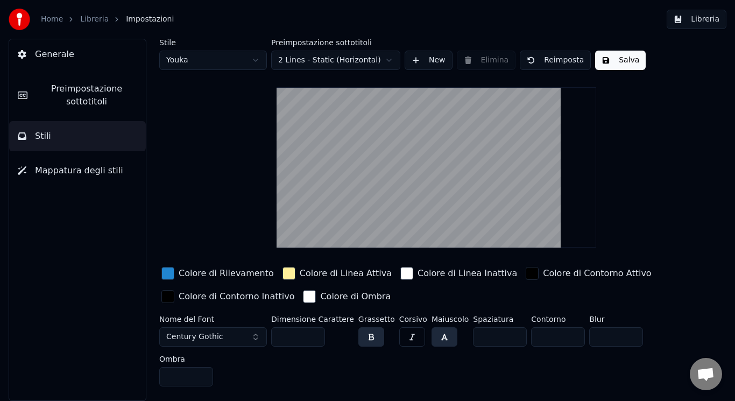
click at [25, 25] on img at bounding box center [20, 20] width 22 height 22
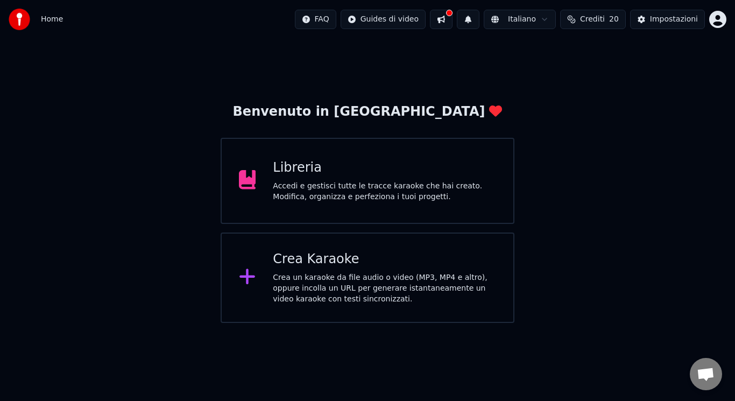
click at [318, 172] on div "Libreria" at bounding box center [384, 167] width 223 height 17
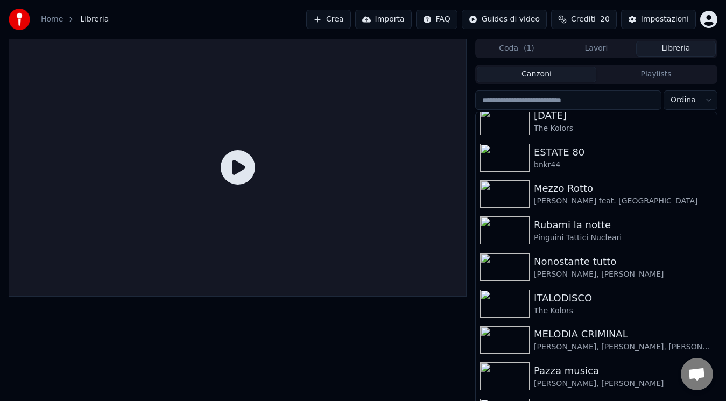
scroll to position [567, 0]
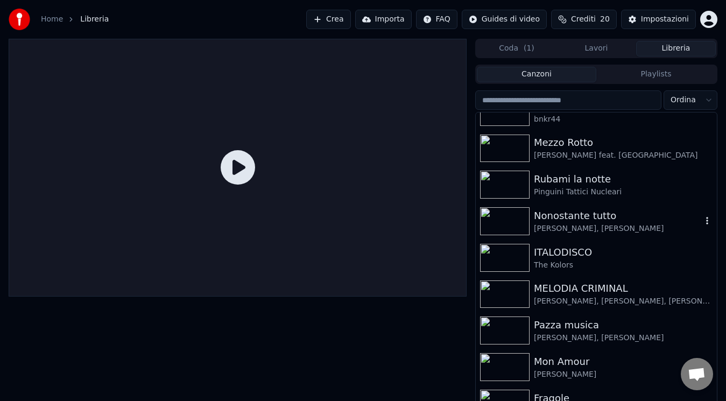
click at [633, 217] on div "Nonostante tutto" at bounding box center [618, 215] width 168 height 15
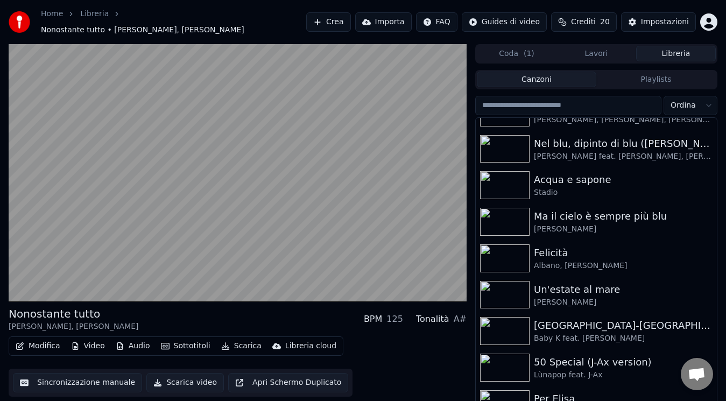
scroll to position [941, 0]
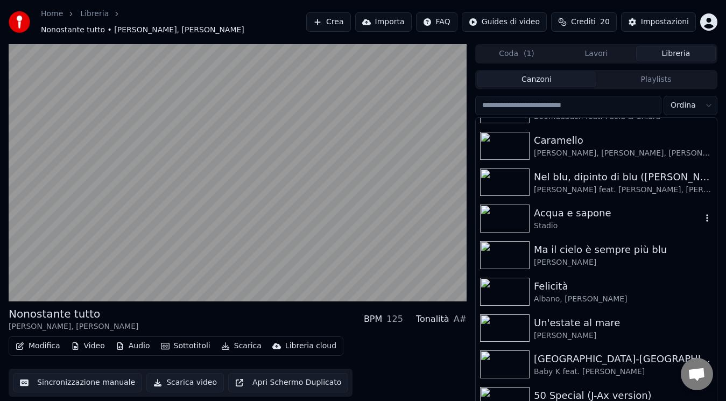
click at [566, 221] on div "Stadio" at bounding box center [618, 226] width 168 height 11
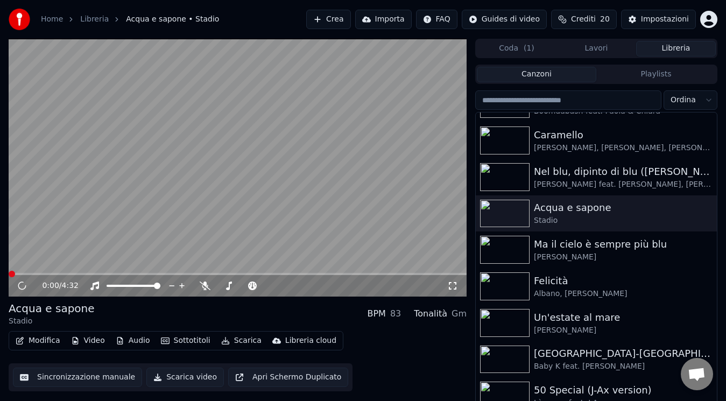
click at [451, 288] on icon at bounding box center [452, 285] width 11 height 9
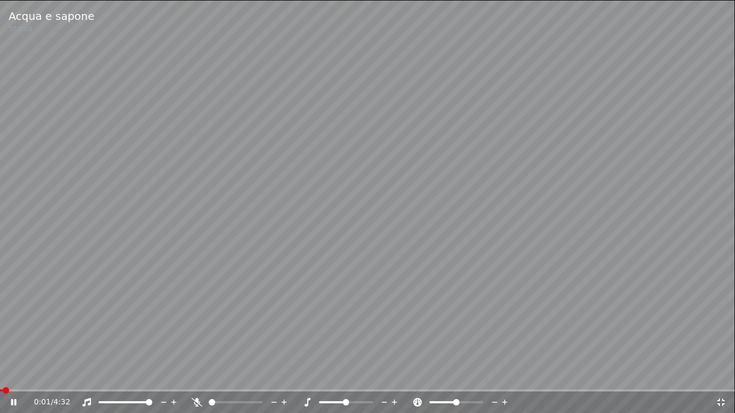
click at [719, 400] on icon at bounding box center [721, 403] width 8 height 8
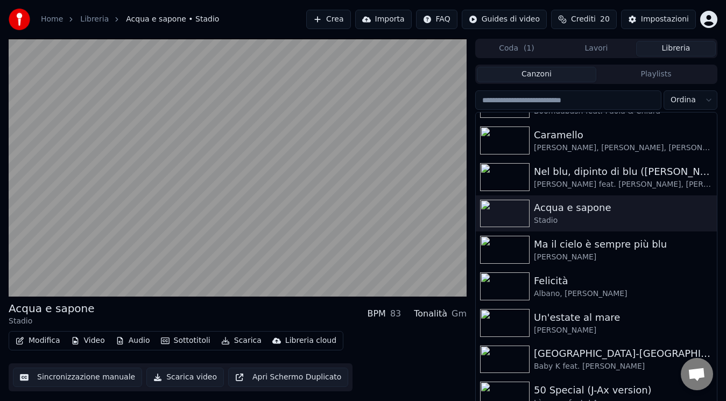
click at [297, 318] on div "Acqua e sapone Stadio BPM 83 Tonalità Gm" at bounding box center [238, 314] width 458 height 26
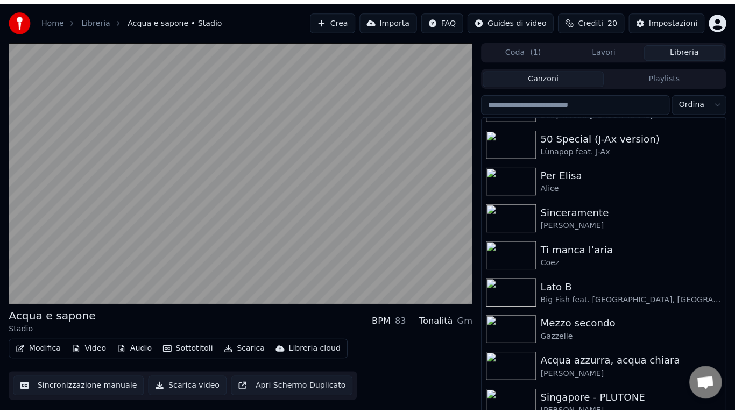
scroll to position [1199, 0]
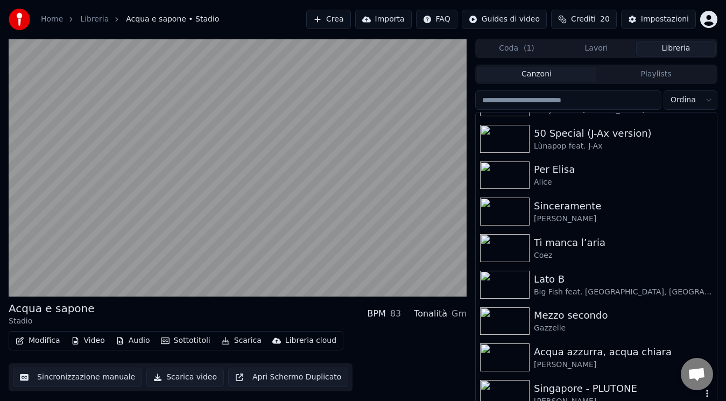
click at [633, 384] on div "Singapore - PLUTONE" at bounding box center [618, 388] width 168 height 15
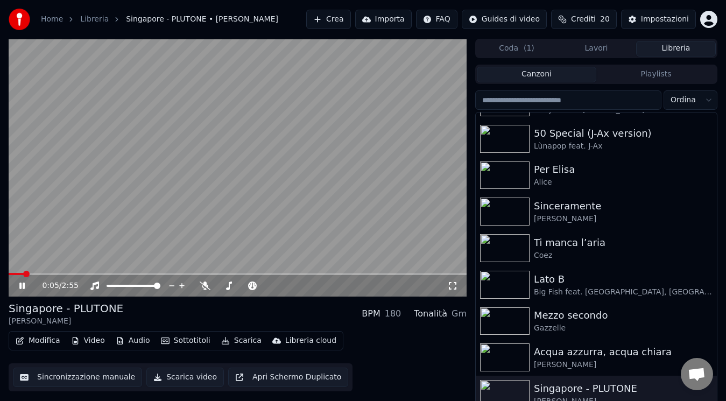
click at [453, 287] on icon at bounding box center [452, 285] width 11 height 9
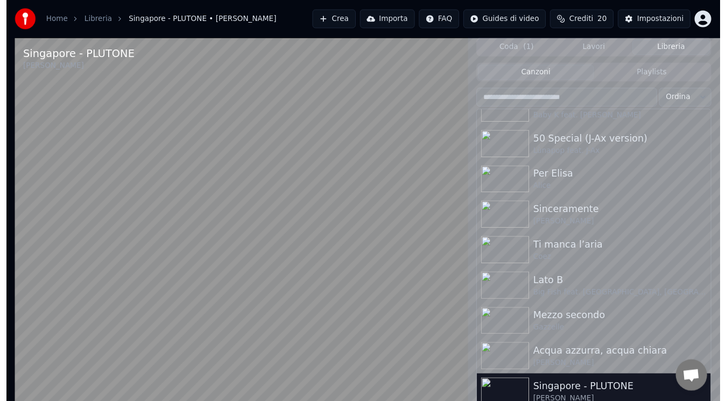
scroll to position [1190, 0]
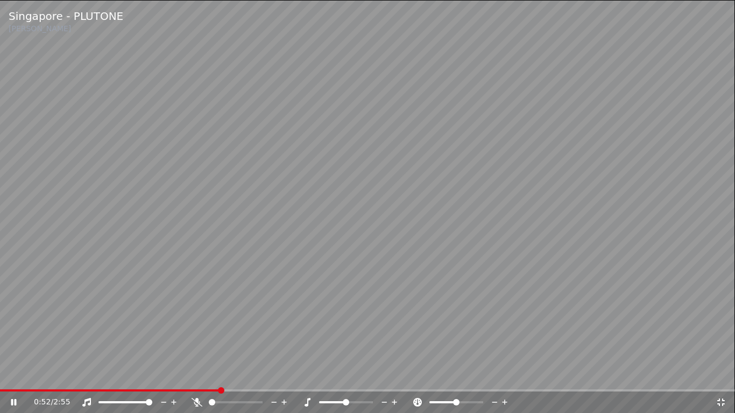
click at [718, 400] on icon at bounding box center [721, 403] width 8 height 8
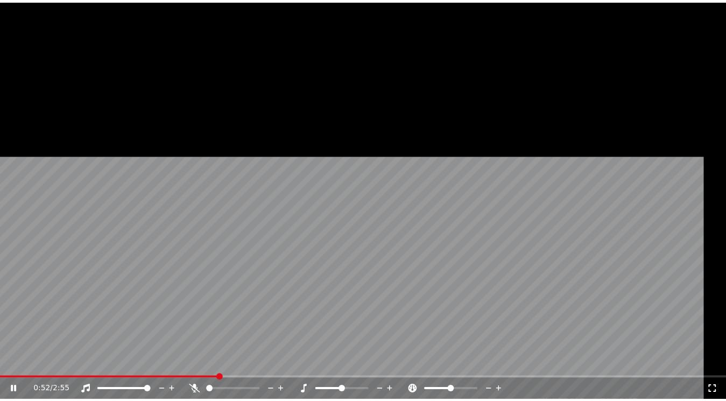
scroll to position [1199, 0]
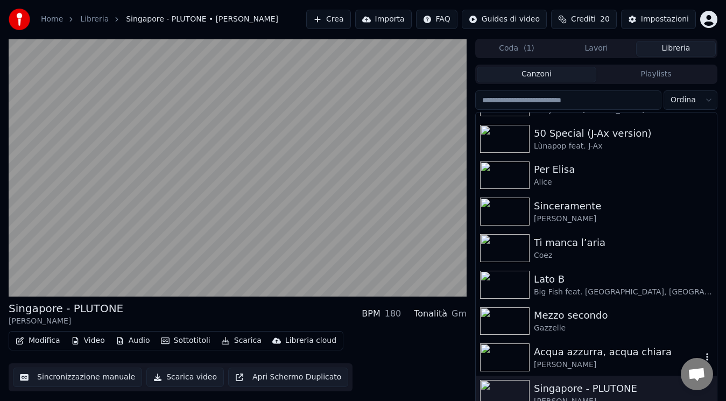
click at [662, 356] on div "Acqua azzurra, acqua chiara" at bounding box center [618, 351] width 168 height 15
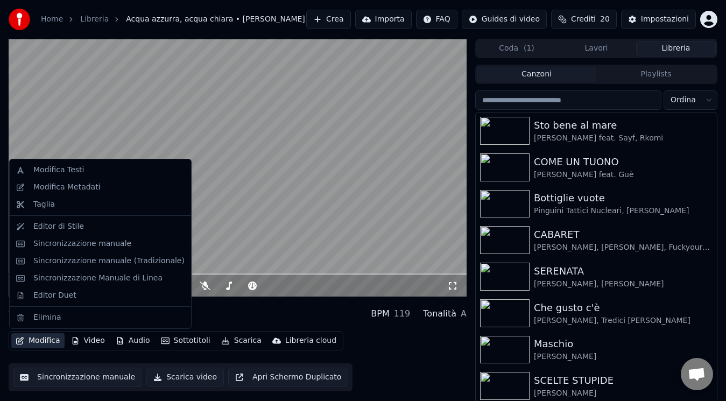
click at [28, 340] on button "Modifica" at bounding box center [37, 340] width 53 height 15
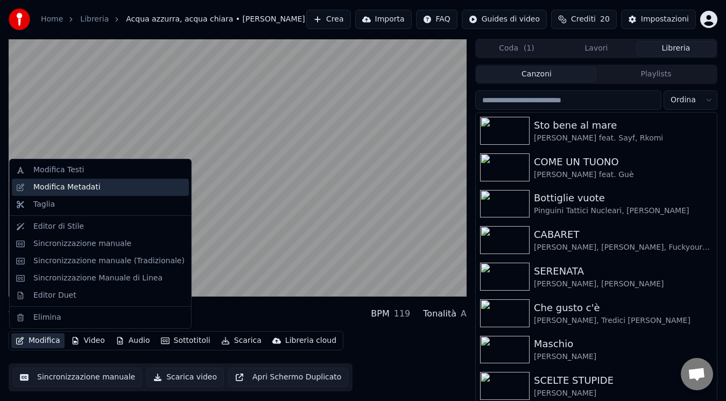
click at [94, 182] on div "Modifica Metadati" at bounding box center [66, 187] width 67 height 11
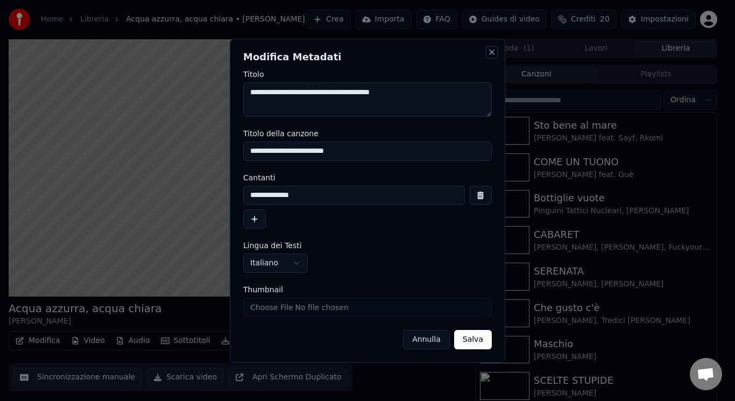
click at [492, 48] on button "Close" at bounding box center [491, 52] width 9 height 9
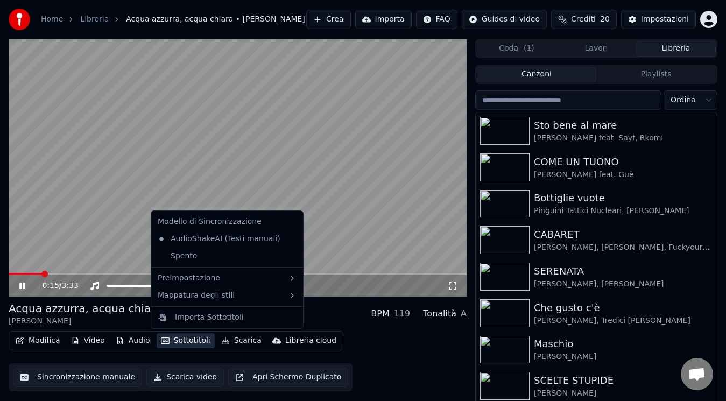
click at [178, 339] on button "Sottotitoli" at bounding box center [186, 340] width 58 height 15
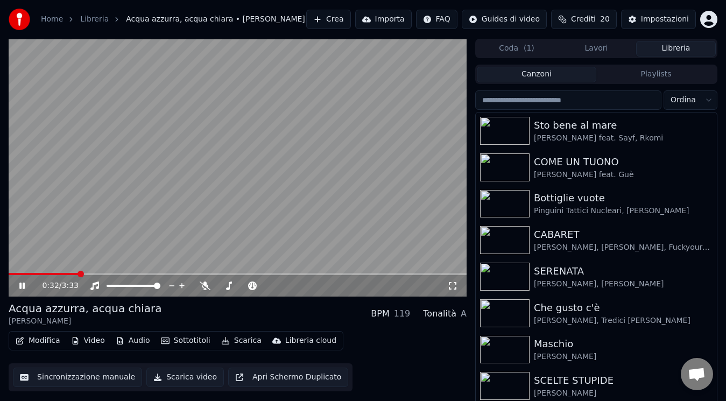
click at [284, 299] on div "0:32 / 3:33 Acqua azzurra, acqua [PERSON_NAME] BPM 119 Tonalità A Modifica Vide…" at bounding box center [238, 226] width 458 height 374
click at [41, 330] on div "Acqua azzurra, acqua [PERSON_NAME] BPM 119 Tonalità A Modifica Video Audio Sott…" at bounding box center [238, 346] width 458 height 90
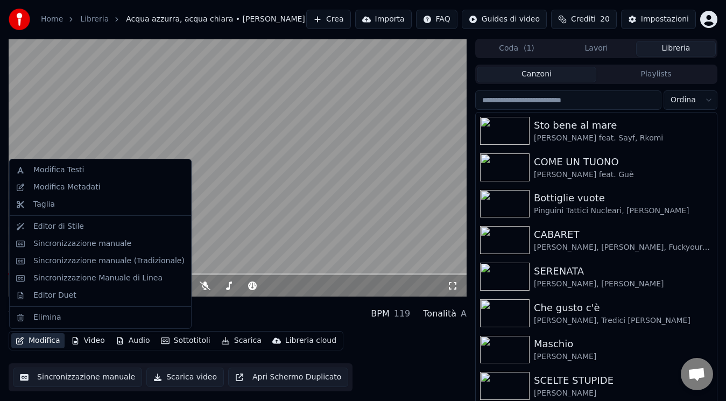
click at [45, 338] on button "Modifica" at bounding box center [37, 340] width 53 height 15
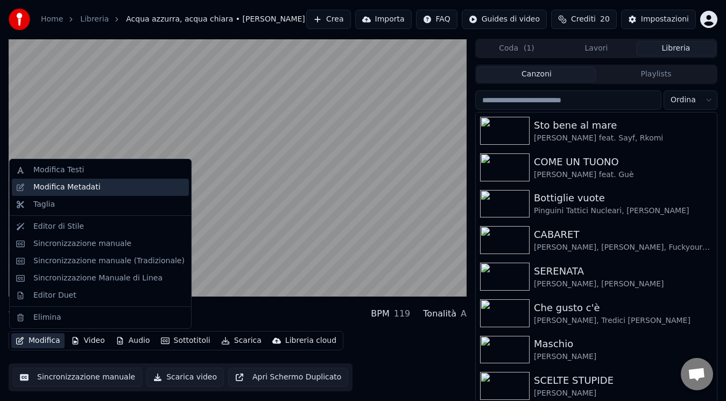
click at [95, 182] on div "Modifica Metadati" at bounding box center [108, 187] width 151 height 11
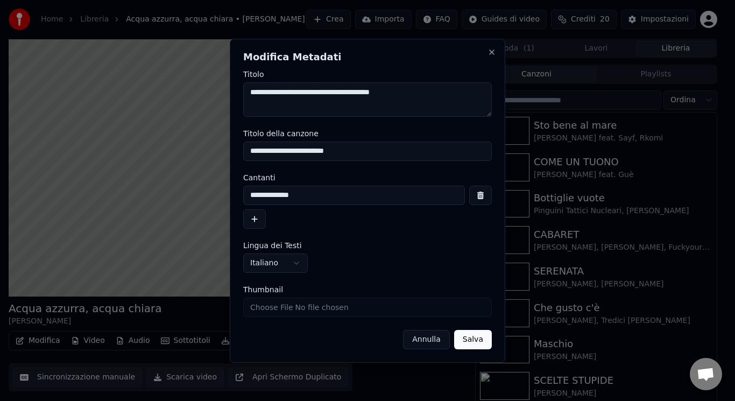
click at [487, 48] on div "**********" at bounding box center [367, 201] width 275 height 324
click at [488, 50] on button "Close" at bounding box center [491, 52] width 9 height 9
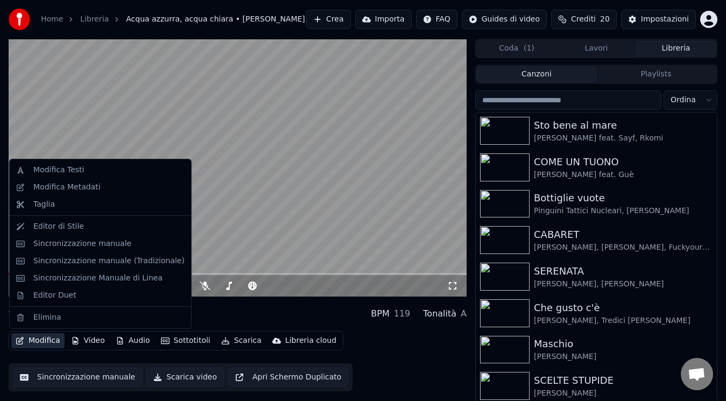
click at [19, 339] on icon "button" at bounding box center [20, 341] width 8 height 8
click at [108, 229] on div "Editor di Stile" at bounding box center [108, 226] width 151 height 11
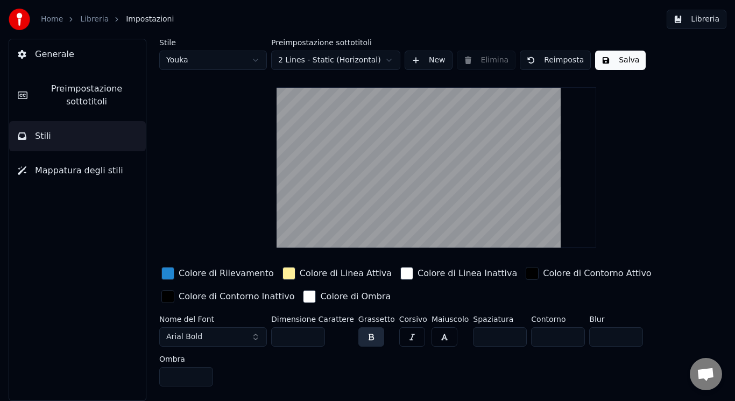
click at [106, 174] on span "Mappatura degli stili" at bounding box center [79, 170] width 88 height 13
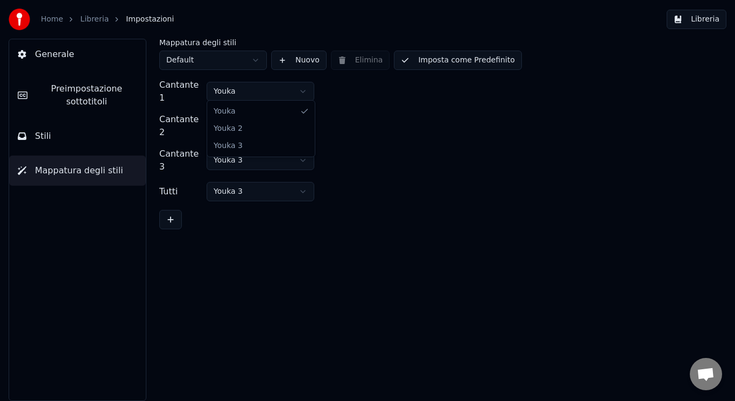
click at [252, 89] on html "Home Libreria Impostazioni Libreria Generale Preimpostazione sottotitoli Stili …" at bounding box center [367, 200] width 735 height 401
click at [367, 111] on html "Home Libreria Impostazioni Libreria Generale Preimpostazione sottotitoli Stili …" at bounding box center [367, 200] width 735 height 401
click at [66, 152] on div "Generale Preimpostazione sottotitoli Stili Mappatura degli stili" at bounding box center [78, 220] width 138 height 362
click at [75, 133] on button "Stili" at bounding box center [77, 136] width 137 height 30
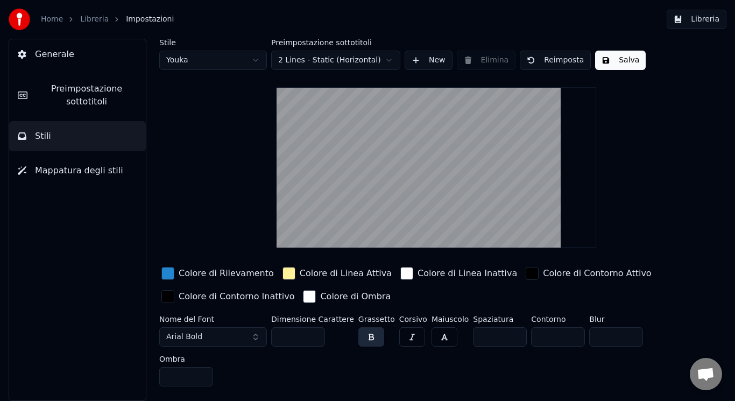
click at [314, 331] on input "**" at bounding box center [298, 336] width 54 height 19
click at [314, 331] on input "***" at bounding box center [298, 336] width 54 height 19
click at [315, 338] on input "**" at bounding box center [298, 336] width 54 height 19
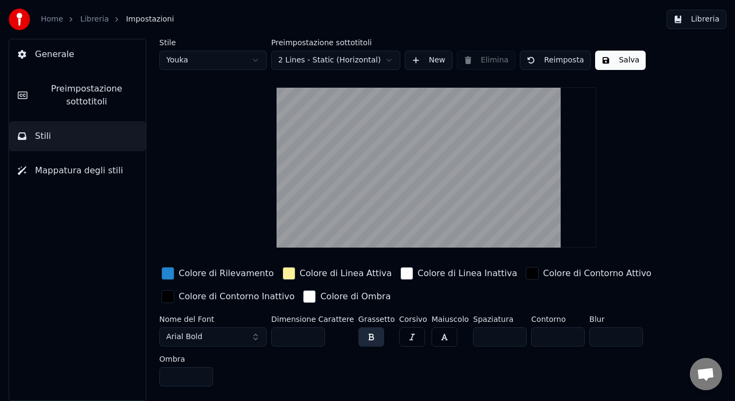
click at [315, 338] on input "**" at bounding box center [298, 336] width 54 height 19
type input "**"
click at [315, 338] on input "**" at bounding box center [298, 336] width 54 height 19
click at [224, 332] on button "Arial Bold" at bounding box center [213, 336] width 108 height 19
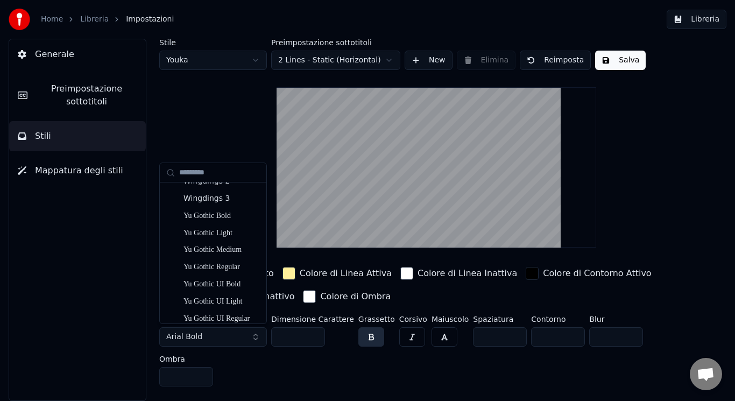
scroll to position [6074, 0]
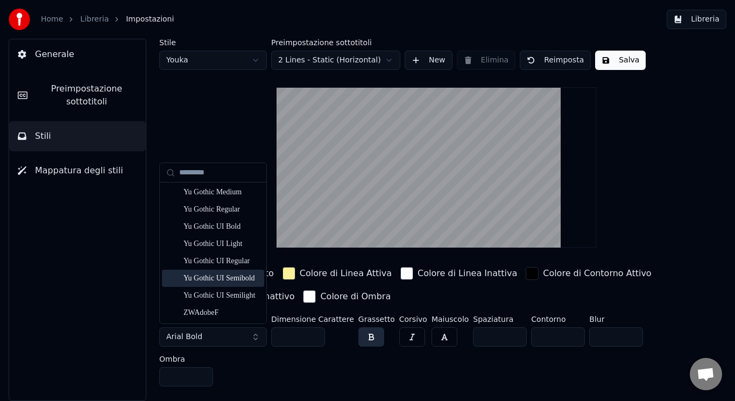
click at [235, 271] on div "Yu Gothic UI Semibold" at bounding box center [213, 277] width 102 height 17
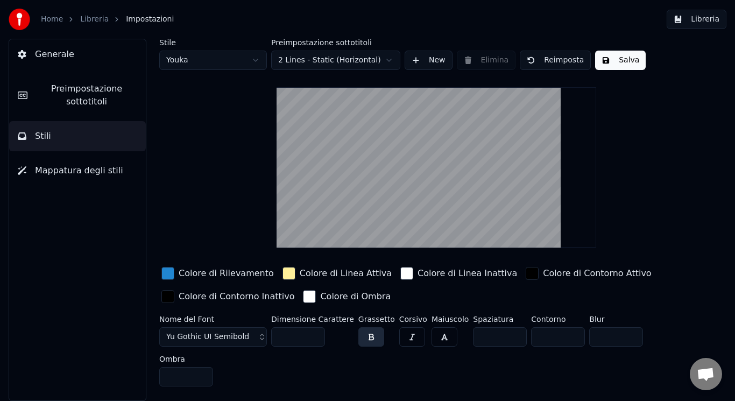
click at [251, 331] on button "Yu Gothic UI Semibold" at bounding box center [213, 336] width 108 height 19
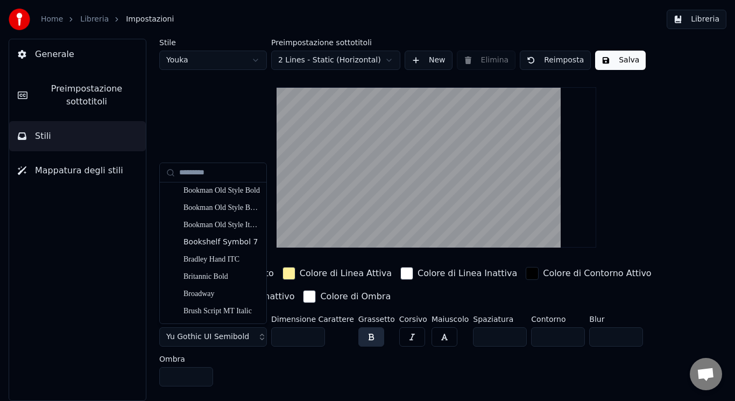
scroll to position [749, 0]
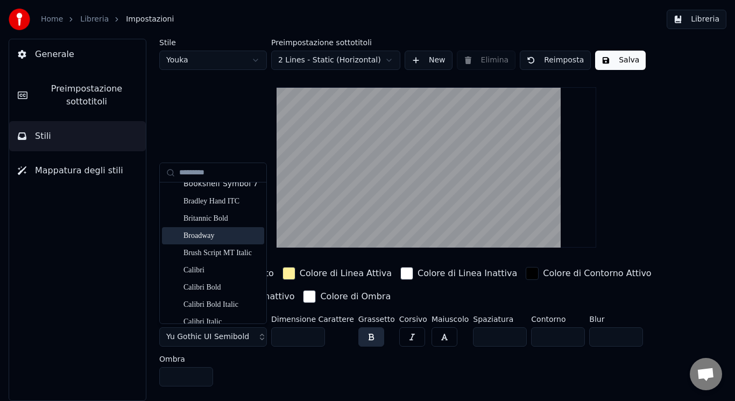
click at [232, 243] on div "Broadway" at bounding box center [213, 235] width 102 height 17
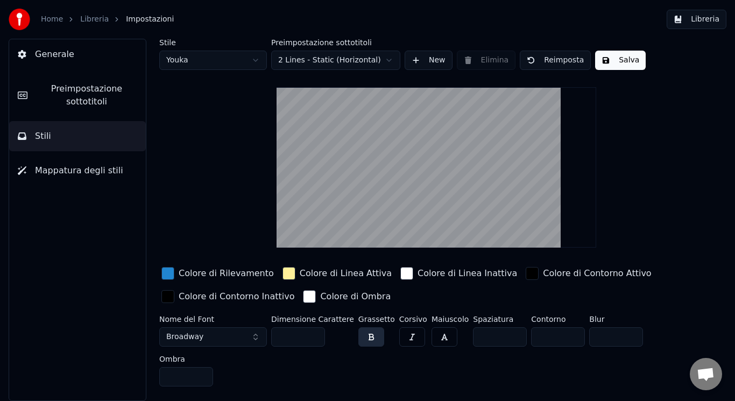
click at [221, 330] on button "Broadway" at bounding box center [213, 336] width 108 height 19
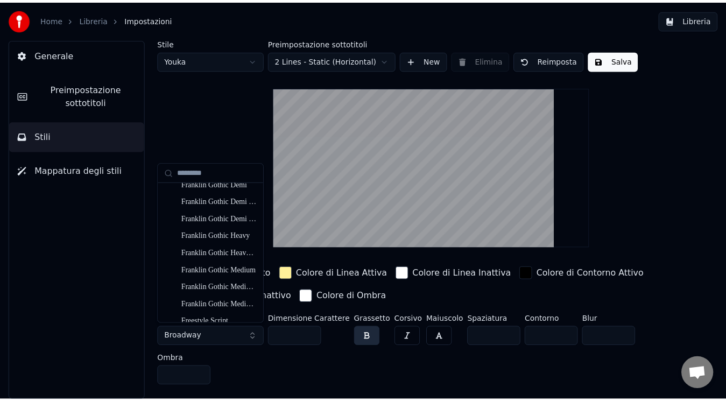
scroll to position [2274, 0]
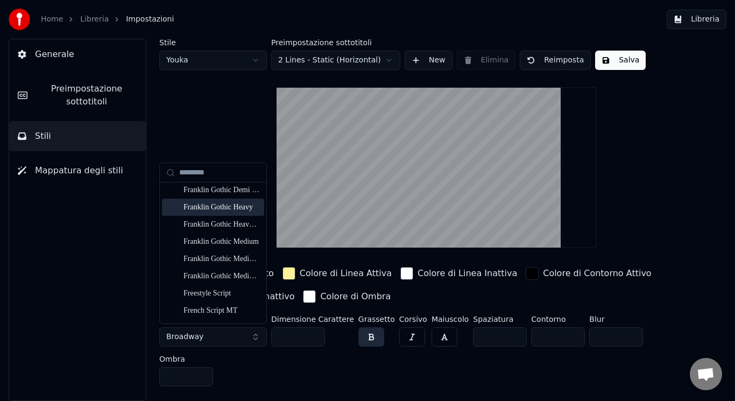
click at [238, 204] on div "Franklin Gothic Heavy" at bounding box center [221, 207] width 76 height 11
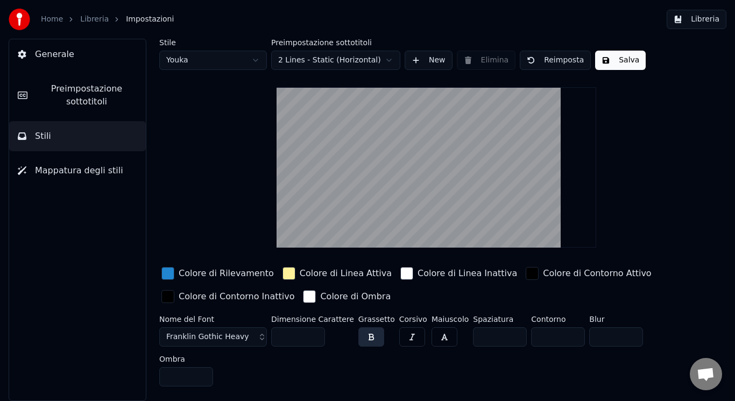
click at [431, 337] on button "button" at bounding box center [444, 336] width 26 height 19
click at [612, 57] on button "Salva" at bounding box center [620, 60] width 51 height 19
click at [83, 22] on link "Libreria" at bounding box center [94, 19] width 29 height 11
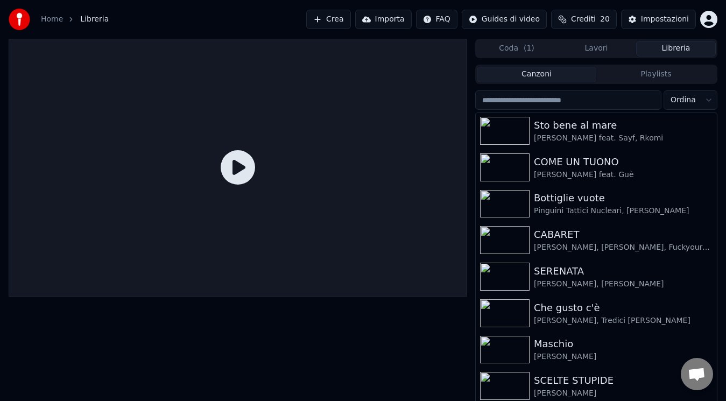
click at [221, 171] on icon at bounding box center [238, 167] width 34 height 34
click at [272, 183] on div at bounding box center [238, 168] width 458 height 258
click at [243, 164] on icon at bounding box center [238, 167] width 34 height 34
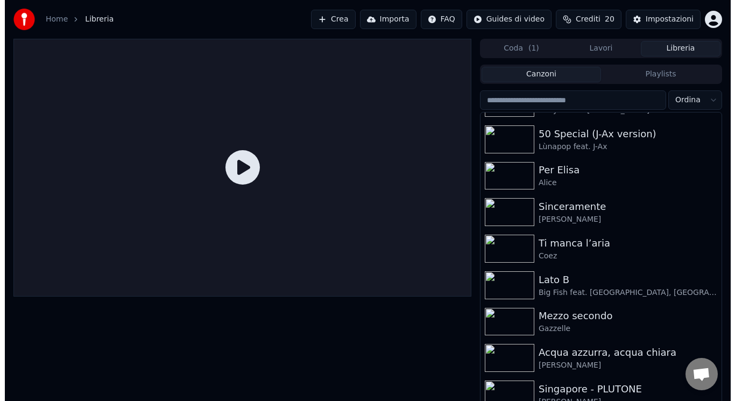
scroll to position [1199, 0]
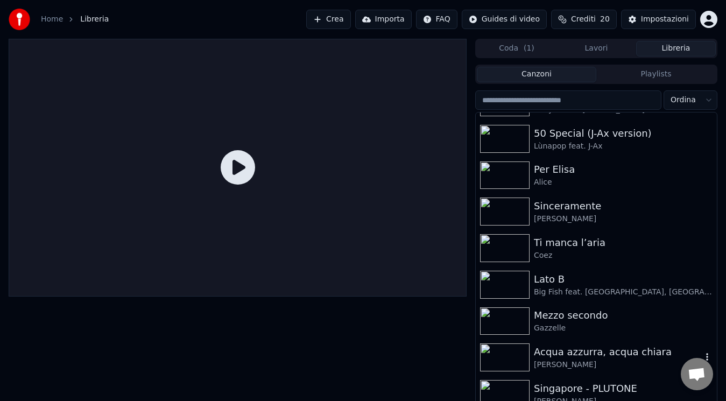
click at [596, 343] on div "Acqua azzurra, acqua [PERSON_NAME]" at bounding box center [595, 357] width 241 height 37
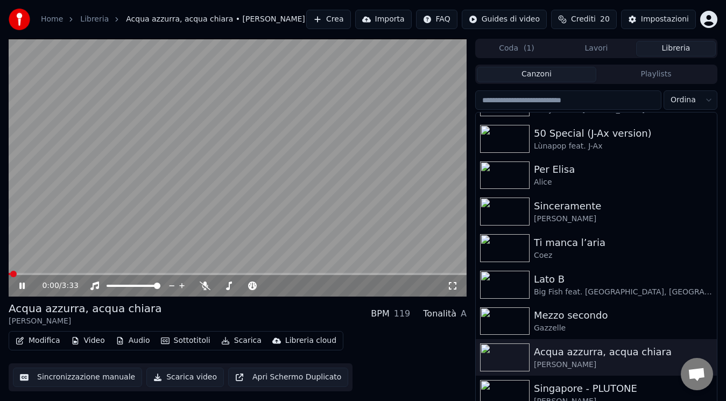
click at [18, 285] on icon at bounding box center [29, 285] width 25 height 9
click at [51, 273] on span at bounding box center [238, 274] width 458 height 2
click at [80, 273] on div "0:21 / 3:33" at bounding box center [238, 168] width 458 height 258
click at [80, 273] on span at bounding box center [238, 274] width 458 height 2
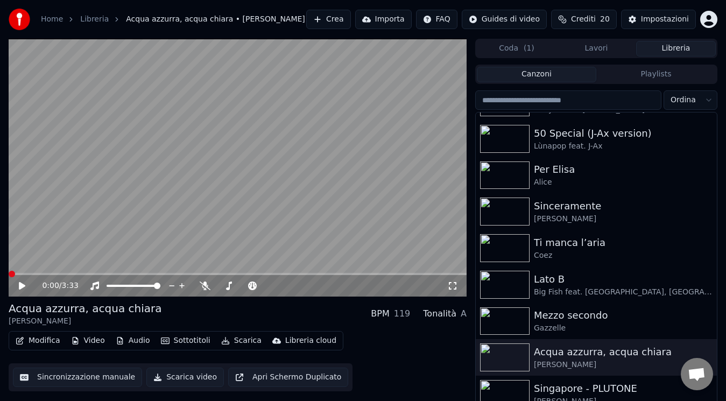
click at [9, 274] on span at bounding box center [12, 274] width 6 height 6
click at [22, 286] on icon at bounding box center [22, 286] width 6 height 8
click at [22, 286] on icon at bounding box center [29, 285] width 25 height 9
click at [34, 343] on button "Modifica" at bounding box center [37, 340] width 53 height 15
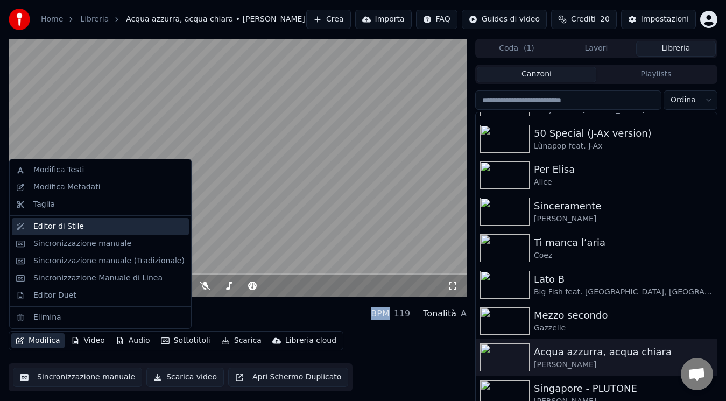
click at [72, 227] on div "Editor di Stile" at bounding box center [58, 226] width 51 height 11
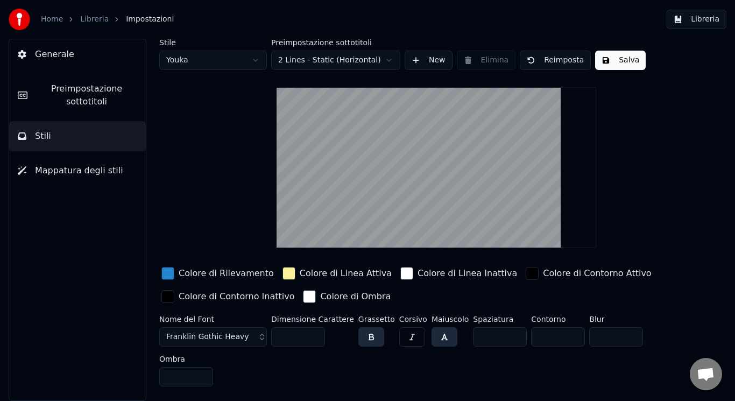
click at [431, 330] on button "button" at bounding box center [444, 336] width 26 height 19
click at [251, 339] on button "Franklin Gothic Heavy" at bounding box center [213, 336] width 108 height 19
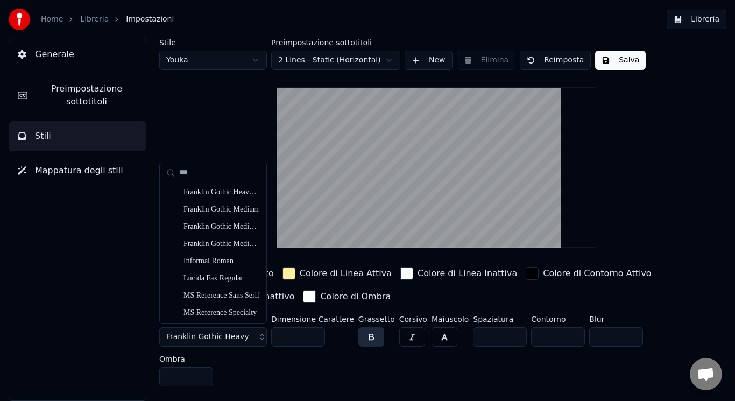
scroll to position [156, 0]
type input "***"
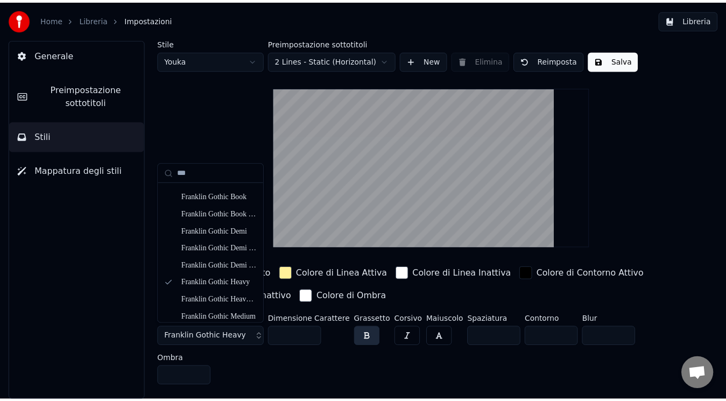
scroll to position [44, 0]
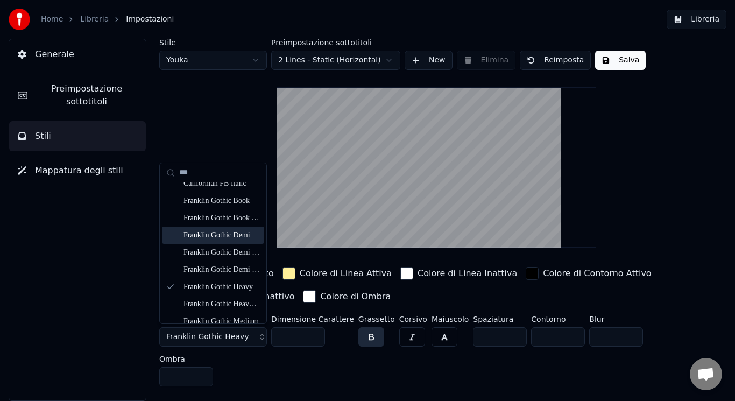
click at [245, 236] on div "Franklin Gothic Demi" at bounding box center [221, 235] width 76 height 11
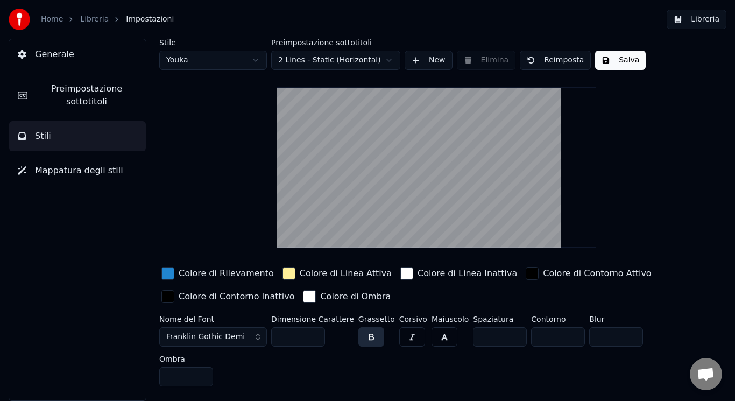
click at [251, 323] on div "Nome del Font [PERSON_NAME] Gothic Demi" at bounding box center [213, 333] width 108 height 36
click at [614, 65] on button "Salva" at bounding box center [620, 60] width 51 height 19
click at [91, 22] on link "Libreria" at bounding box center [94, 19] width 29 height 11
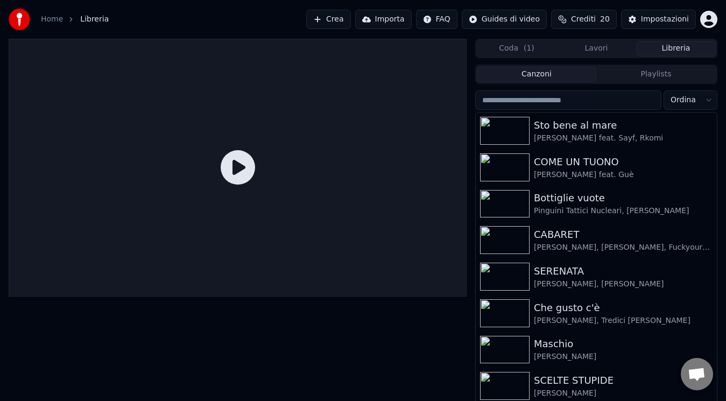
click at [234, 193] on div at bounding box center [238, 168] width 458 height 258
click at [236, 165] on icon at bounding box center [238, 167] width 34 height 34
click at [243, 175] on icon at bounding box center [238, 167] width 34 height 34
click at [239, 175] on icon at bounding box center [238, 167] width 34 height 34
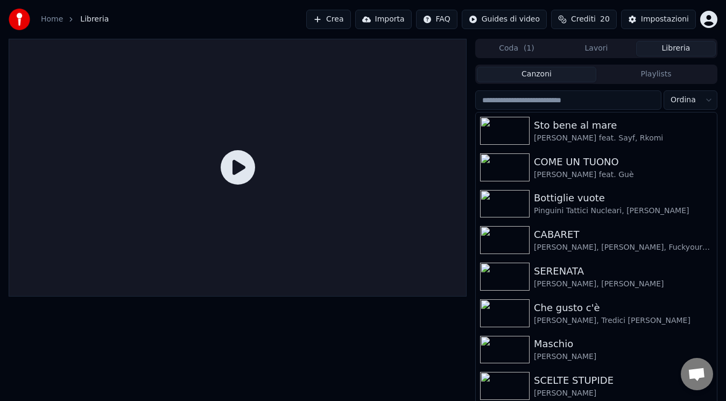
click at [309, 156] on div at bounding box center [238, 168] width 458 height 258
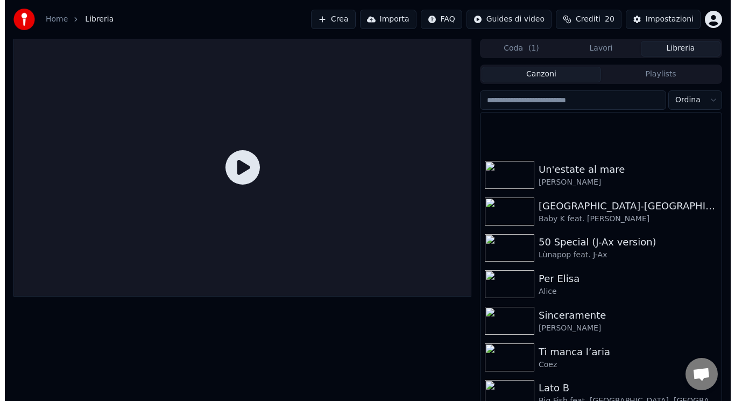
scroll to position [1164, 0]
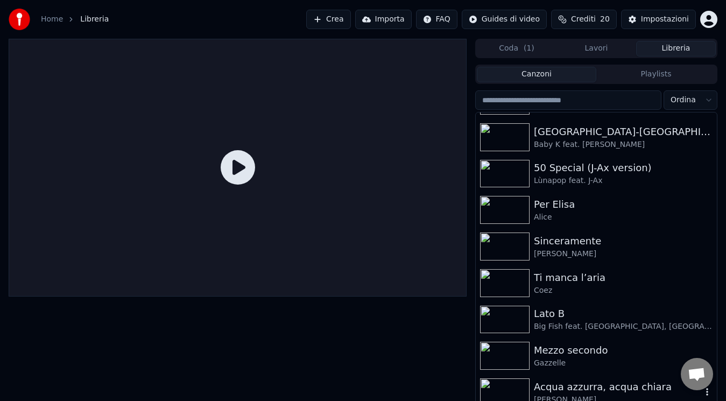
click at [613, 379] on div "Acqua azzurra, acqua chiara" at bounding box center [618, 386] width 168 height 15
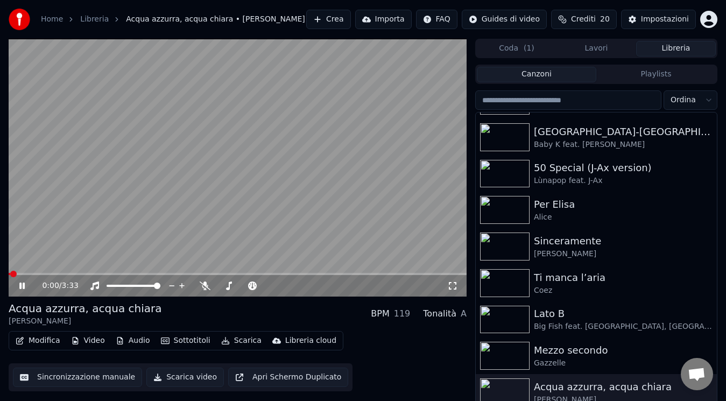
click at [18, 281] on icon at bounding box center [29, 285] width 25 height 9
click at [78, 274] on span at bounding box center [238, 274] width 458 height 2
click at [557, 224] on div "Per [PERSON_NAME]" at bounding box center [595, 209] width 241 height 37
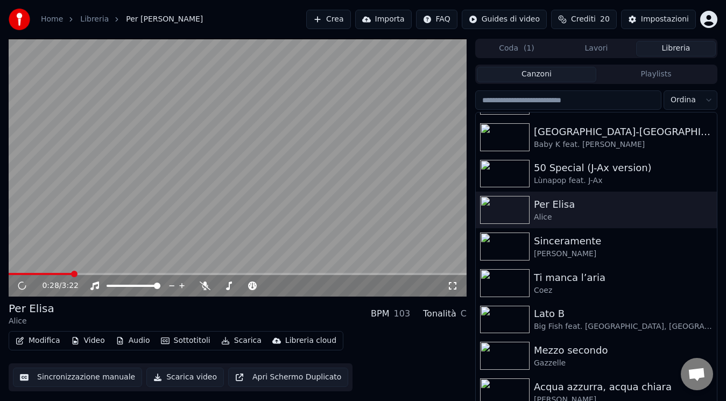
click at [73, 273] on span at bounding box center [238, 274] width 458 height 2
click at [81, 273] on span at bounding box center [238, 274] width 458 height 2
click at [39, 340] on button "Modifica" at bounding box center [37, 340] width 53 height 15
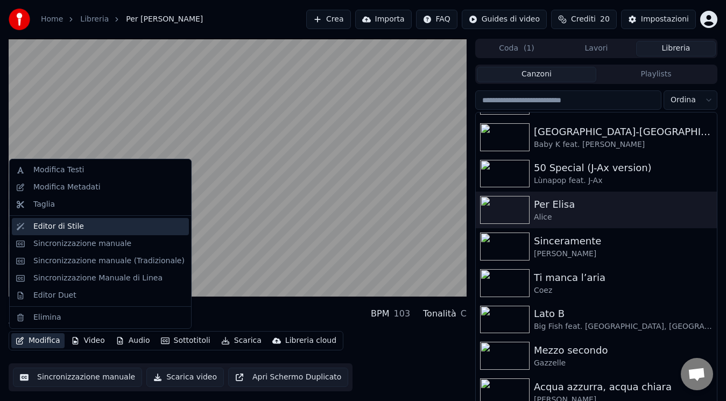
click at [112, 221] on div "Editor di Stile" at bounding box center [108, 226] width 151 height 11
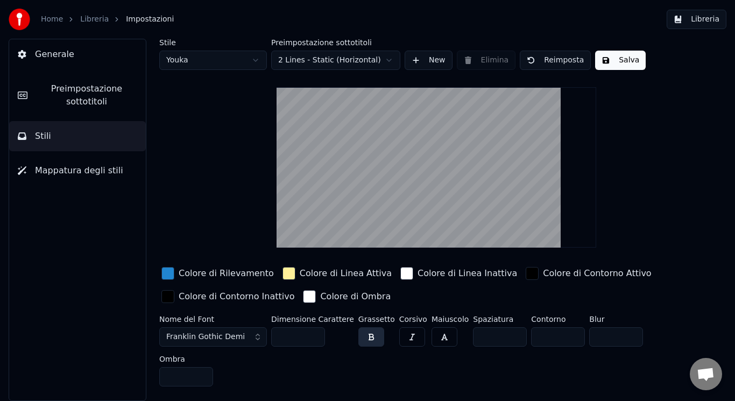
click at [109, 106] on span "Preimpostazione sottotitoli" at bounding box center [86, 95] width 101 height 26
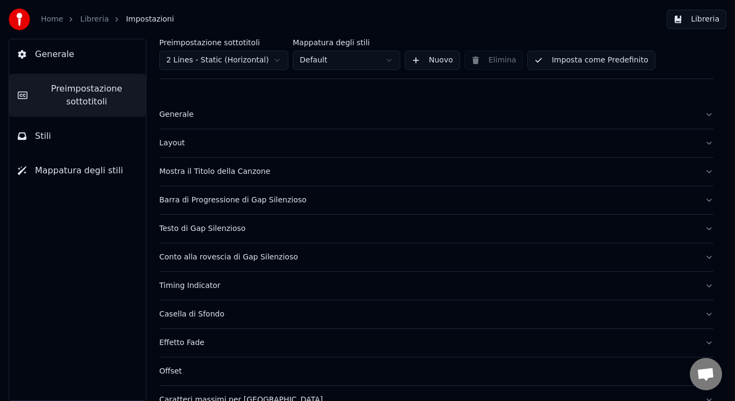
click at [75, 151] on div "Generale Preimpostazione sottotitoli Stili Mappatura degli stili" at bounding box center [78, 220] width 138 height 362
click at [85, 139] on button "Stili" at bounding box center [77, 136] width 137 height 30
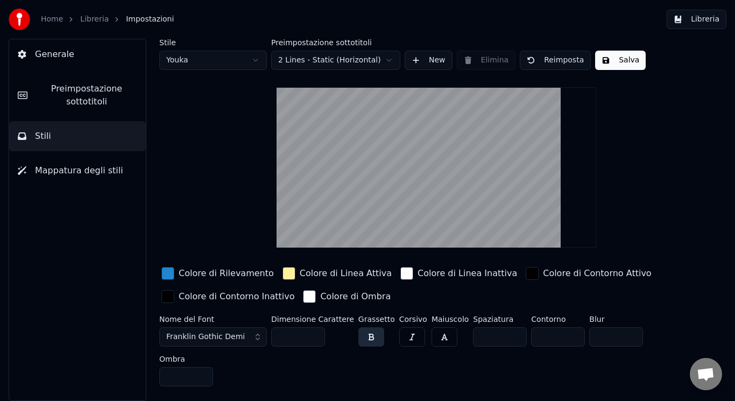
click at [101, 109] on button "Preimpostazione sottotitoli" at bounding box center [77, 95] width 137 height 43
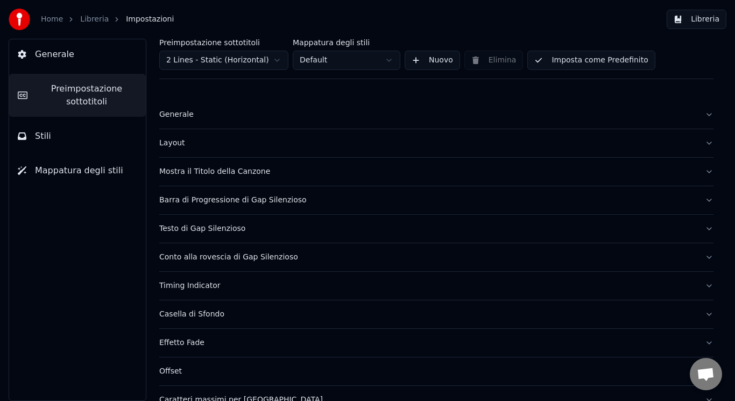
click at [244, 275] on button "Timing Indicator" at bounding box center [436, 286] width 554 height 28
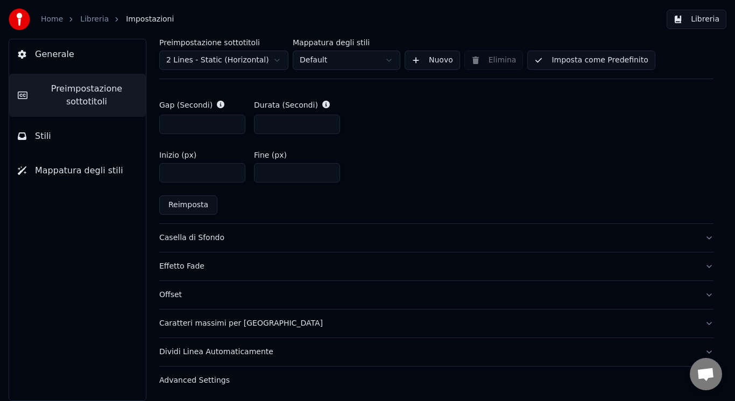
scroll to position [556, 0]
click at [387, 237] on div "Casella di Sfondo" at bounding box center [427, 236] width 537 height 11
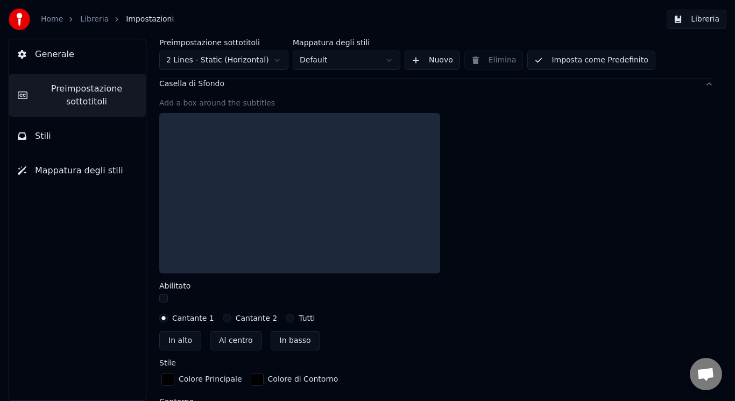
scroll to position [232, 0]
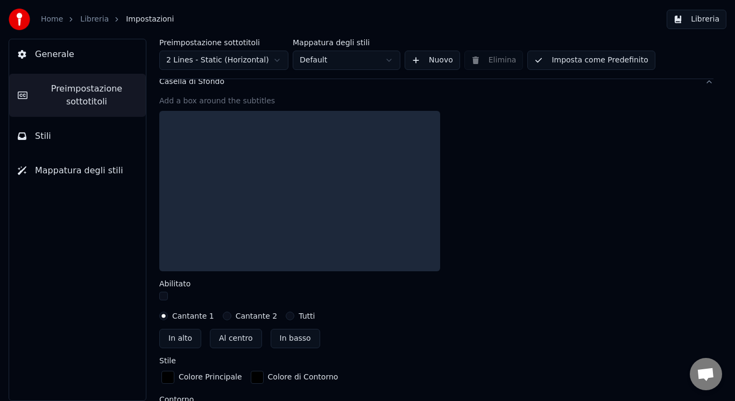
click at [546, 232] on div at bounding box center [436, 191] width 554 height 160
click at [418, 193] on div at bounding box center [299, 191] width 281 height 160
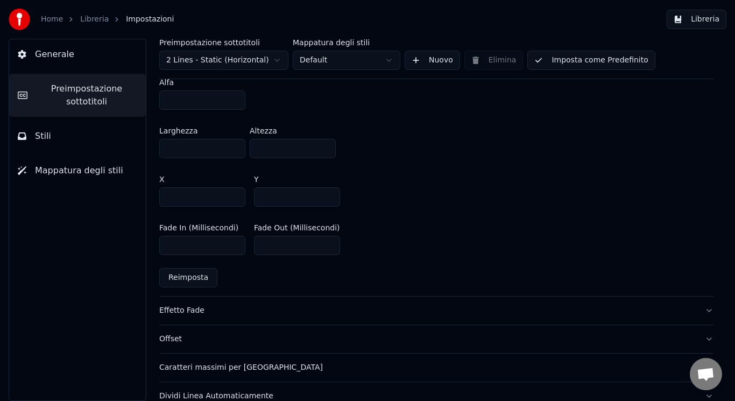
scroll to position [664, 0]
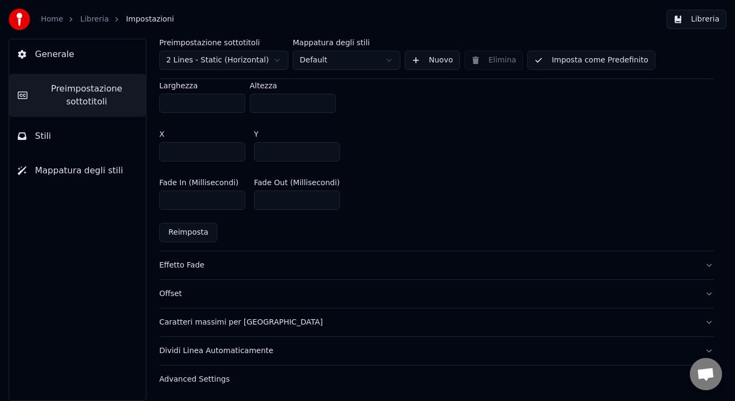
click at [394, 253] on button "Effetto Fade" at bounding box center [436, 265] width 554 height 28
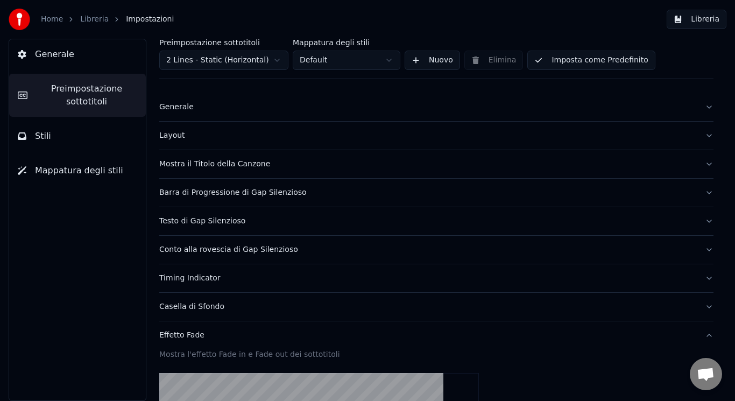
scroll to position [0, 0]
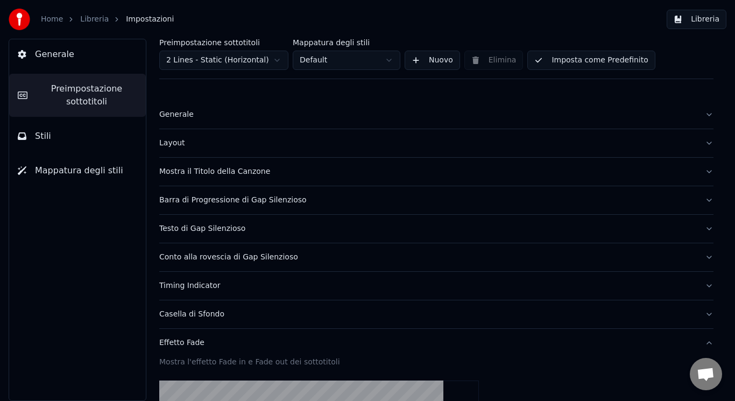
drag, startPoint x: 630, startPoint y: 185, endPoint x: 629, endPoint y: 174, distance: 10.8
click at [629, 174] on button "Mostra il Titolo della Canzone" at bounding box center [436, 172] width 554 height 28
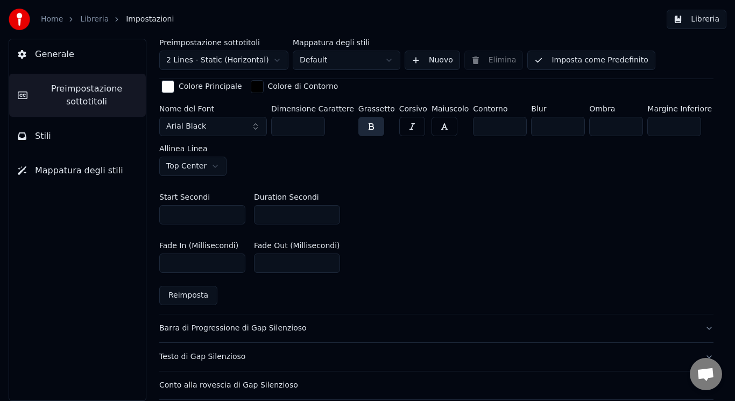
scroll to position [464, 0]
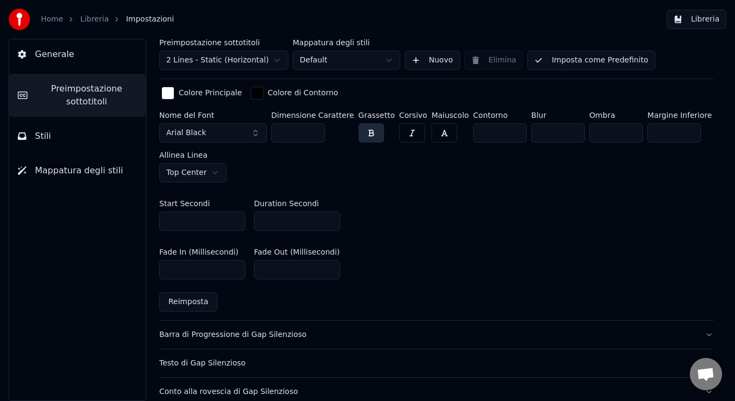
click at [278, 218] on input "*" at bounding box center [297, 220] width 86 height 19
click at [178, 215] on input "*" at bounding box center [202, 220] width 86 height 19
type input "*"
click at [276, 218] on input "*" at bounding box center [297, 220] width 86 height 19
type input "**"
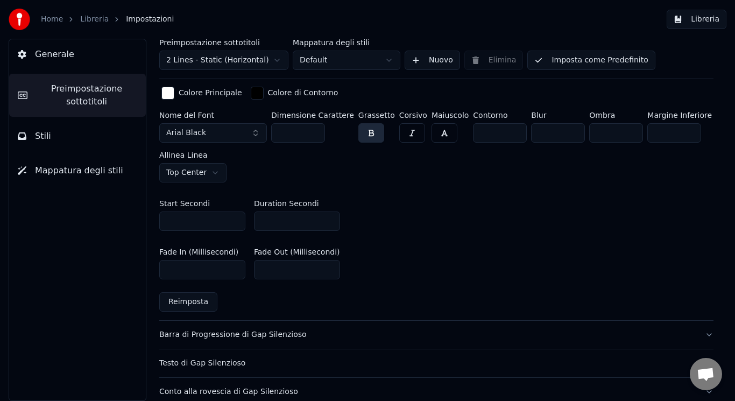
click at [406, 221] on div "Start Secondi * Duration Secondi **" at bounding box center [436, 215] width 554 height 48
click at [292, 216] on input "**" at bounding box center [297, 220] width 86 height 19
click at [410, 262] on div "Fade In (Millisecondi) *** Fade Out (Millisecondi) ***" at bounding box center [436, 263] width 554 height 48
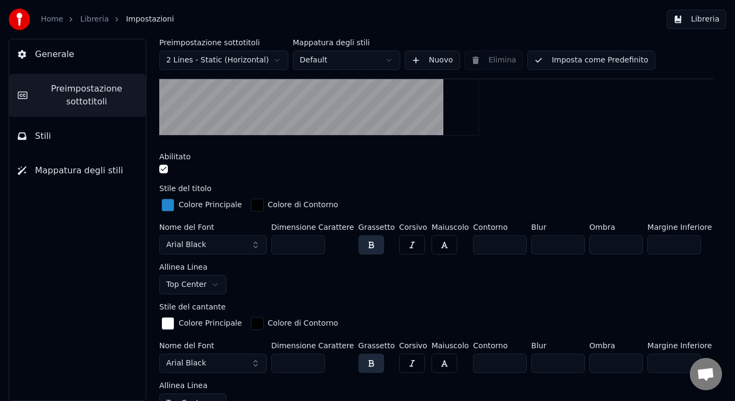
scroll to position [245, 0]
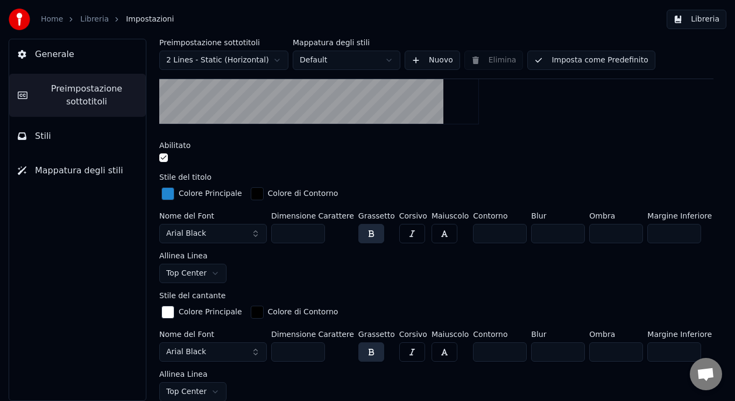
click at [237, 238] on button "Arial Black" at bounding box center [213, 233] width 108 height 19
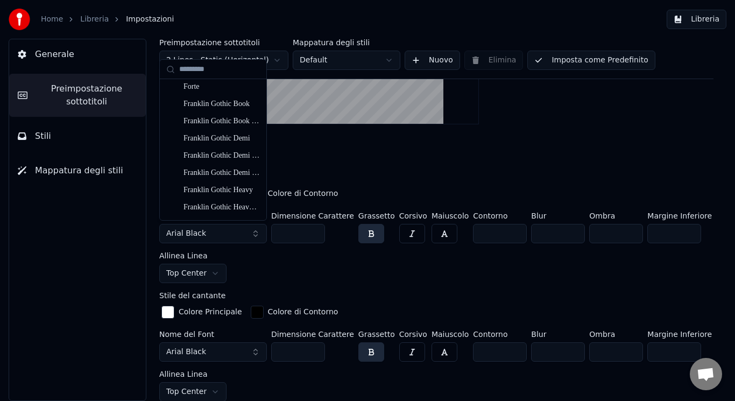
scroll to position [2216, 0]
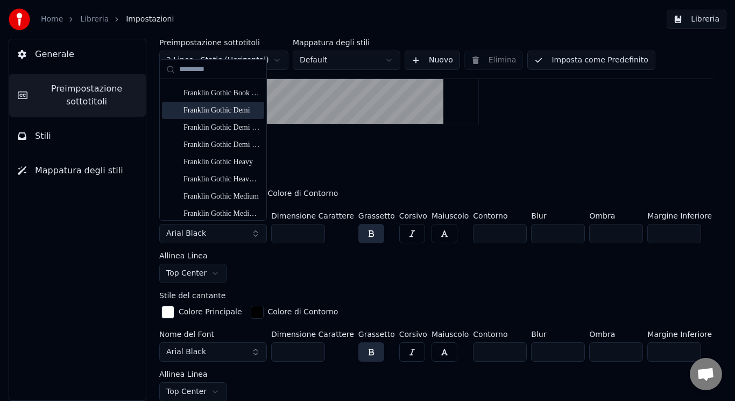
click at [232, 116] on div "Franklin Gothic Demi" at bounding box center [213, 110] width 102 height 17
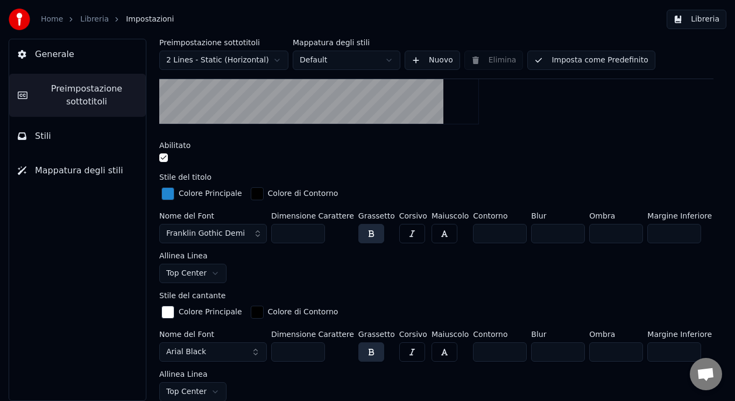
click at [238, 347] on button "Arial Black" at bounding box center [213, 351] width 108 height 19
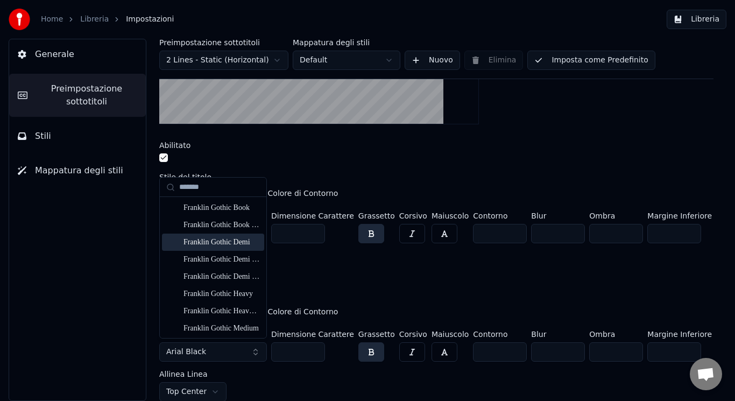
type input "*******"
click at [242, 242] on div "Franklin Gothic Demi" at bounding box center [221, 242] width 76 height 11
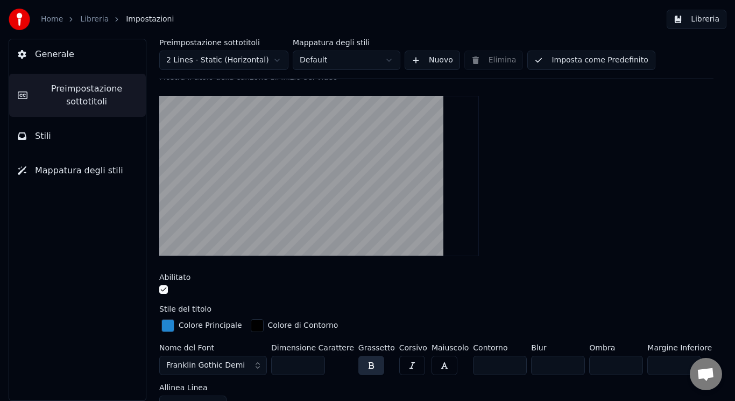
scroll to position [114, 0]
click at [235, 359] on span "Franklin Gothic Demi" at bounding box center [205, 364] width 79 height 11
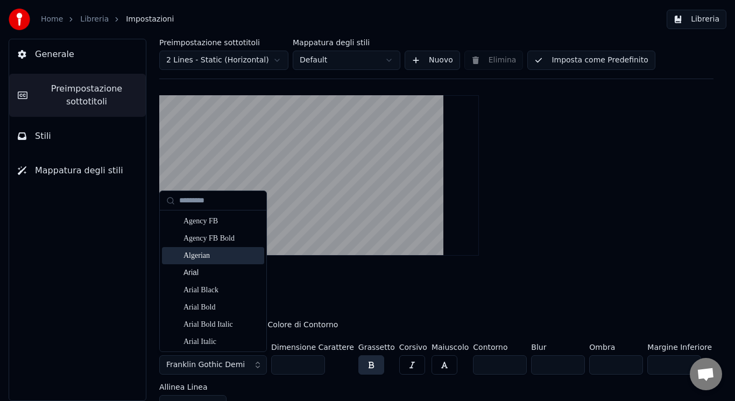
click at [236, 259] on div "Algerian" at bounding box center [221, 255] width 76 height 11
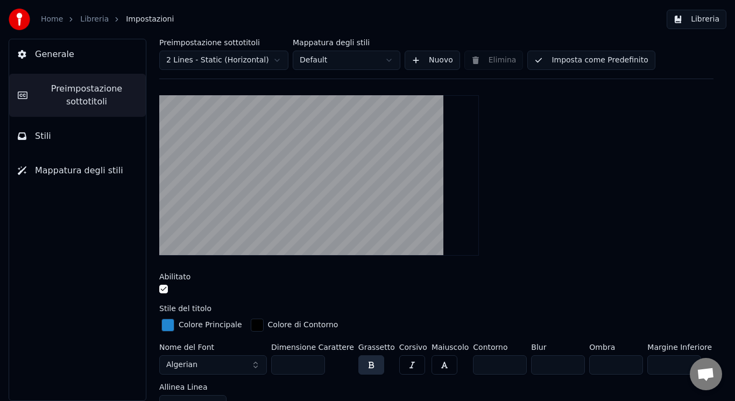
click at [251, 365] on button "Algerian" at bounding box center [213, 364] width 108 height 19
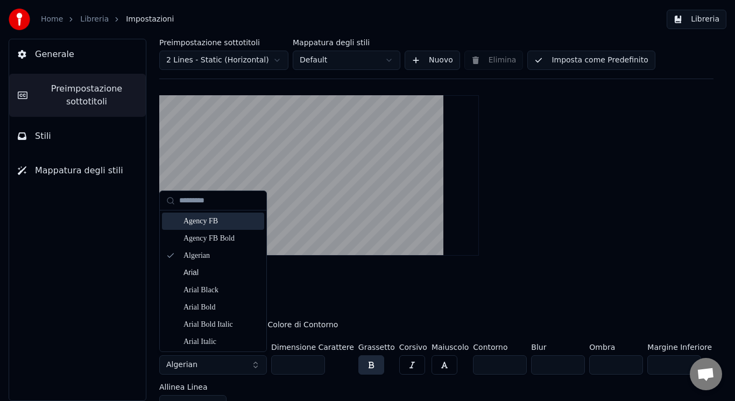
scroll to position [288, 0]
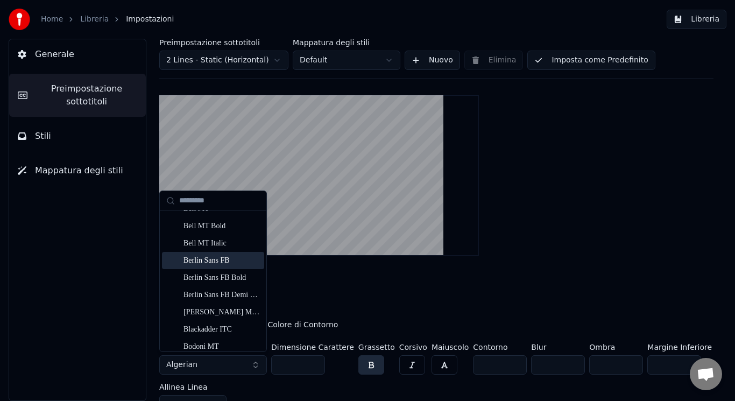
click at [228, 261] on div "Berlin Sans FB" at bounding box center [221, 260] width 76 height 11
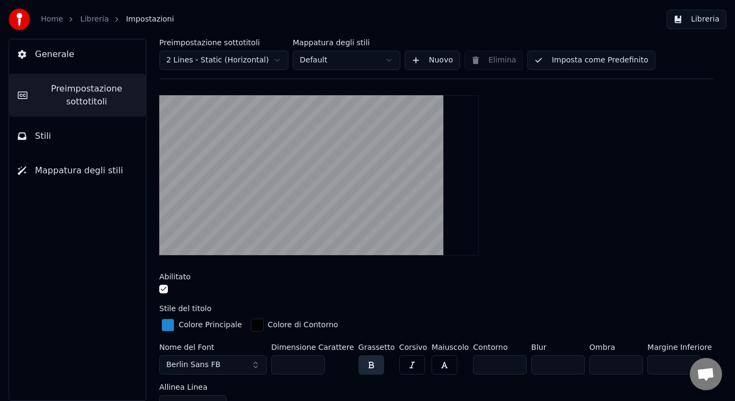
click at [231, 365] on button "Berlin Sans FB" at bounding box center [213, 364] width 108 height 19
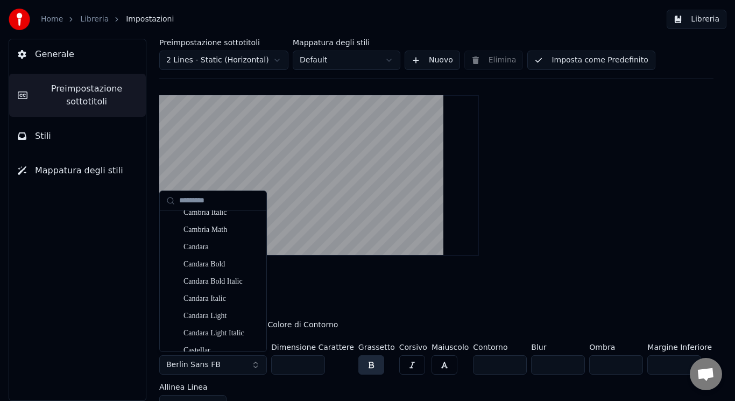
scroll to position [1233, 0]
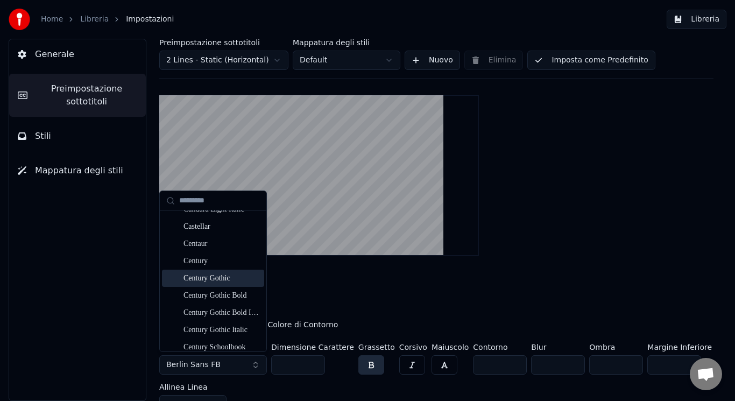
click at [250, 269] on div "Century Gothic" at bounding box center [213, 277] width 102 height 17
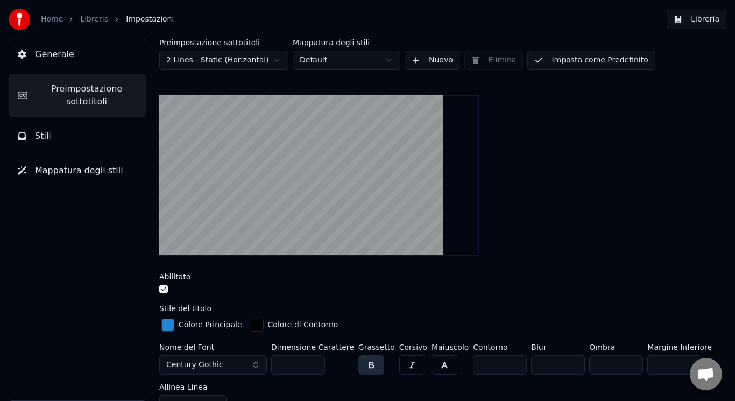
click at [241, 355] on button "Century Gothic" at bounding box center [213, 364] width 108 height 19
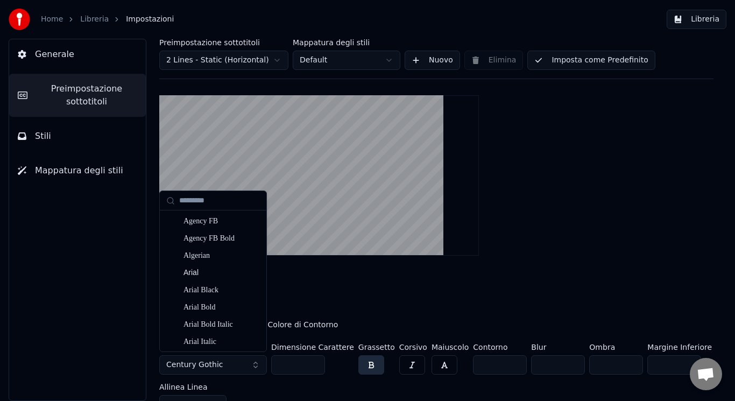
click at [399, 355] on button "button" at bounding box center [412, 364] width 26 height 19
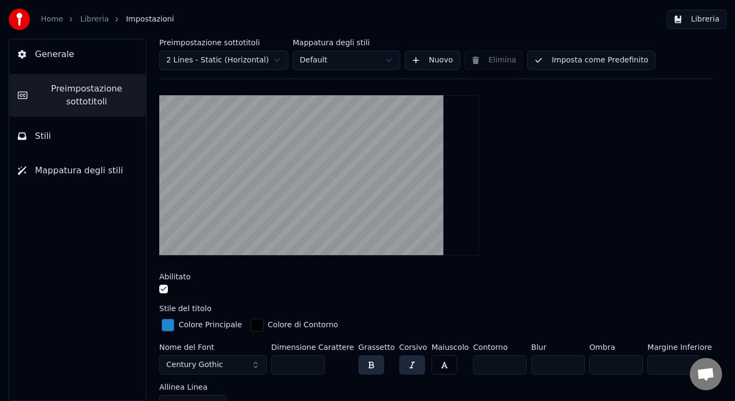
click at [399, 357] on button "button" at bounding box center [412, 364] width 26 height 19
click at [431, 359] on button "button" at bounding box center [444, 364] width 26 height 19
click at [243, 361] on button "Century Gothic" at bounding box center [213, 364] width 108 height 19
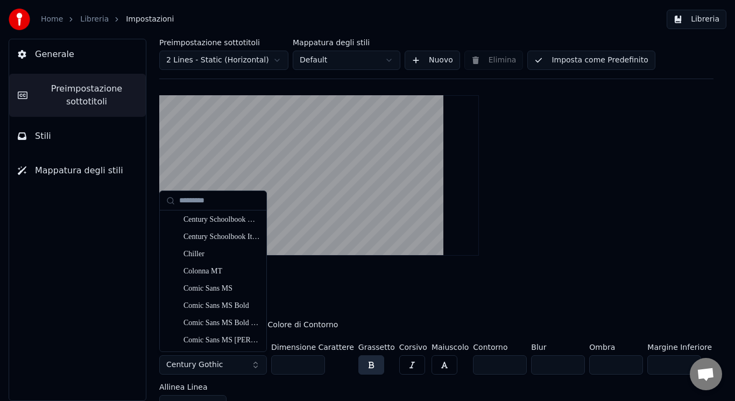
scroll to position [1357, 0]
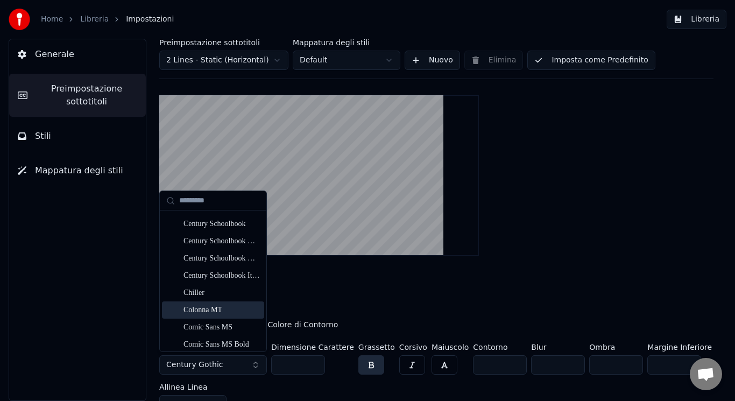
click at [234, 313] on div "Colonna MT" at bounding box center [221, 309] width 76 height 11
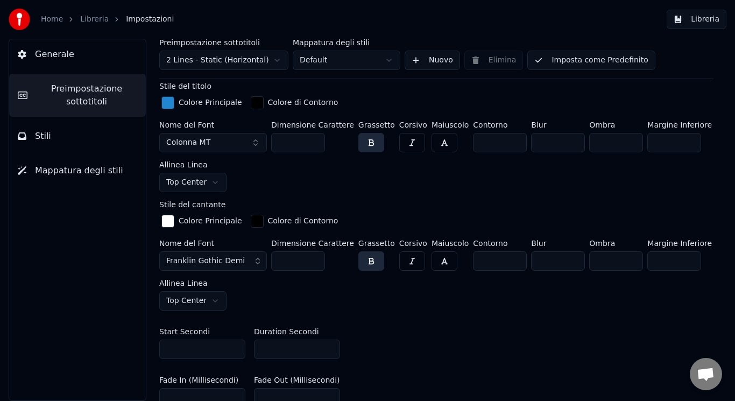
scroll to position [326, 0]
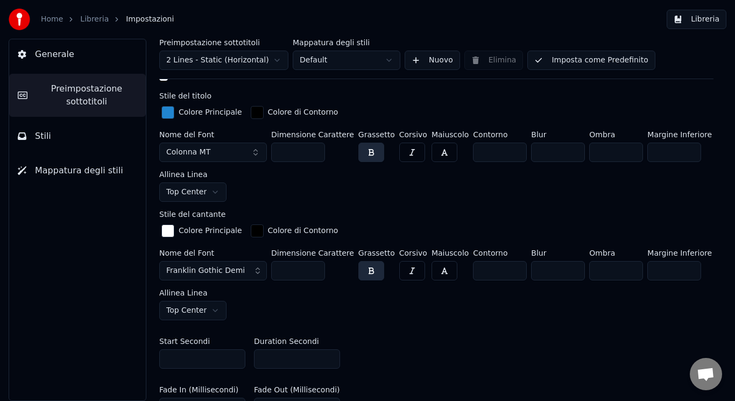
click at [233, 272] on span "Franklin Gothic Demi" at bounding box center [205, 270] width 79 height 11
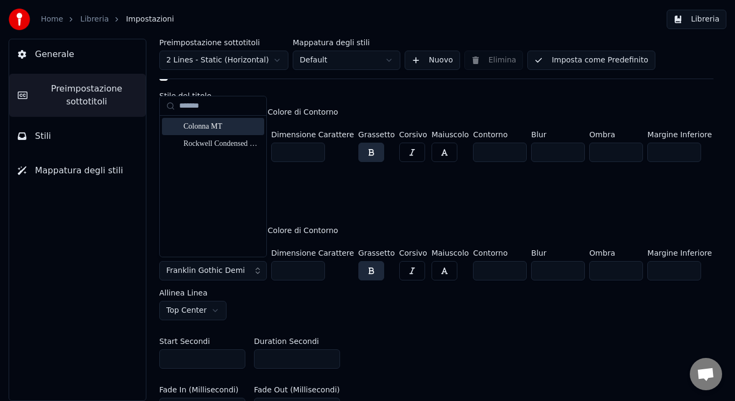
type input "******"
click at [207, 129] on div "Colonna MT" at bounding box center [221, 126] width 76 height 11
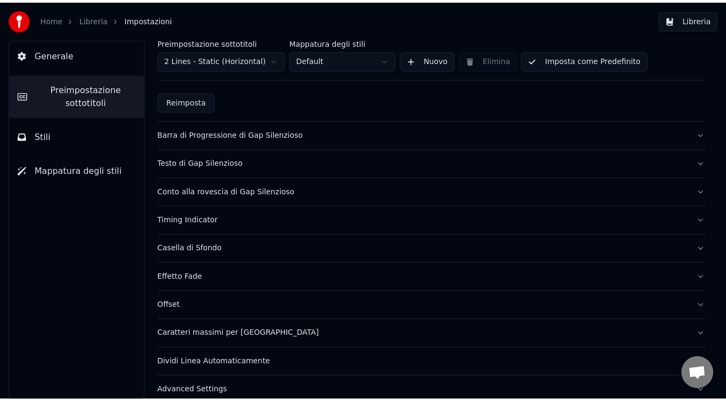
scroll to position [676, 0]
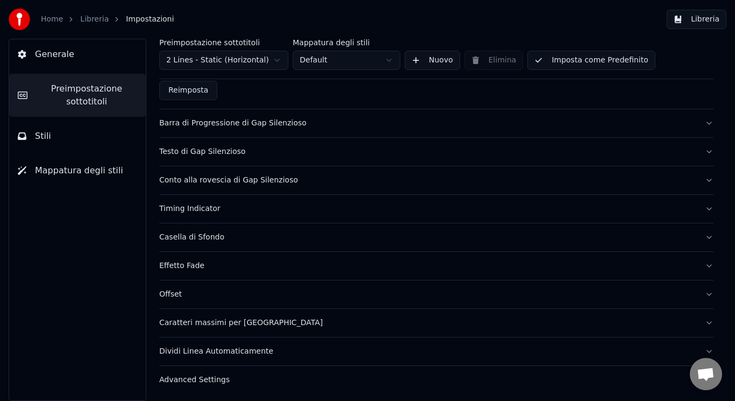
click at [126, 20] on span "Impostazioni" at bounding box center [150, 19] width 48 height 11
click at [82, 22] on link "Libreria" at bounding box center [94, 19] width 29 height 11
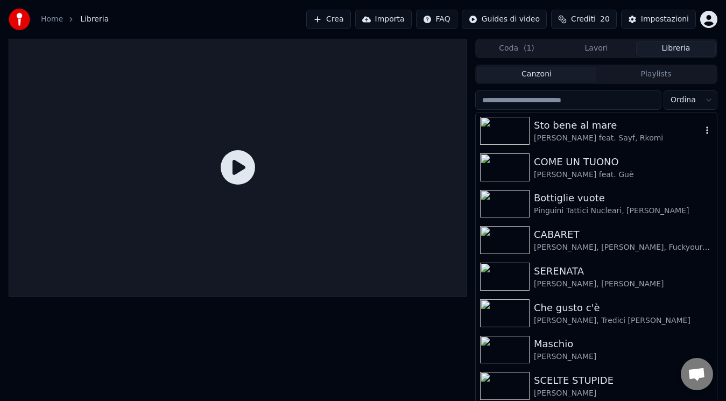
click at [517, 137] on img at bounding box center [504, 131] width 49 height 28
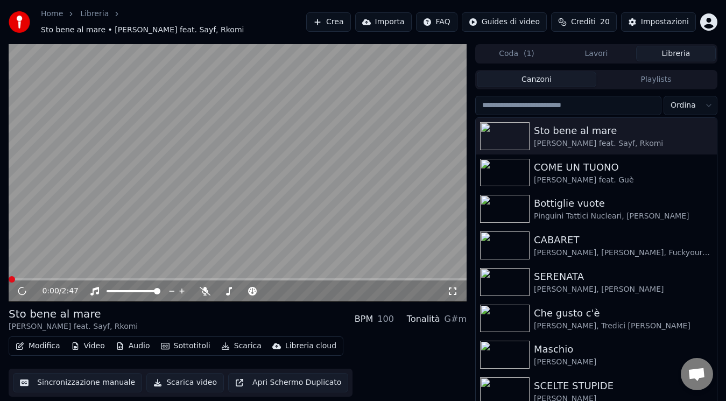
drag, startPoint x: 152, startPoint y: 253, endPoint x: 31, endPoint y: 280, distance: 123.5
click at [31, 280] on div "0:00 / 2:47" at bounding box center [238, 173] width 458 height 258
click at [26, 288] on icon at bounding box center [29, 291] width 25 height 9
click at [9, 278] on span at bounding box center [238, 279] width 458 height 2
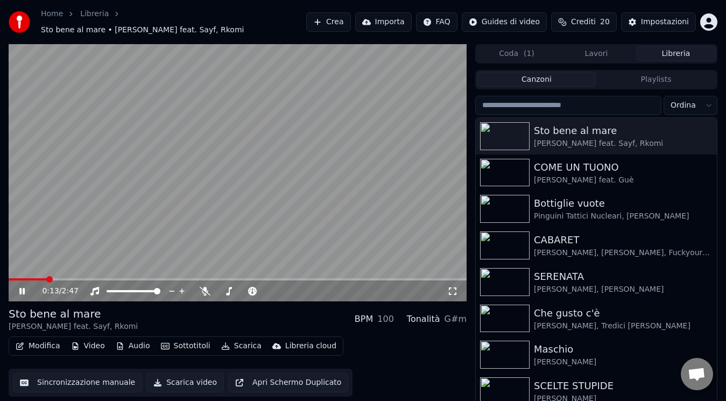
click at [19, 287] on icon at bounding box center [29, 291] width 25 height 9
drag, startPoint x: 39, startPoint y: 271, endPoint x: 14, endPoint y: 273, distance: 25.3
click at [14, 273] on div "0:14 / 2:47" at bounding box center [238, 173] width 458 height 258
click at [14, 278] on span at bounding box center [28, 279] width 38 height 2
click at [14, 276] on span at bounding box center [17, 279] width 6 height 6
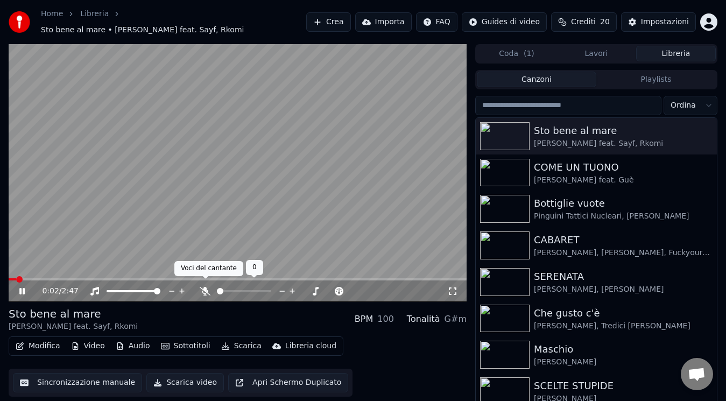
click at [203, 287] on icon at bounding box center [205, 291] width 11 height 9
click at [9, 276] on span at bounding box center [12, 279] width 6 height 6
click at [457, 286] on div "0:02 / 2:47" at bounding box center [237, 291] width 449 height 11
click at [457, 287] on icon at bounding box center [452, 291] width 11 height 9
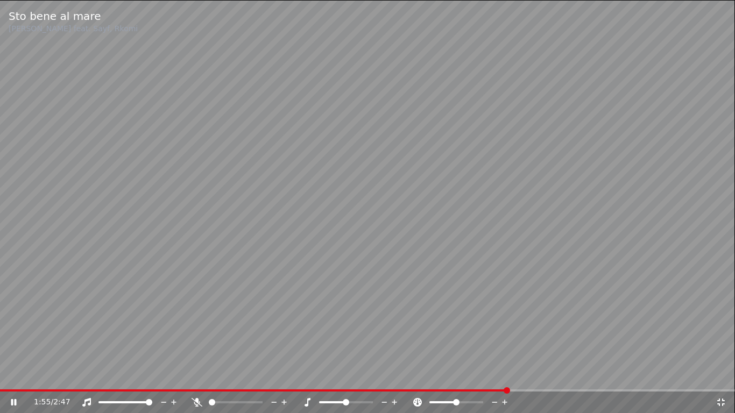
click at [197, 400] on icon at bounding box center [196, 402] width 11 height 9
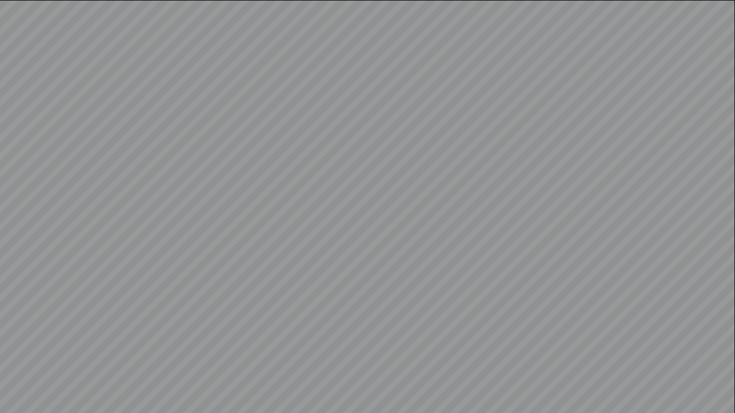
click at [197, 400] on video at bounding box center [367, 206] width 735 height 413
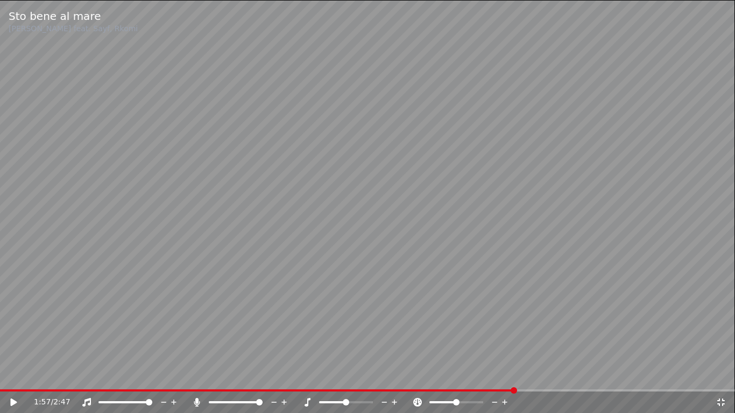
click at [197, 400] on icon at bounding box center [197, 402] width 6 height 9
click at [509, 390] on span at bounding box center [254, 390] width 509 height 2
click at [11, 400] on icon at bounding box center [14, 403] width 6 height 8
click at [197, 400] on icon at bounding box center [196, 402] width 11 height 9
click at [197, 400] on icon at bounding box center [197, 402] width 6 height 9
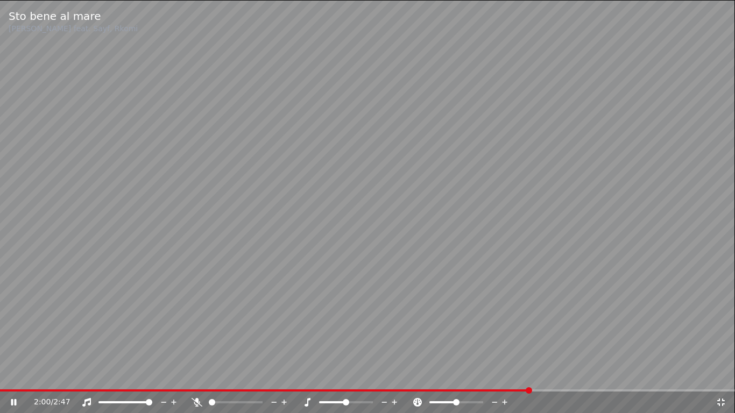
click at [196, 400] on icon at bounding box center [196, 402] width 11 height 9
click at [195, 400] on div at bounding box center [239, 402] width 97 height 11
click at [195, 400] on icon at bounding box center [197, 402] width 6 height 9
click at [196, 400] on icon at bounding box center [196, 402] width 11 height 9
click at [196, 400] on icon at bounding box center [197, 402] width 6 height 9
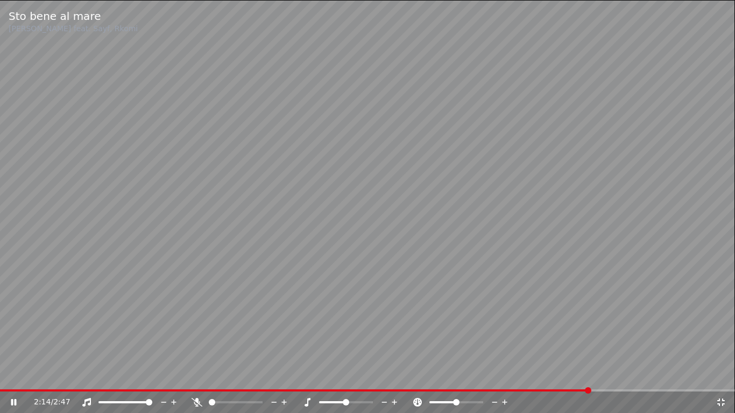
click at [196, 400] on icon at bounding box center [196, 402] width 11 height 9
click at [196, 400] on icon at bounding box center [197, 402] width 6 height 9
click at [196, 400] on icon at bounding box center [196, 402] width 11 height 9
click at [200, 400] on icon at bounding box center [196, 402] width 11 height 9
click at [197, 400] on icon at bounding box center [196, 402] width 11 height 9
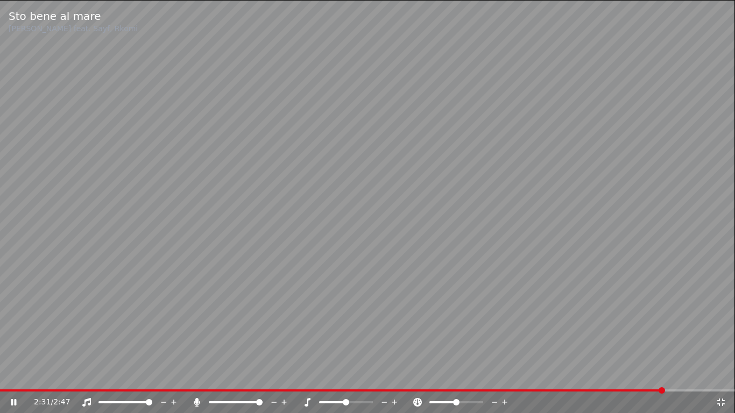
click at [197, 400] on icon at bounding box center [197, 402] width 6 height 9
click at [196, 400] on icon at bounding box center [196, 402] width 11 height 9
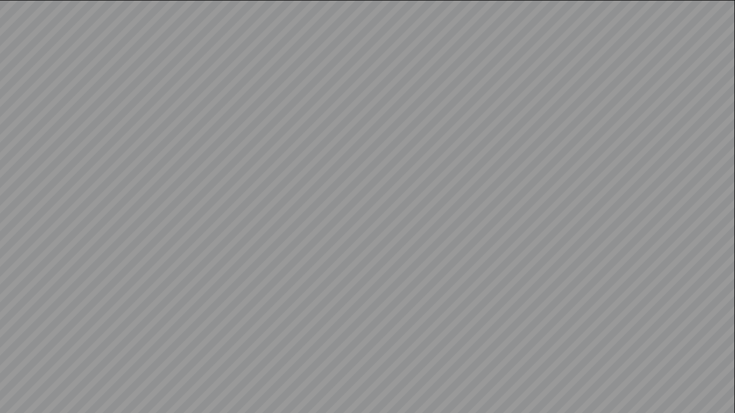
click at [196, 400] on video at bounding box center [367, 206] width 735 height 413
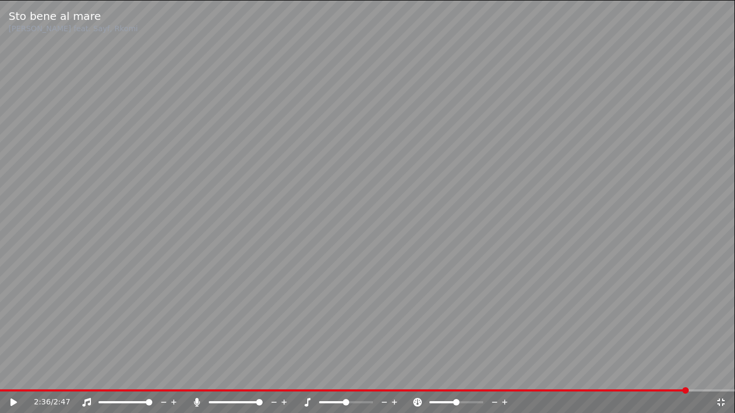
click at [196, 400] on icon at bounding box center [197, 402] width 6 height 9
click at [196, 400] on icon at bounding box center [196, 402] width 11 height 9
drag, startPoint x: 17, startPoint y: 402, endPoint x: 198, endPoint y: 402, distance: 181.3
click at [198, 400] on div "2:36 / 2:47" at bounding box center [367, 402] width 726 height 11
click at [198, 400] on icon at bounding box center [197, 402] width 6 height 9
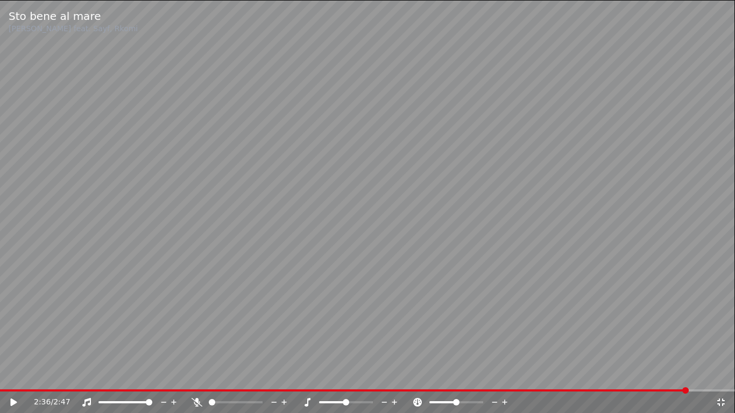
click at [18, 400] on icon at bounding box center [21, 402] width 25 height 9
click at [195, 400] on div "2:37 / 2:47" at bounding box center [367, 403] width 735 height 22
click at [197, 400] on icon at bounding box center [196, 402] width 11 height 9
click at [199, 400] on icon at bounding box center [196, 402] width 11 height 9
click at [719, 400] on icon at bounding box center [721, 403] width 8 height 8
